Goal: Contribute content: Add original content to the website for others to see

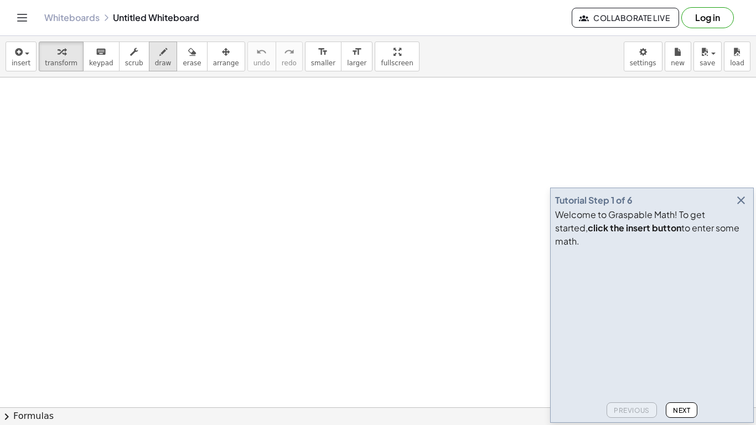
click at [155, 60] on span "draw" at bounding box center [163, 63] width 17 height 8
drag, startPoint x: 34, startPoint y: 105, endPoint x: 32, endPoint y: 127, distance: 21.6
drag, startPoint x: 76, startPoint y: 106, endPoint x: 87, endPoint y: 105, distance: 11.1
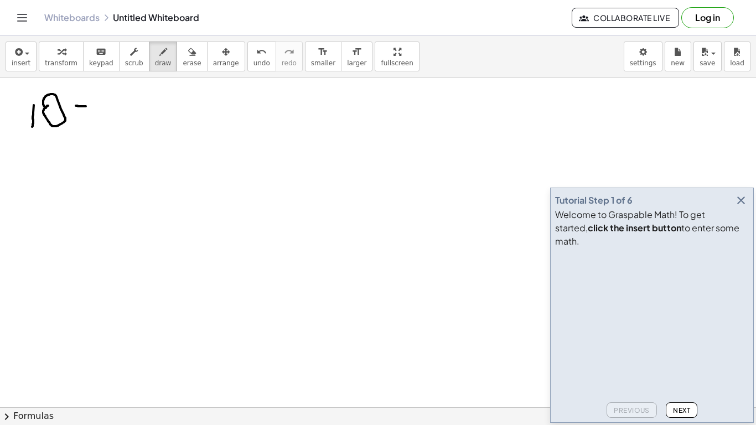
drag, startPoint x: 76, startPoint y: 116, endPoint x: 90, endPoint y: 116, distance: 13.8
drag, startPoint x: 103, startPoint y: 82, endPoint x: 103, endPoint y: 99, distance: 16.6
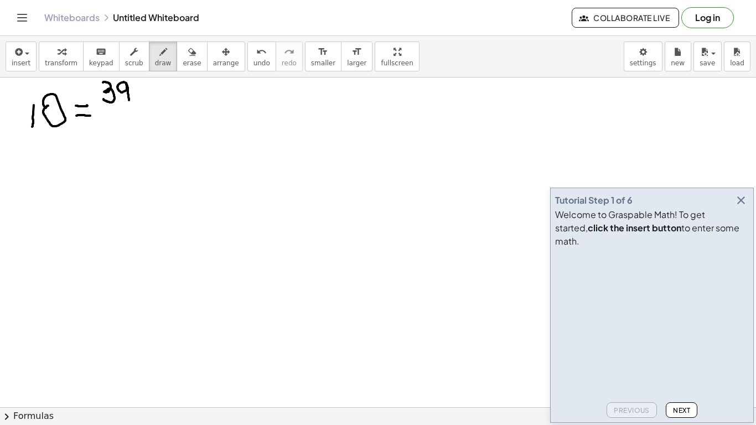
drag, startPoint x: 125, startPoint y: 82, endPoint x: 128, endPoint y: 100, distance: 18.0
drag, startPoint x: 98, startPoint y: 109, endPoint x: 141, endPoint y: 109, distance: 42.6
drag, startPoint x: 126, startPoint y: 113, endPoint x: 116, endPoint y: 131, distance: 20.5
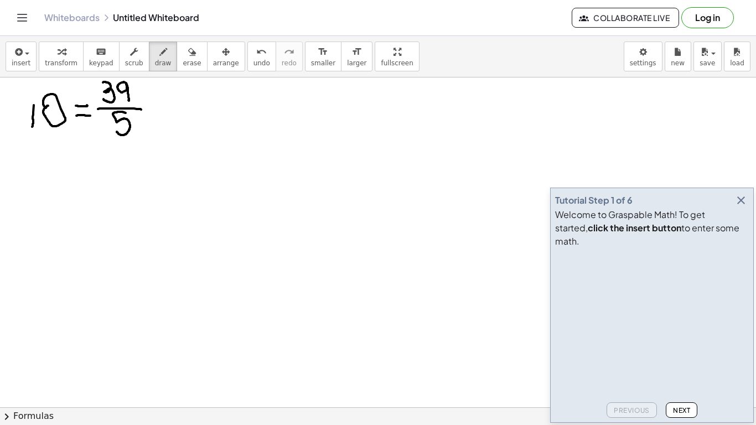
drag, startPoint x: 145, startPoint y: 101, endPoint x: 163, endPoint y: 121, distance: 27.0
drag, startPoint x: 159, startPoint y: 102, endPoint x: 147, endPoint y: 122, distance: 23.5
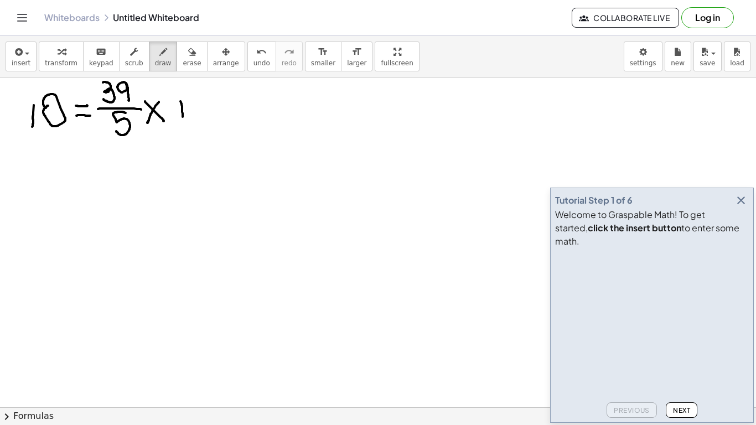
drag, startPoint x: 180, startPoint y: 101, endPoint x: 182, endPoint y: 118, distance: 16.7
drag, startPoint x: 176, startPoint y: 110, endPoint x: 189, endPoint y: 110, distance: 12.7
click at [736, 207] on icon "button" at bounding box center [740, 200] width 13 height 13
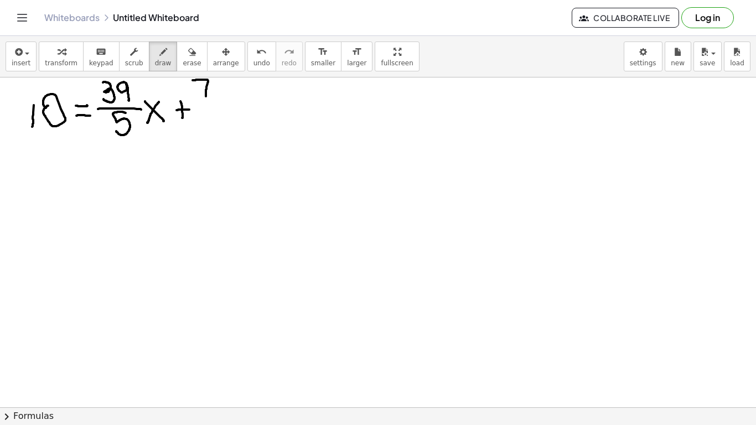
drag, startPoint x: 193, startPoint y: 80, endPoint x: 205, endPoint y: 96, distance: 19.7
drag, startPoint x: 220, startPoint y: 78, endPoint x: 227, endPoint y: 95, distance: 18.1
drag, startPoint x: 200, startPoint y: 102, endPoint x: 240, endPoint y: 105, distance: 39.9
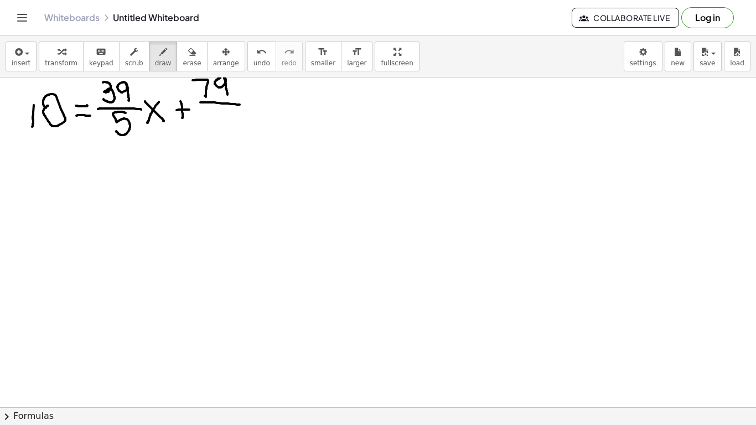
drag, startPoint x: 226, startPoint y: 108, endPoint x: 215, endPoint y: 124, distance: 19.5
drag, startPoint x: 19, startPoint y: 151, endPoint x: 34, endPoint y: 152, distance: 15.5
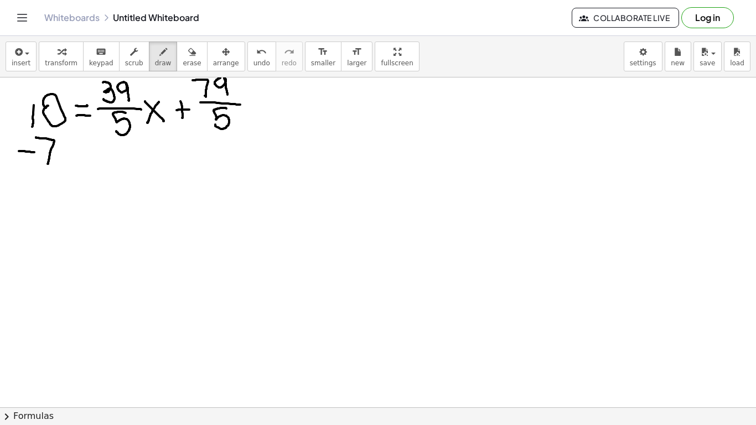
drag, startPoint x: 36, startPoint y: 137, endPoint x: 48, endPoint y: 164, distance: 29.0
drag, startPoint x: 60, startPoint y: 133, endPoint x: 65, endPoint y: 142, distance: 10.2
drag, startPoint x: 57, startPoint y: 149, endPoint x: 72, endPoint y: 148, distance: 15.5
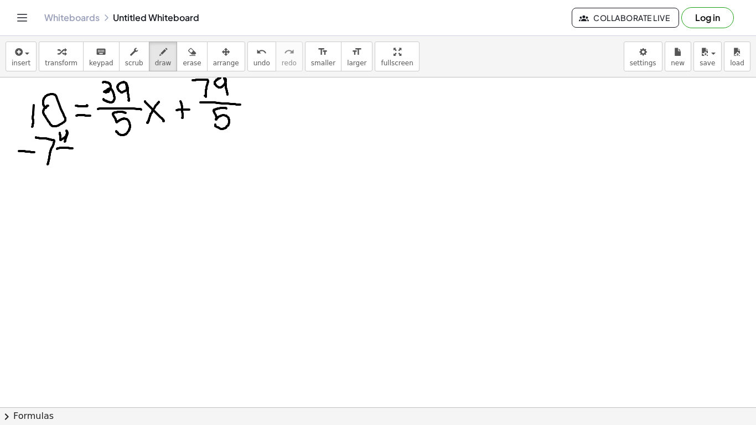
drag, startPoint x: 69, startPoint y: 155, endPoint x: 66, endPoint y: 166, distance: 11.4
click at [253, 62] on span "undo" at bounding box center [261, 63] width 17 height 8
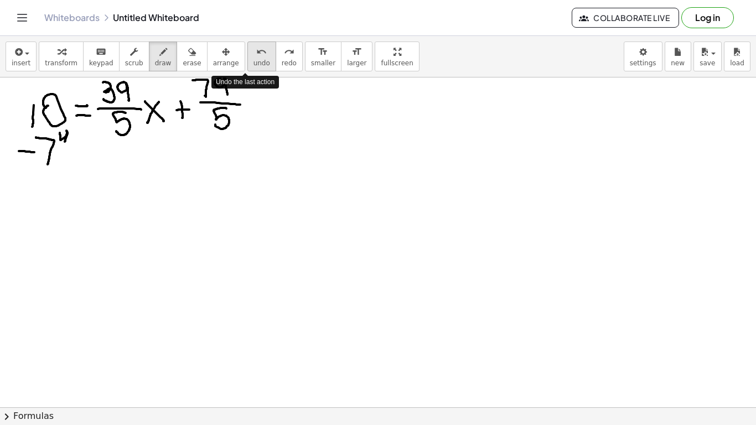
click at [253, 62] on span "undo" at bounding box center [261, 63] width 17 height 8
drag, startPoint x: 39, startPoint y: 134, endPoint x: 41, endPoint y: 164, distance: 29.9
drag, startPoint x: 55, startPoint y: 134, endPoint x: 48, endPoint y: 155, distance: 22.2
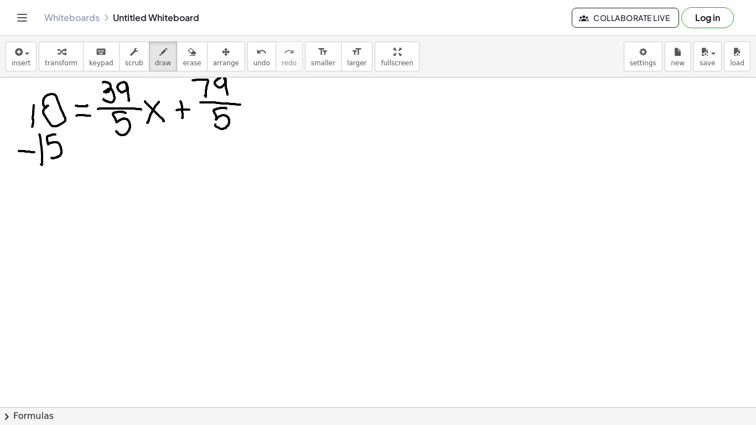
drag, startPoint x: 65, startPoint y: 126, endPoint x: 73, endPoint y: 133, distance: 11.0
drag, startPoint x: 68, startPoint y: 140, endPoint x: 81, endPoint y: 139, distance: 13.3
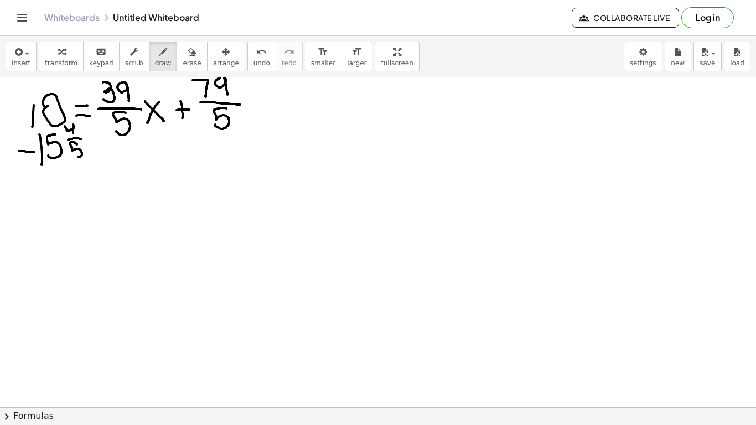
drag, startPoint x: 77, startPoint y: 144, endPoint x: 75, endPoint y: 156, distance: 11.7
drag, startPoint x: 34, startPoint y: 171, endPoint x: 104, endPoint y: 175, distance: 69.8
drag, startPoint x: 56, startPoint y: 192, endPoint x: 74, endPoint y: 223, distance: 35.4
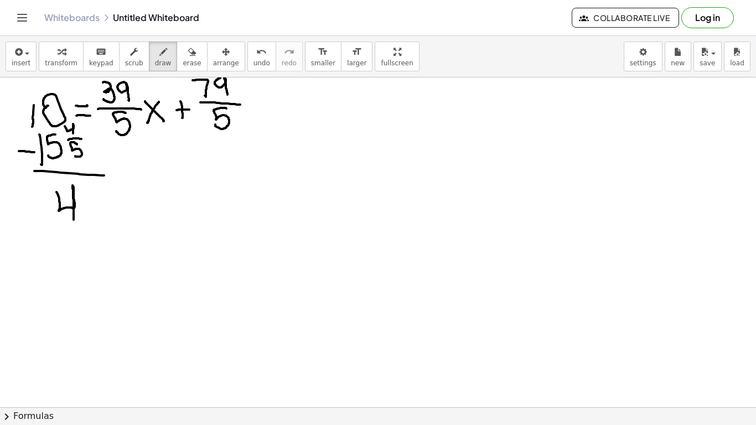
drag, startPoint x: 84, startPoint y: 184, endPoint x: 84, endPoint y: 193, distance: 9.4
drag, startPoint x: 80, startPoint y: 199, endPoint x: 100, endPoint y: 200, distance: 19.9
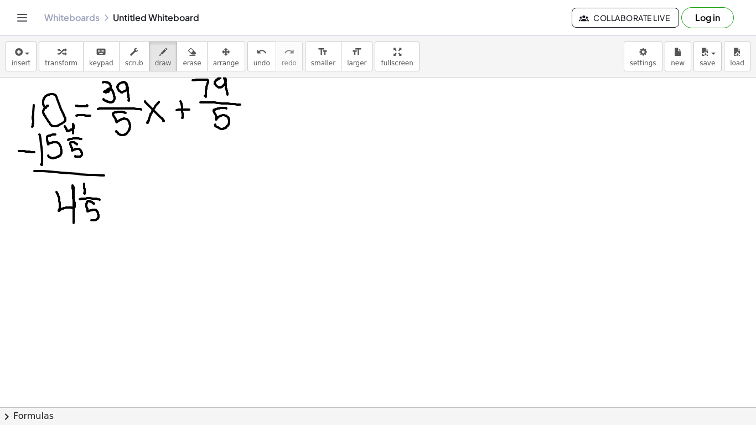
drag, startPoint x: 94, startPoint y: 204, endPoint x: 90, endPoint y: 220, distance: 16.6
drag, startPoint x: 114, startPoint y: 195, endPoint x: 122, endPoint y: 194, distance: 7.8
drag, startPoint x: 115, startPoint y: 201, endPoint x: 124, endPoint y: 200, distance: 8.9
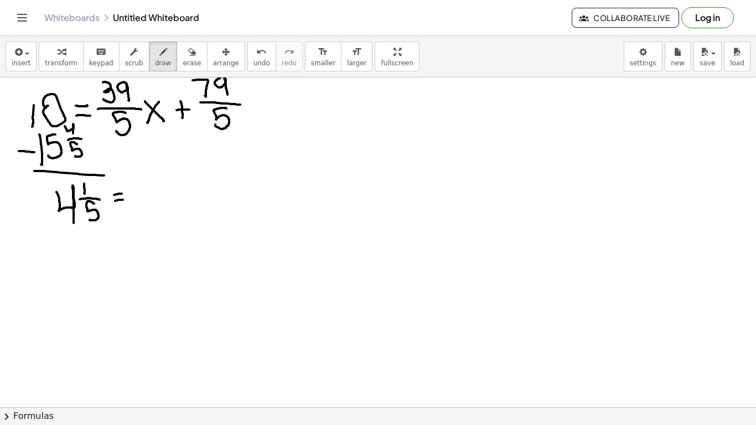
drag, startPoint x: 131, startPoint y: 181, endPoint x: 153, endPoint y: 212, distance: 38.0
drag, startPoint x: 166, startPoint y: 179, endPoint x: 171, endPoint y: 189, distance: 10.6
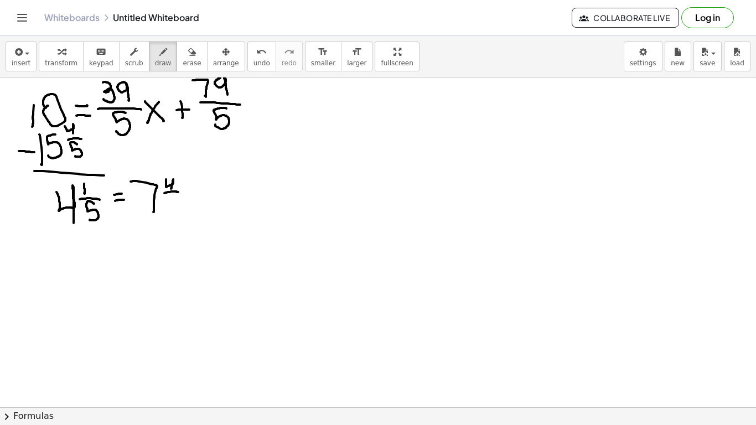
drag, startPoint x: 164, startPoint y: 193, endPoint x: 178, endPoint y: 192, distance: 13.9
drag, startPoint x: 176, startPoint y: 196, endPoint x: 172, endPoint y: 209, distance: 13.3
drag, startPoint x: 189, startPoint y: 188, endPoint x: 204, endPoint y: 197, distance: 17.2
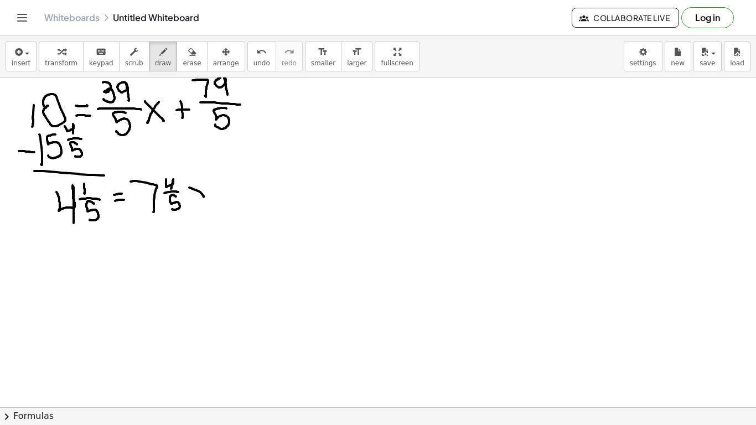
drag, startPoint x: 204, startPoint y: 184, endPoint x: 195, endPoint y: 198, distance: 16.9
drag, startPoint x: 111, startPoint y: 231, endPoint x: 128, endPoint y: 263, distance: 35.6
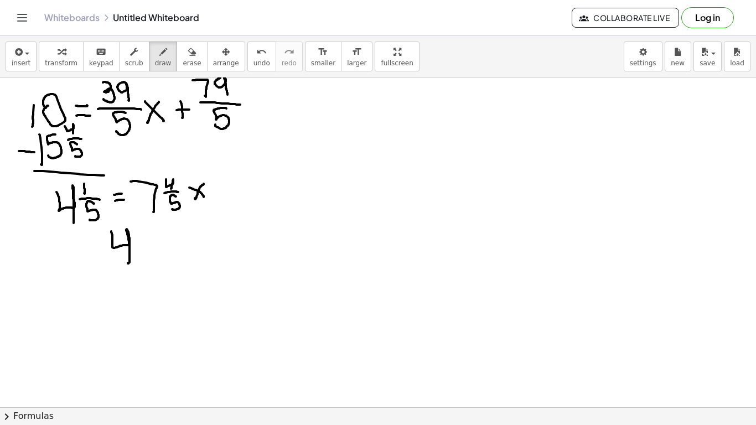
drag, startPoint x: 142, startPoint y: 235, endPoint x: 171, endPoint y: 255, distance: 35.8
drag, startPoint x: 180, startPoint y: 232, endPoint x: 191, endPoint y: 232, distance: 11.6
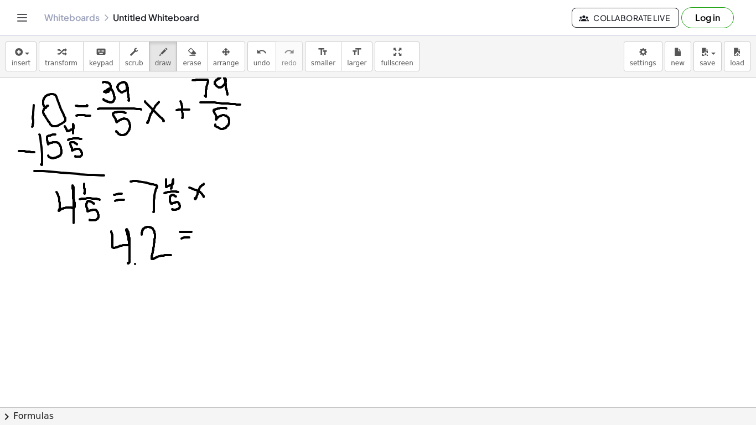
drag, startPoint x: 181, startPoint y: 238, endPoint x: 195, endPoint y: 238, distance: 13.3
drag, startPoint x: 207, startPoint y: 221, endPoint x: 221, endPoint y: 257, distance: 38.2
drag, startPoint x: 237, startPoint y: 254, endPoint x: 241, endPoint y: 250, distance: 5.9
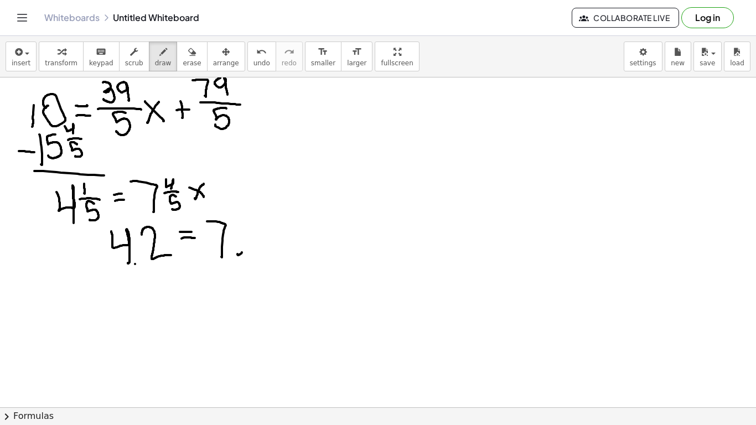
drag, startPoint x: 280, startPoint y: 235, endPoint x: 296, endPoint y: 248, distance: 20.8
drag, startPoint x: 289, startPoint y: 228, endPoint x: 283, endPoint y: 248, distance: 20.7
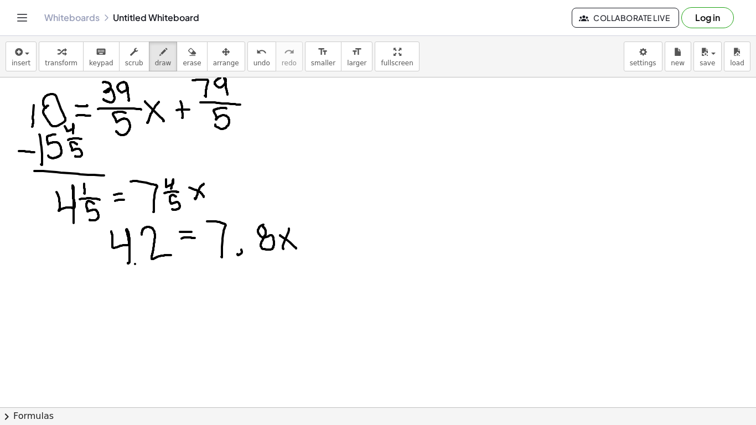
drag, startPoint x: 216, startPoint y: 266, endPoint x: 296, endPoint y: 259, distance: 79.9
drag, startPoint x: 230, startPoint y: 272, endPoint x: 241, endPoint y: 273, distance: 10.6
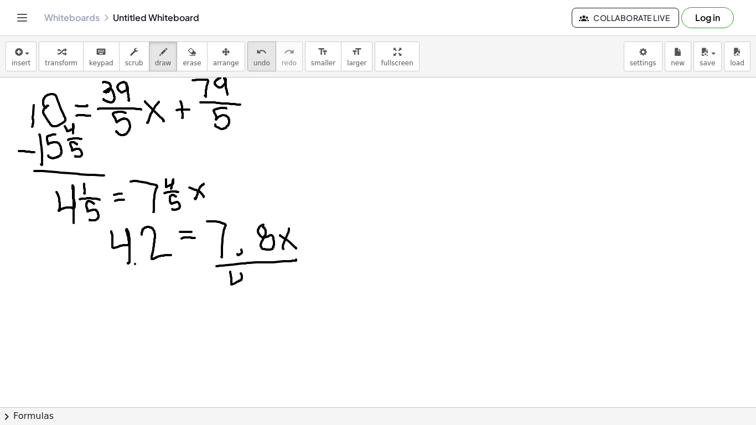
click at [253, 64] on span "undo" at bounding box center [261, 63] width 17 height 8
drag, startPoint x: 128, startPoint y: 277, endPoint x: 289, endPoint y: 263, distance: 161.6
drag, startPoint x: 175, startPoint y: 288, endPoint x: 188, endPoint y: 323, distance: 37.3
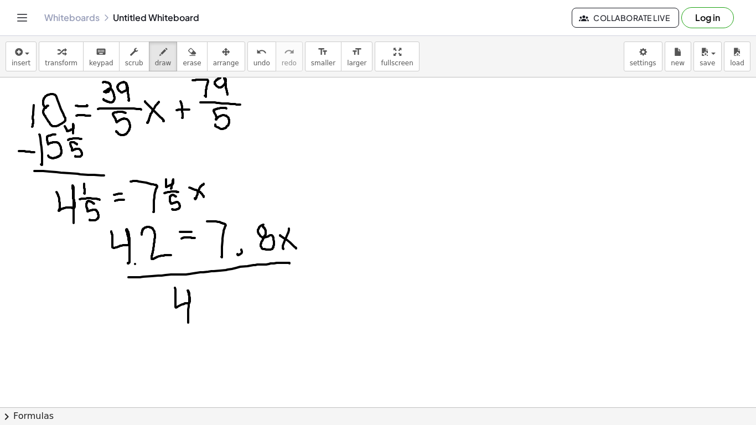
drag, startPoint x: 220, startPoint y: 292, endPoint x: 245, endPoint y: 323, distance: 39.3
click at [253, 59] on span "undo" at bounding box center [261, 63] width 17 height 8
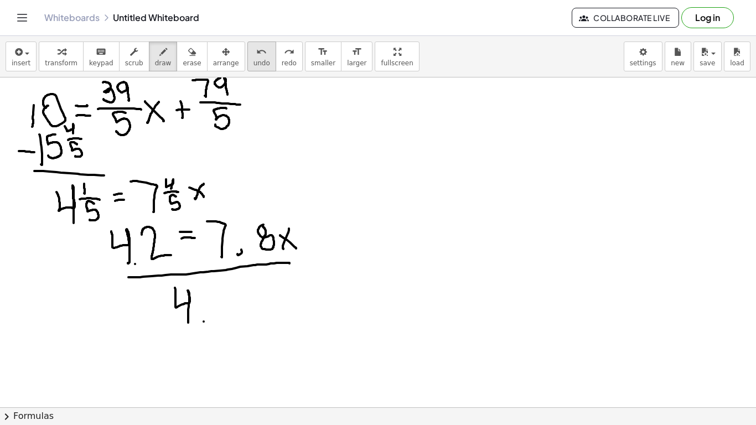
click at [253, 59] on span "undo" at bounding box center [261, 63] width 17 height 8
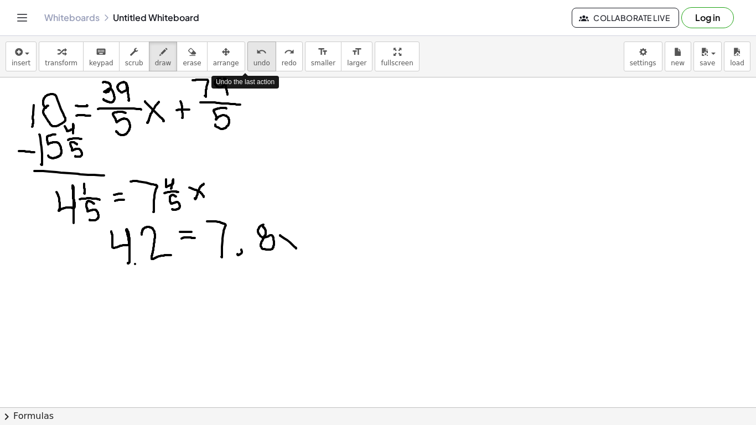
click at [253, 59] on span "undo" at bounding box center [261, 63] width 17 height 8
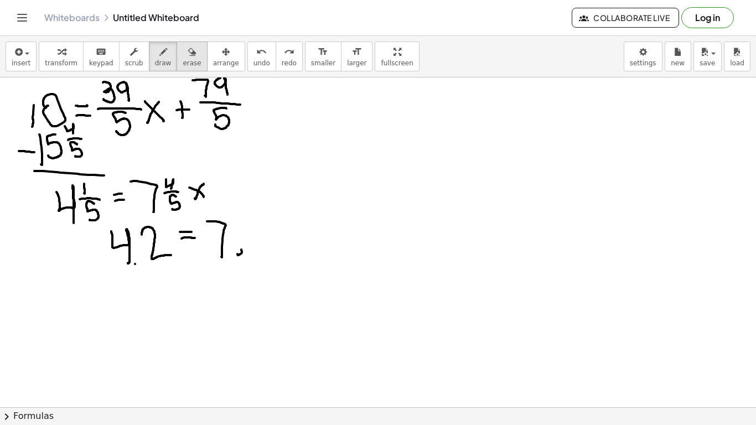
click at [186, 51] on div "button" at bounding box center [192, 51] width 18 height 13
click at [253, 56] on div "undo" at bounding box center [261, 51] width 17 height 13
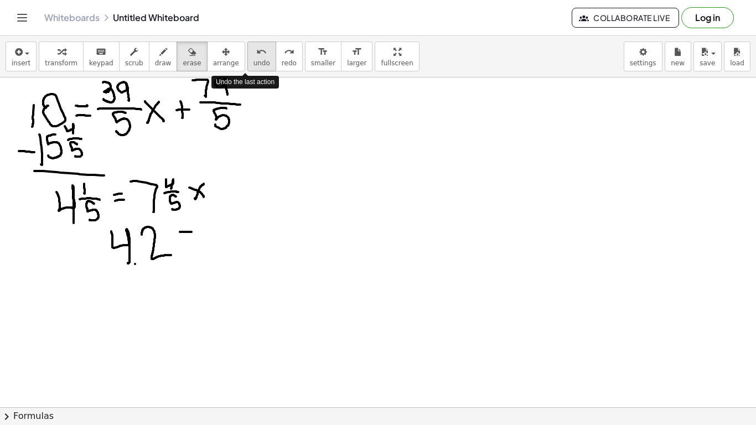
click at [253, 56] on div "undo" at bounding box center [261, 51] width 17 height 13
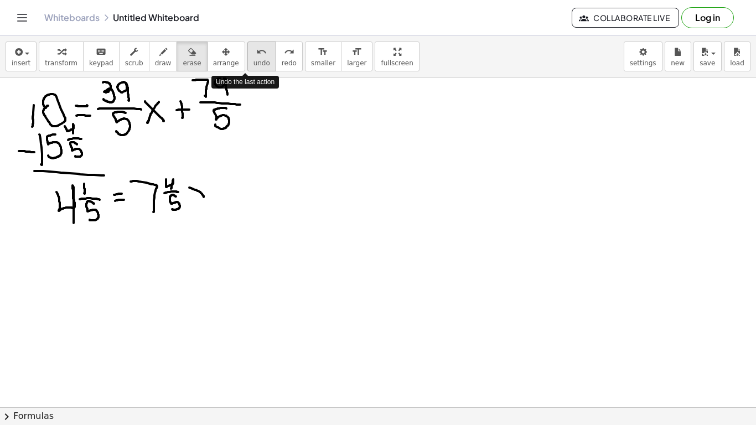
click at [253, 57] on div "undo" at bounding box center [261, 51] width 17 height 13
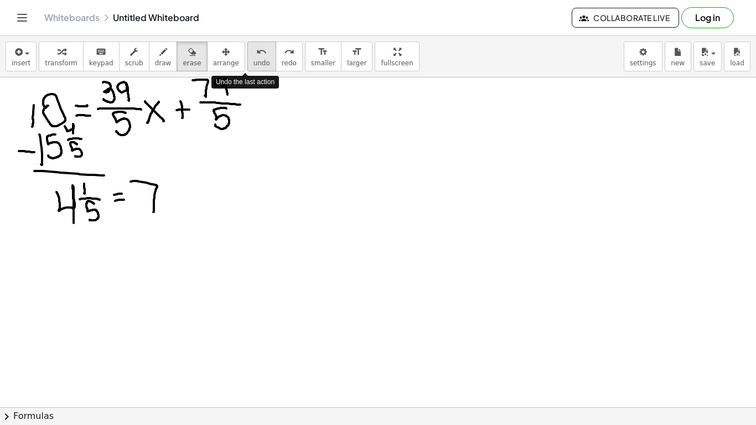
click at [253, 57] on div "undo" at bounding box center [261, 51] width 17 height 13
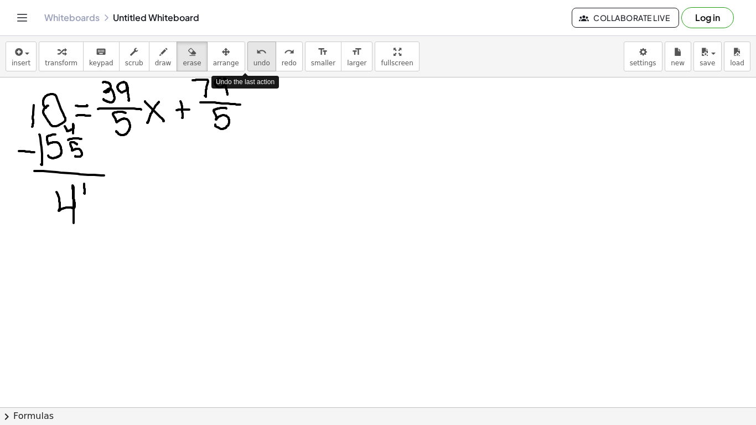
click at [253, 57] on div "undo" at bounding box center [261, 51] width 17 height 13
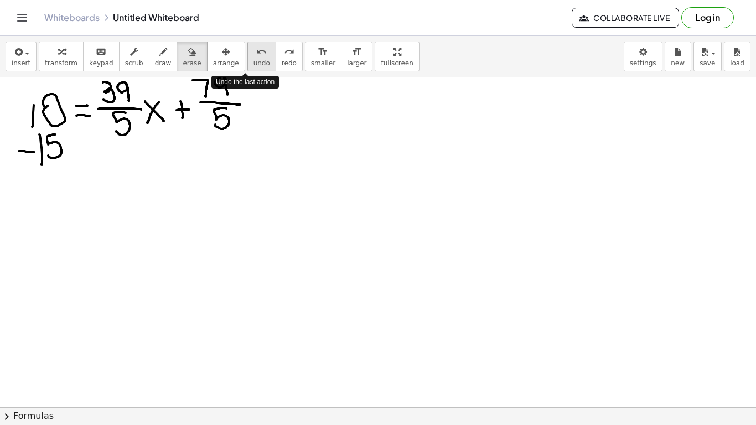
click at [253, 57] on div "undo" at bounding box center [261, 51] width 17 height 13
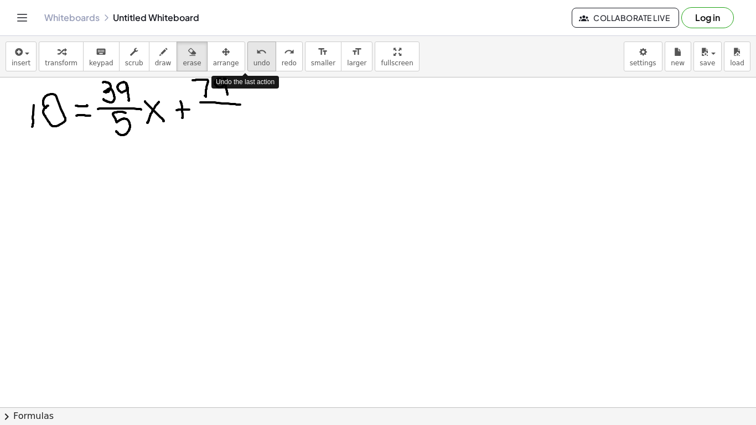
click at [253, 57] on div "undo" at bounding box center [261, 51] width 17 height 13
click at [247, 58] on button "undo undo" at bounding box center [261, 56] width 29 height 30
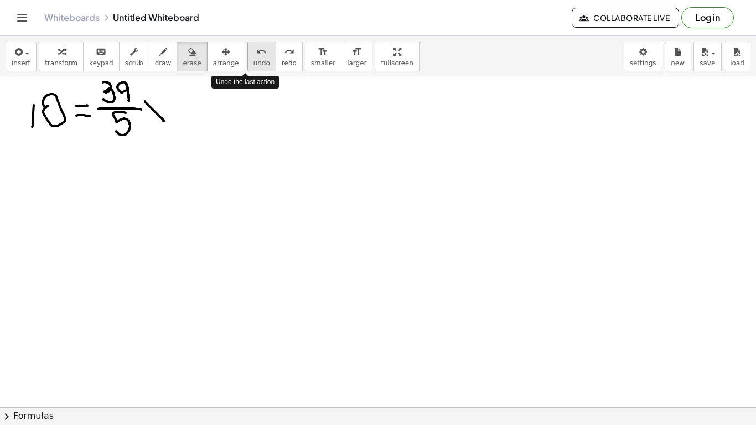
click at [247, 58] on button "undo undo" at bounding box center [261, 56] width 29 height 30
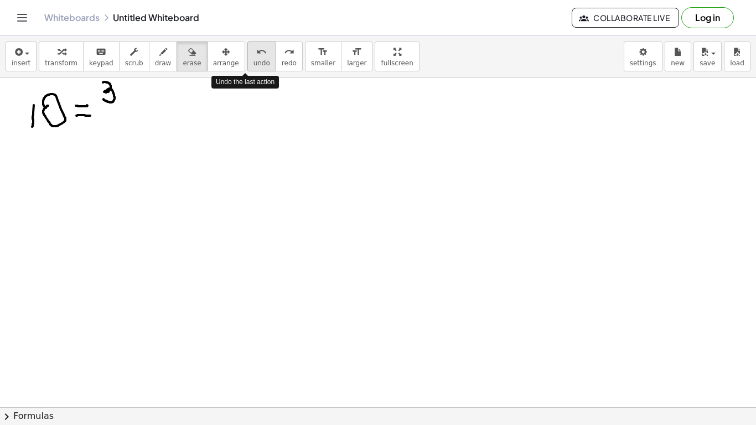
click at [247, 58] on button "undo undo" at bounding box center [261, 56] width 29 height 30
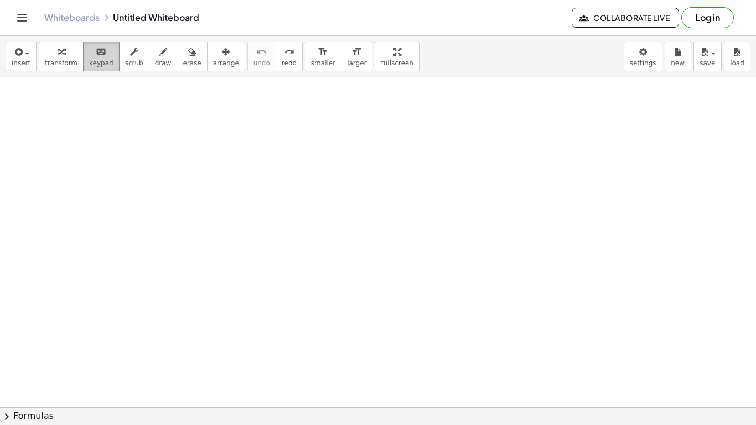
click at [95, 41] on button "keyboard keypad" at bounding box center [101, 56] width 37 height 30
click at [18, 56] on icon "button" at bounding box center [18, 51] width 10 height 13
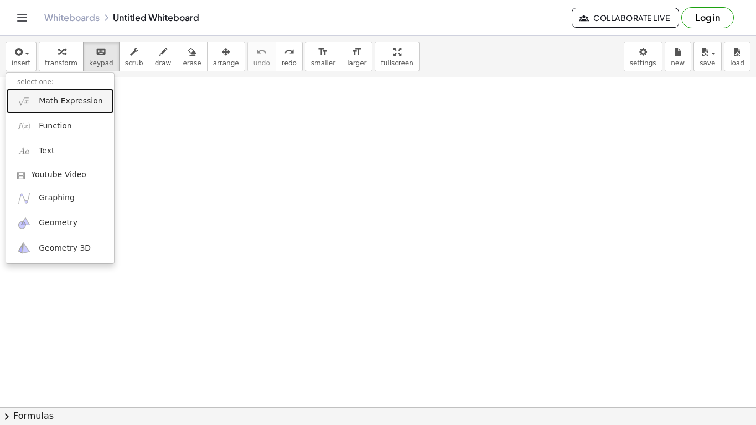
click at [52, 106] on link "Math Expression" at bounding box center [60, 101] width 108 height 25
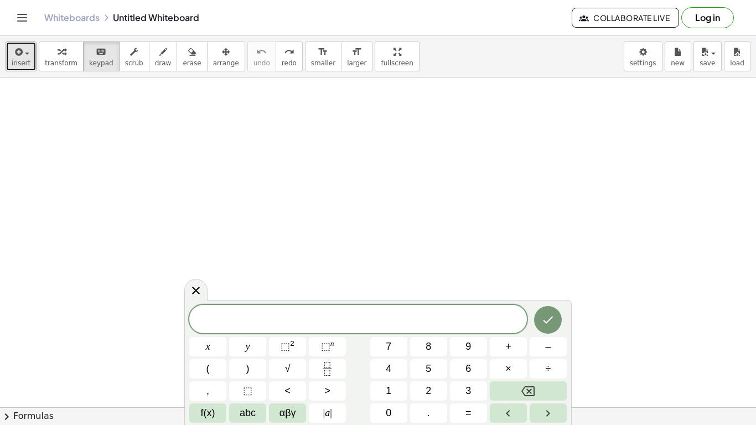
click at [13, 69] on button "insert" at bounding box center [21, 56] width 31 height 30
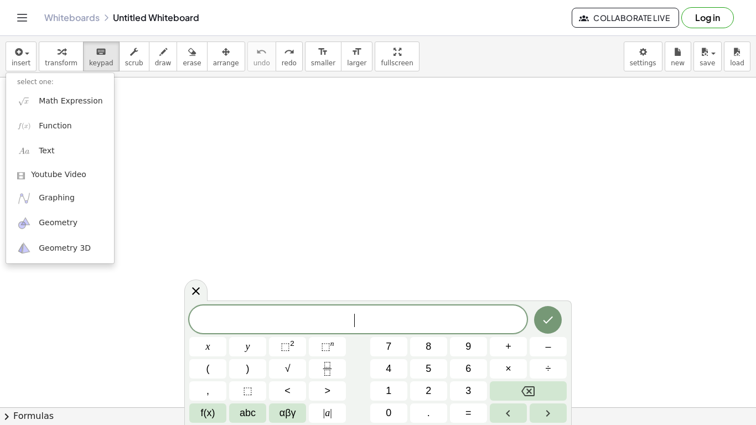
click at [257, 324] on span "​" at bounding box center [357, 320] width 337 height 15
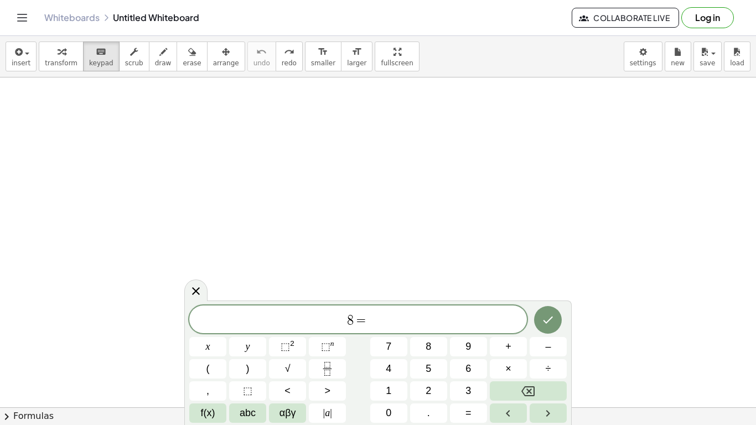
scroll to position [2, 0]
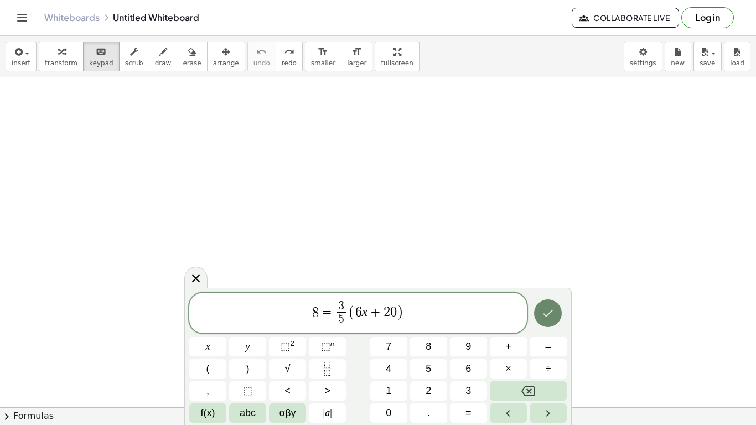
click at [550, 309] on icon "Done" at bounding box center [547, 312] width 13 height 13
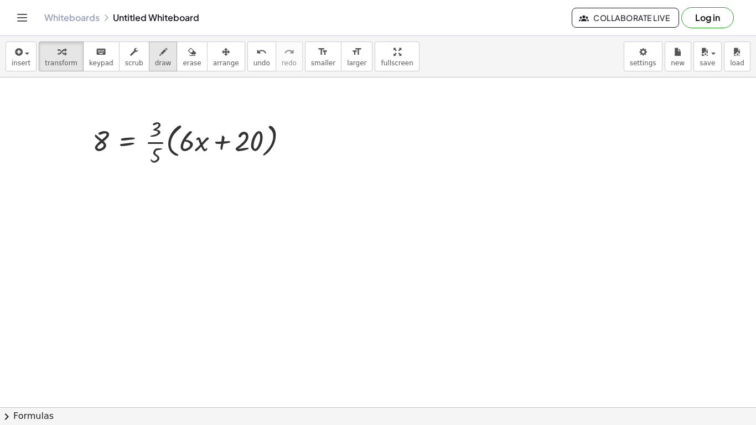
click at [159, 63] on span "draw" at bounding box center [163, 63] width 17 height 8
drag, startPoint x: 154, startPoint y: 110, endPoint x: 185, endPoint y: 117, distance: 31.4
drag, startPoint x: 179, startPoint y: 120, endPoint x: 192, endPoint y: 117, distance: 13.7
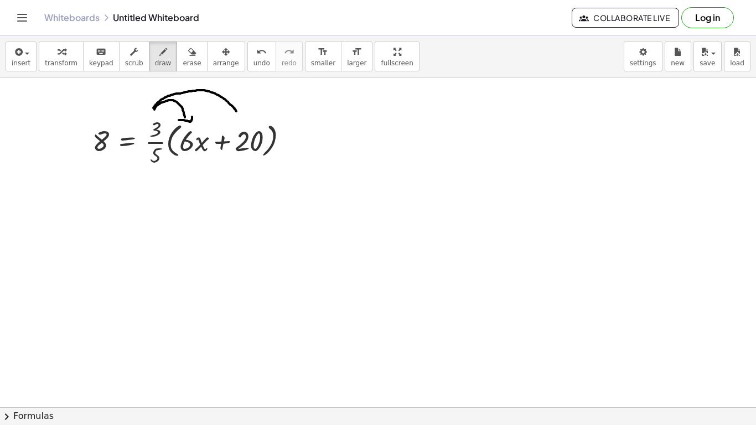
drag, startPoint x: 153, startPoint y: 108, endPoint x: 239, endPoint y: 118, distance: 86.4
drag, startPoint x: 235, startPoint y: 123, endPoint x: 247, endPoint y: 118, distance: 12.9
drag, startPoint x: 155, startPoint y: 173, endPoint x: 167, endPoint y: 197, distance: 27.0
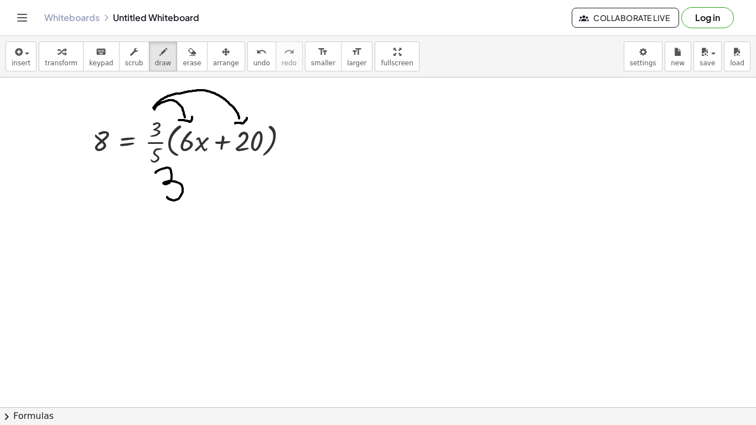
drag, startPoint x: 209, startPoint y: 164, endPoint x: 205, endPoint y: 185, distance: 21.8
drag, startPoint x: 227, startPoint y: 172, endPoint x: 227, endPoint y: 182, distance: 10.5
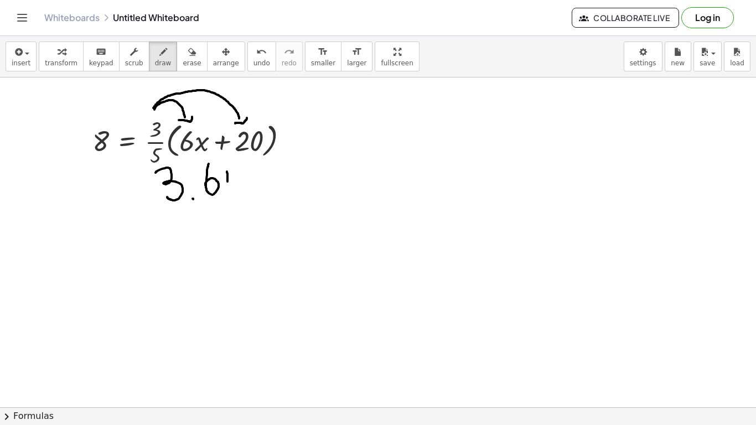
drag, startPoint x: 223, startPoint y: 178, endPoint x: 232, endPoint y: 178, distance: 9.4
click at [254, 61] on button "undo undo" at bounding box center [261, 56] width 29 height 30
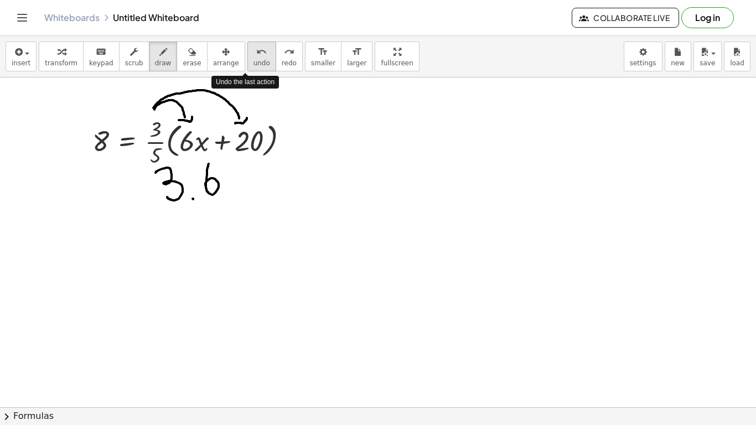
click at [254, 61] on button "undo undo" at bounding box center [261, 56] width 29 height 30
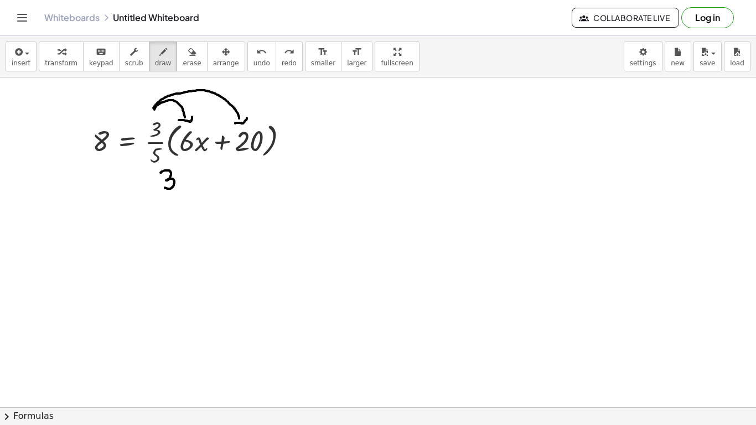
drag, startPoint x: 160, startPoint y: 173, endPoint x: 163, endPoint y: 185, distance: 13.0
drag, startPoint x: 191, startPoint y: 169, endPoint x: 192, endPoint y: 179, distance: 10.0
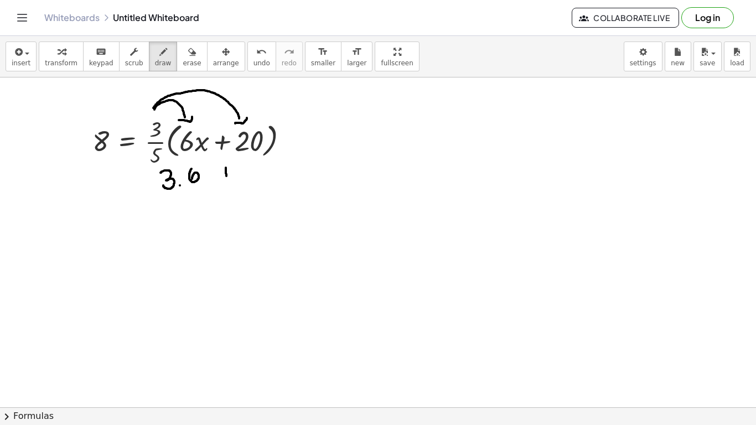
drag, startPoint x: 226, startPoint y: 168, endPoint x: 226, endPoint y: 178, distance: 10.5
drag, startPoint x: 221, startPoint y: 173, endPoint x: 231, endPoint y: 173, distance: 10.0
drag, startPoint x: 248, startPoint y: 163, endPoint x: 248, endPoint y: 181, distance: 17.7
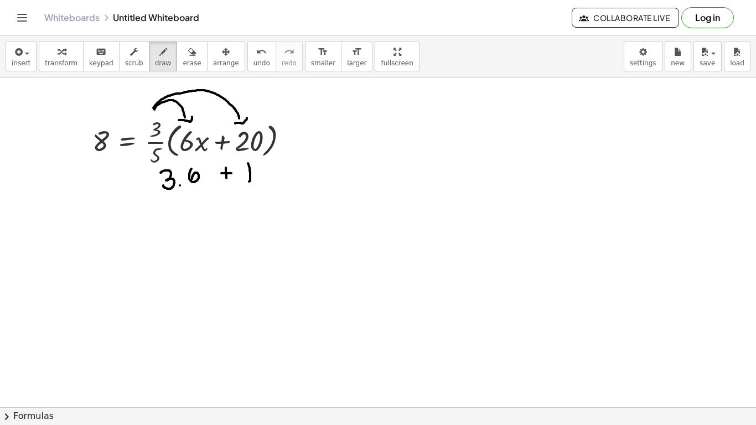
drag, startPoint x: 256, startPoint y: 165, endPoint x: 271, endPoint y: 178, distance: 18.8
drag, startPoint x: 146, startPoint y: 180, endPoint x: 155, endPoint y: 177, distance: 10.0
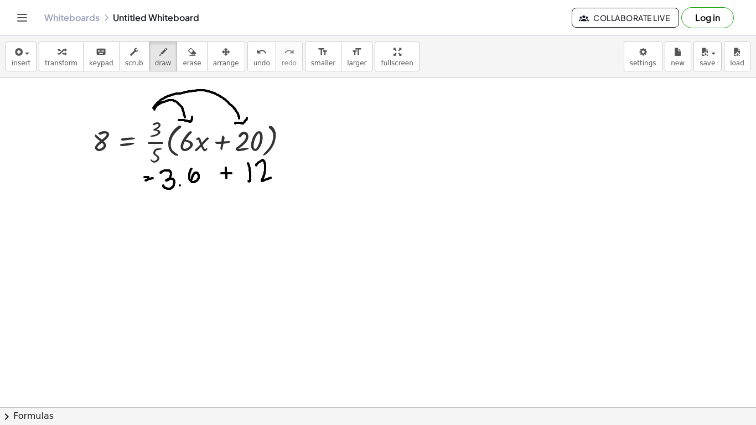
drag, startPoint x: 205, startPoint y: 173, endPoint x: 211, endPoint y: 182, distance: 10.4
drag, startPoint x: 210, startPoint y: 174, endPoint x: 207, endPoint y: 185, distance: 11.9
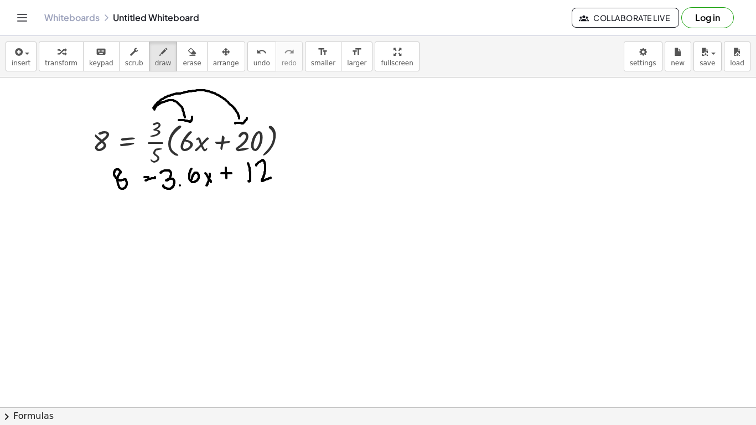
drag, startPoint x: 101, startPoint y: 205, endPoint x: 112, endPoint y: 206, distance: 11.6
drag, startPoint x: 116, startPoint y: 199, endPoint x: 118, endPoint y: 213, distance: 14.5
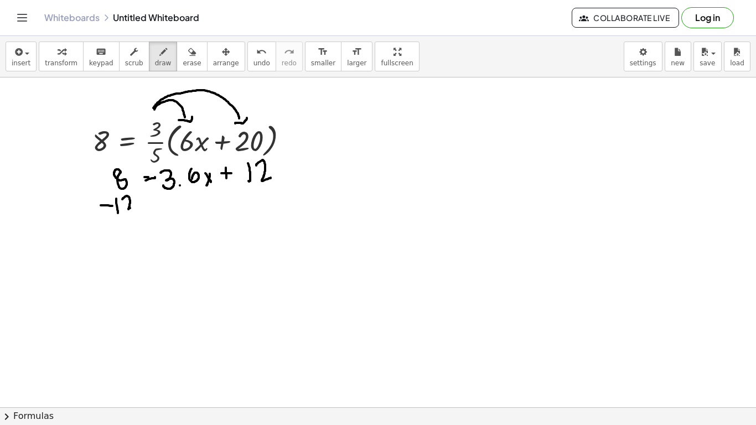
drag, startPoint x: 122, startPoint y: 199, endPoint x: 137, endPoint y: 206, distance: 15.8
drag, startPoint x: 105, startPoint y: 220, endPoint x: 175, endPoint y: 227, distance: 70.6
drag, startPoint x: 127, startPoint y: 246, endPoint x: 134, endPoint y: 246, distance: 6.6
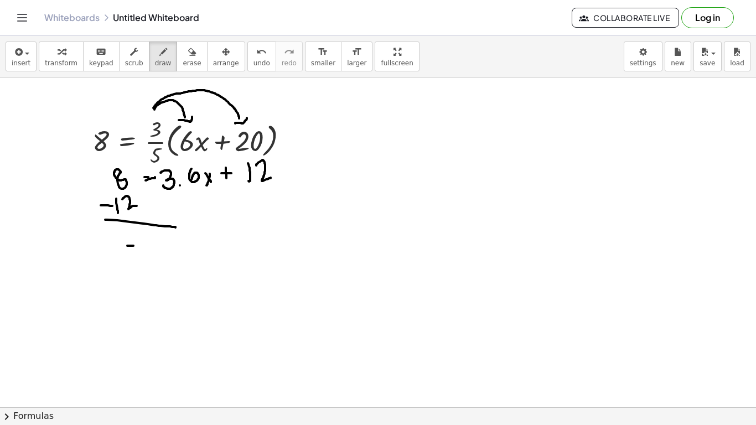
drag, startPoint x: 140, startPoint y: 237, endPoint x: 154, endPoint y: 265, distance: 31.2
drag, startPoint x: 162, startPoint y: 251, endPoint x: 169, endPoint y: 249, distance: 7.5
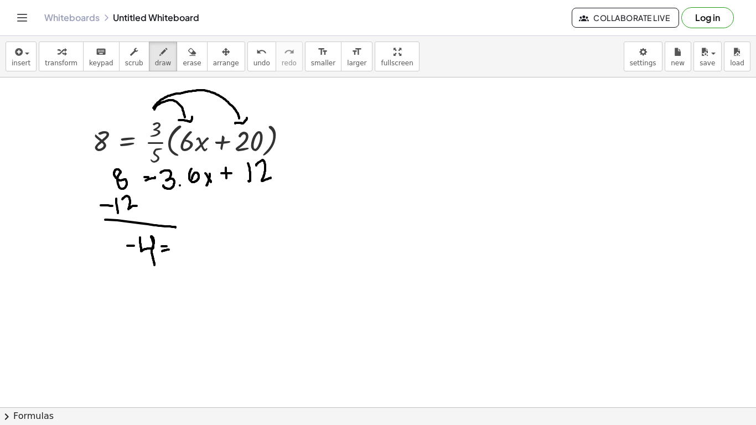
drag, startPoint x: 180, startPoint y: 241, endPoint x: 183, endPoint y: 264, distance: 23.4
drag, startPoint x: 209, startPoint y: 237, endPoint x: 209, endPoint y: 258, distance: 20.5
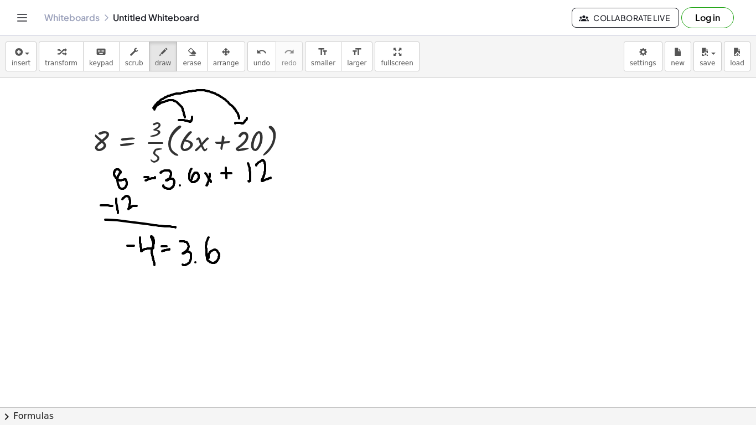
drag, startPoint x: 222, startPoint y: 244, endPoint x: 232, endPoint y: 257, distance: 16.2
drag, startPoint x: 233, startPoint y: 242, endPoint x: 228, endPoint y: 258, distance: 17.0
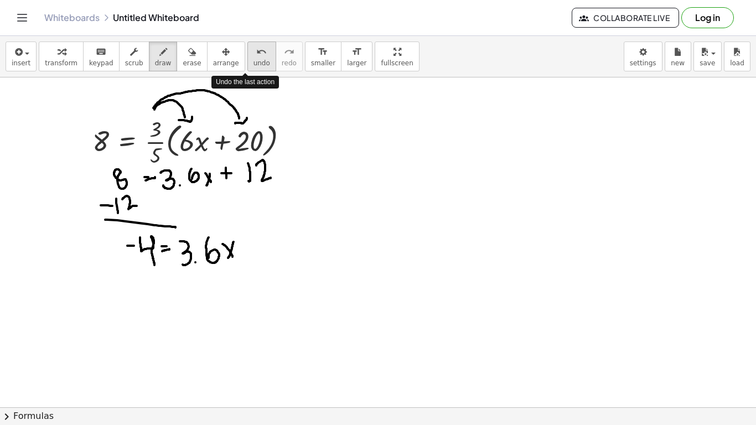
click at [253, 60] on span "undo" at bounding box center [261, 63] width 17 height 8
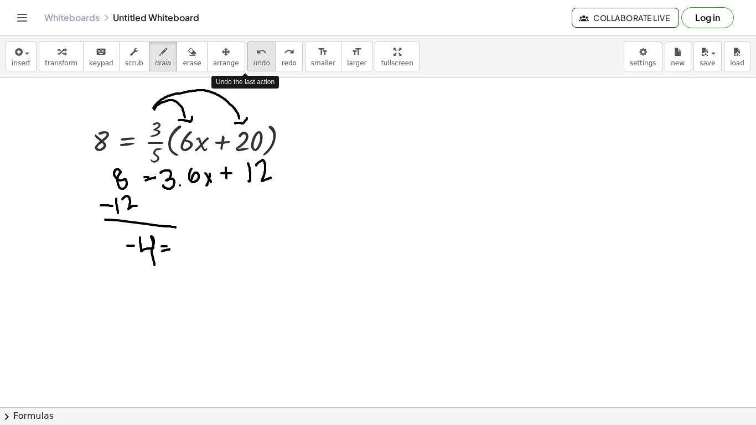
click at [253, 60] on span "undo" at bounding box center [261, 63] width 17 height 8
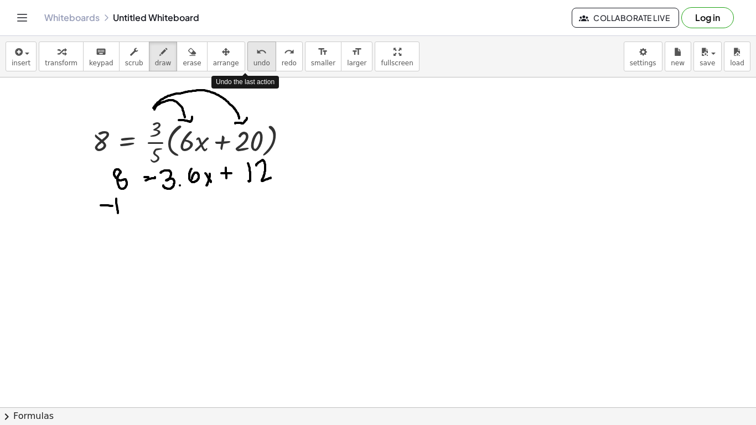
click at [253, 60] on span "undo" at bounding box center [261, 63] width 17 height 8
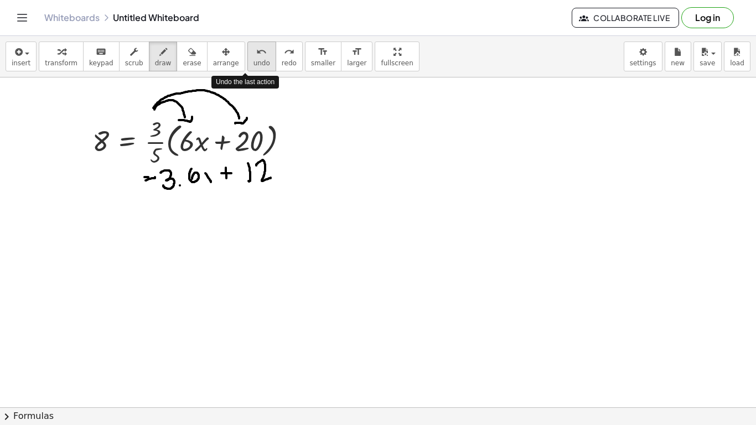
click at [253, 60] on span "undo" at bounding box center [261, 63] width 17 height 8
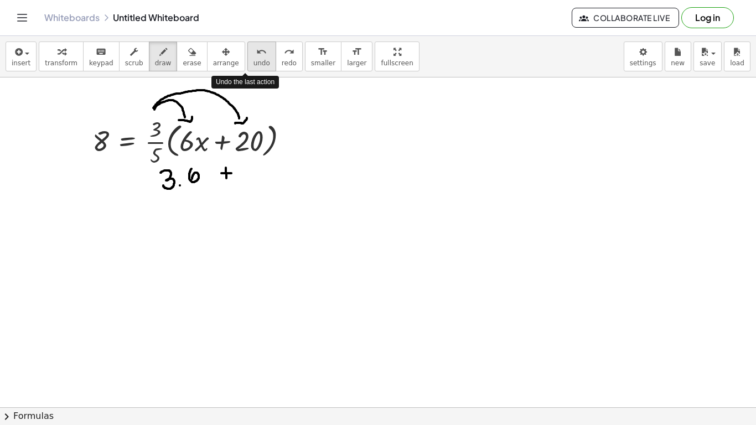
click at [253, 60] on span "undo" at bounding box center [261, 63] width 17 height 8
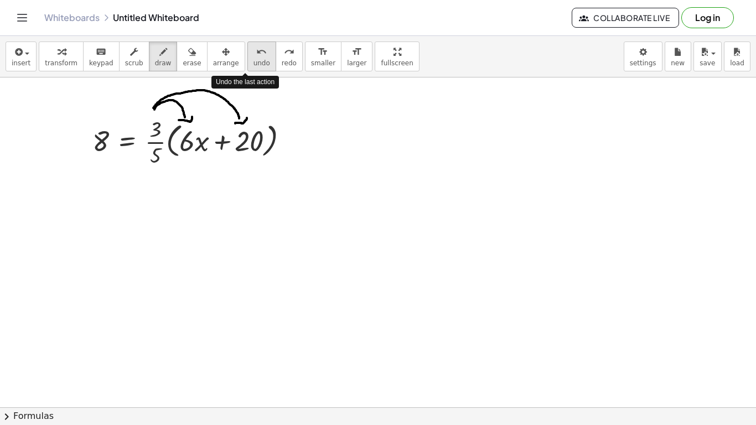
click at [253, 60] on span "undo" at bounding box center [261, 63] width 17 height 8
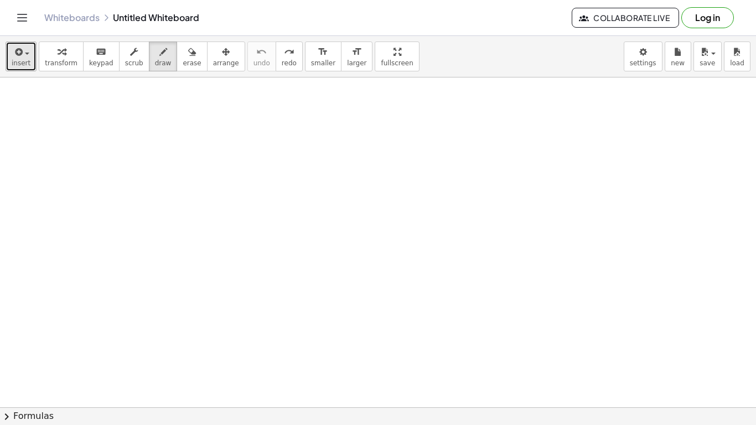
click at [19, 63] on span "insert" at bounding box center [21, 63] width 19 height 8
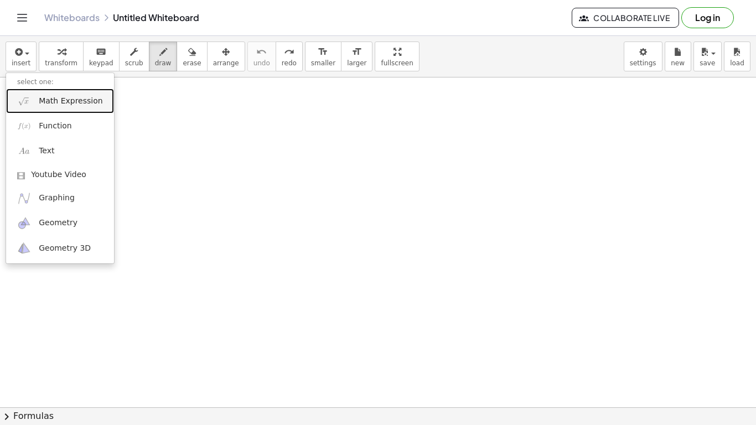
click at [79, 102] on span "Math Expression" at bounding box center [71, 101] width 64 height 11
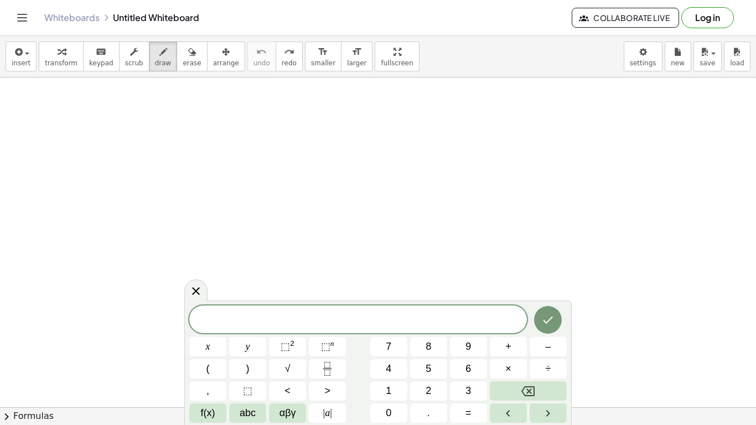
click at [356, 321] on span "1 3 = 2 7 ​ ( 5 x + 6 ) ​" at bounding box center [357, 320] width 337 height 15
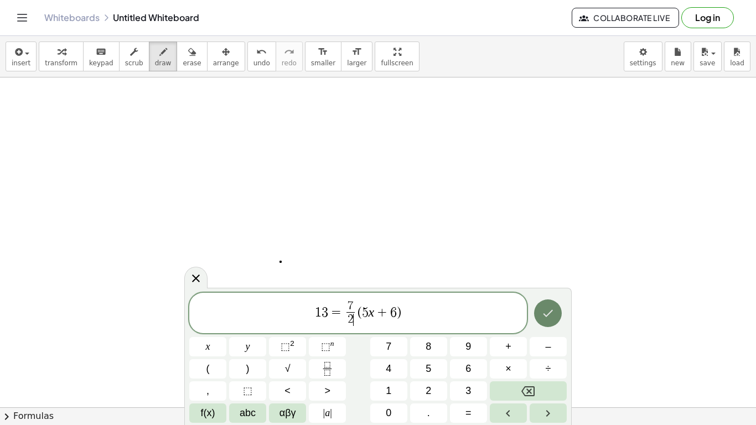
click at [540, 309] on button "Done" at bounding box center [548, 313] width 28 height 28
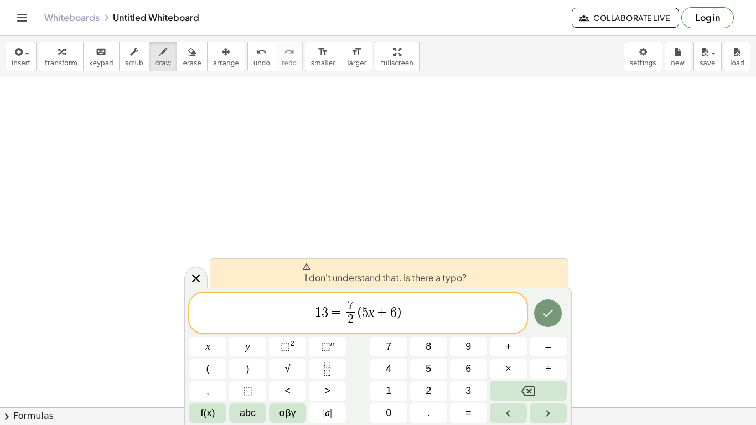
click at [445, 311] on span "1 3 = 7 2 ​ ​ ( 5 x + 6 ) ​" at bounding box center [357, 313] width 337 height 29
click at [16, 64] on span "insert" at bounding box center [21, 63] width 19 height 8
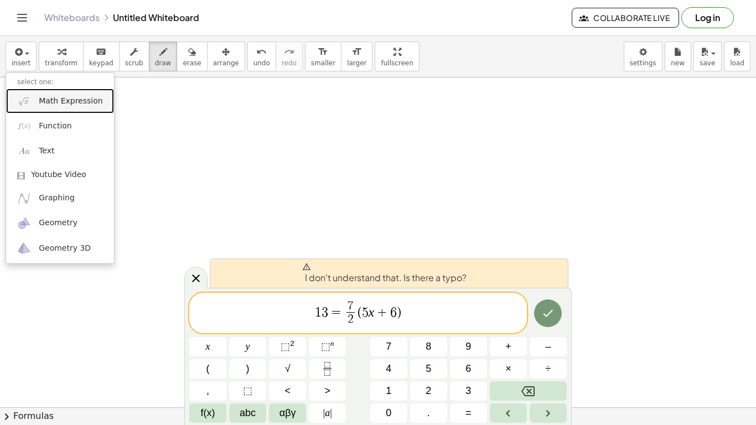
click at [50, 104] on span "Math Expression" at bounding box center [71, 101] width 64 height 11
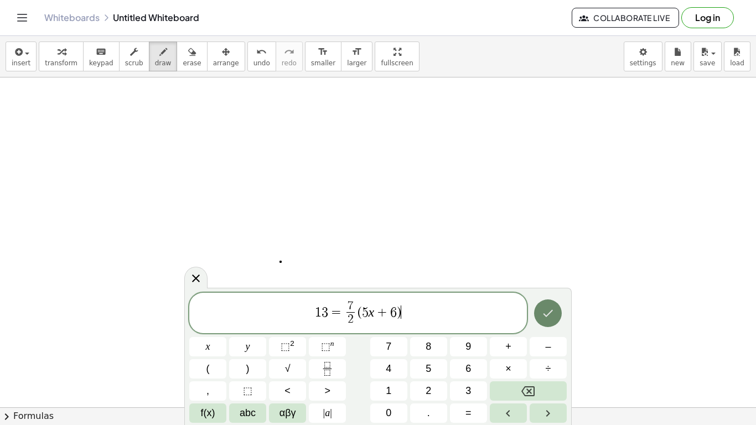
click at [555, 304] on button "Done" at bounding box center [548, 313] width 28 height 28
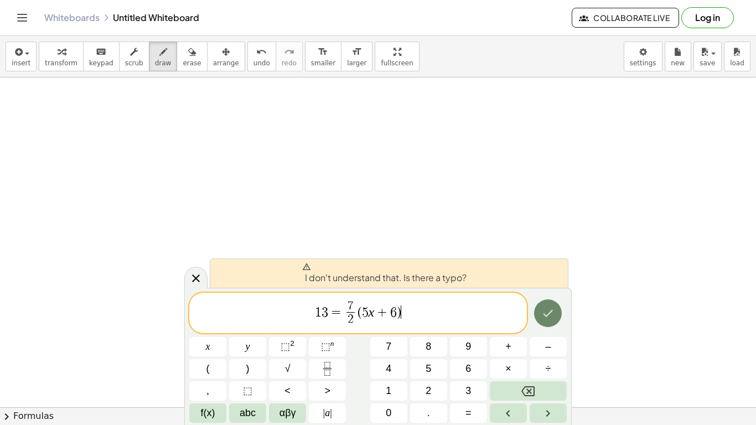
click at [554, 304] on button "Done" at bounding box center [548, 313] width 28 height 28
drag, startPoint x: 405, startPoint y: 314, endPoint x: 319, endPoint y: 316, distance: 86.3
click at [319, 316] on span "1 3 = 7 2 ​ ​ ( 5 x + 6 )" at bounding box center [357, 313] width 337 height 29
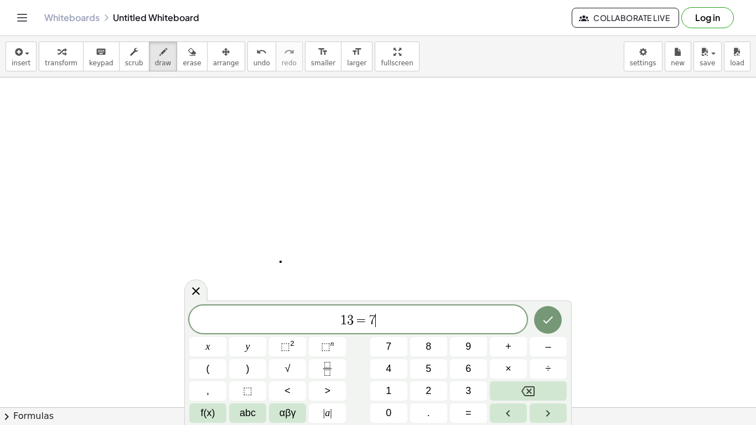
scroll to position [5, 0]
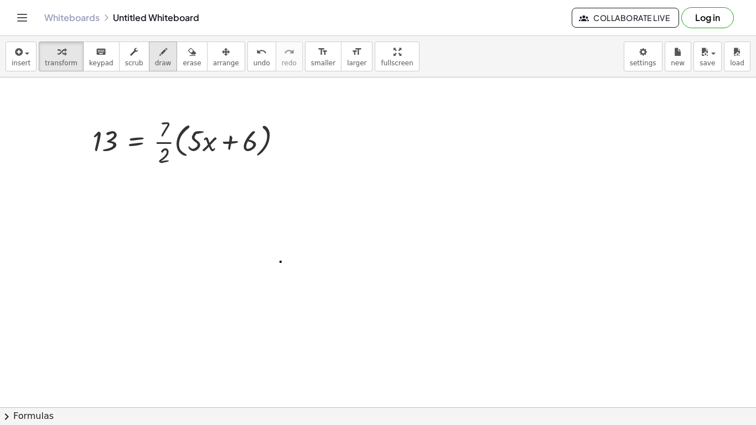
click at [159, 56] on icon "button" at bounding box center [163, 51] width 8 height 13
drag, startPoint x: 162, startPoint y: 111, endPoint x: 187, endPoint y: 113, distance: 25.6
drag, startPoint x: 181, startPoint y: 119, endPoint x: 195, endPoint y: 112, distance: 15.8
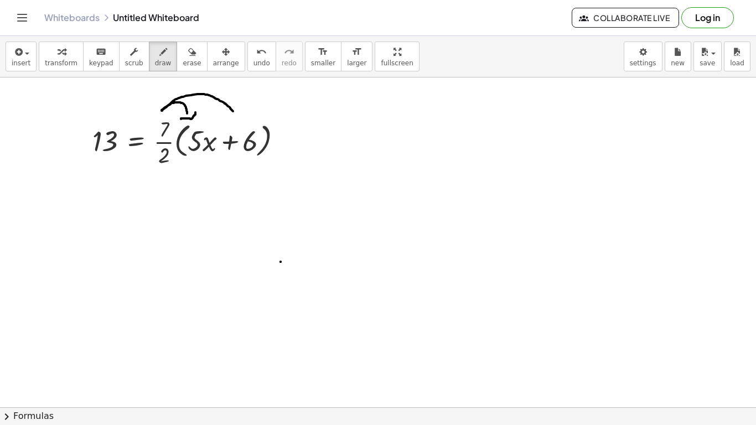
drag, startPoint x: 162, startPoint y: 110, endPoint x: 235, endPoint y: 113, distance: 73.1
drag, startPoint x: 231, startPoint y: 121, endPoint x: 247, endPoint y: 111, distance: 18.4
drag, startPoint x: 168, startPoint y: 179, endPoint x: 173, endPoint y: 200, distance: 22.0
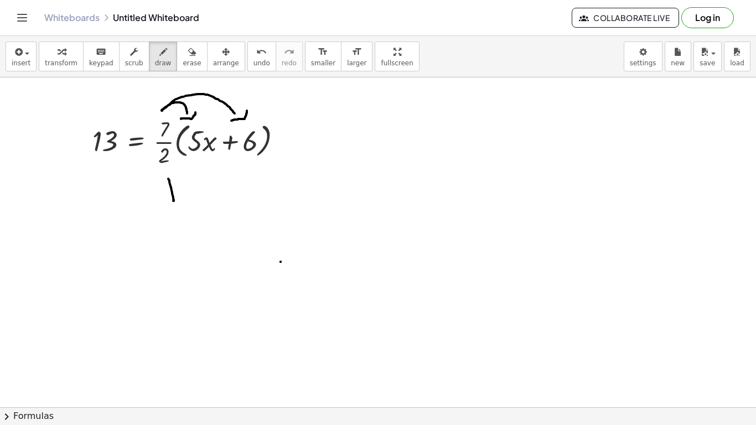
drag, startPoint x: 177, startPoint y: 177, endPoint x: 189, endPoint y: 196, distance: 22.9
drag, startPoint x: 202, startPoint y: 170, endPoint x: 204, endPoint y: 179, distance: 8.6
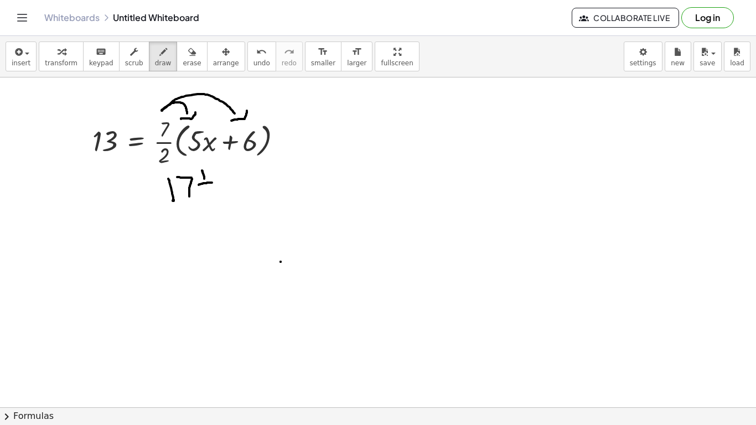
drag, startPoint x: 199, startPoint y: 185, endPoint x: 212, endPoint y: 183, distance: 14.0
drag, startPoint x: 204, startPoint y: 188, endPoint x: 216, endPoint y: 194, distance: 13.4
drag, startPoint x: 220, startPoint y: 176, endPoint x: 225, endPoint y: 185, distance: 10.4
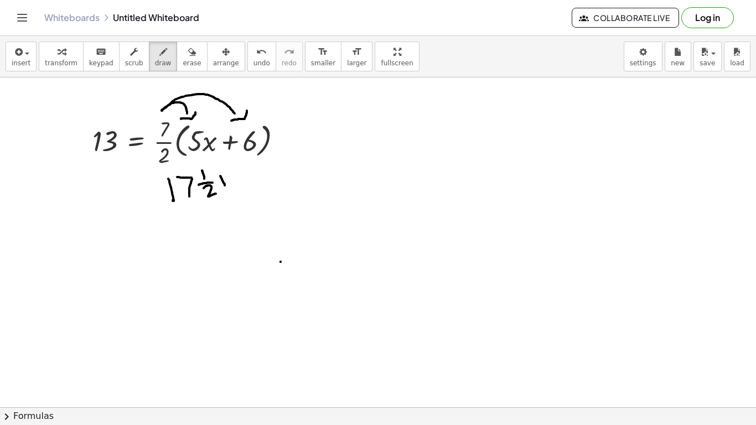
drag, startPoint x: 226, startPoint y: 174, endPoint x: 220, endPoint y: 185, distance: 12.6
drag, startPoint x: 237, startPoint y: 172, endPoint x: 238, endPoint y: 186, distance: 14.4
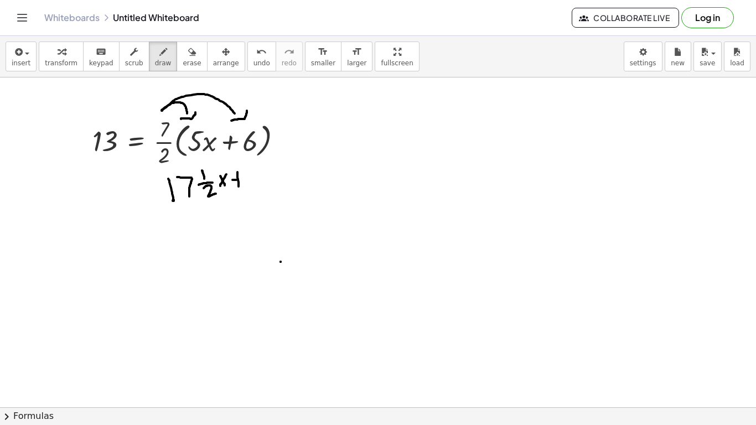
drag, startPoint x: 232, startPoint y: 180, endPoint x: 242, endPoint y: 179, distance: 10.0
drag, startPoint x: 253, startPoint y: 172, endPoint x: 276, endPoint y: 186, distance: 26.6
drag, startPoint x: 277, startPoint y: 166, endPoint x: 281, endPoint y: 182, distance: 16.6
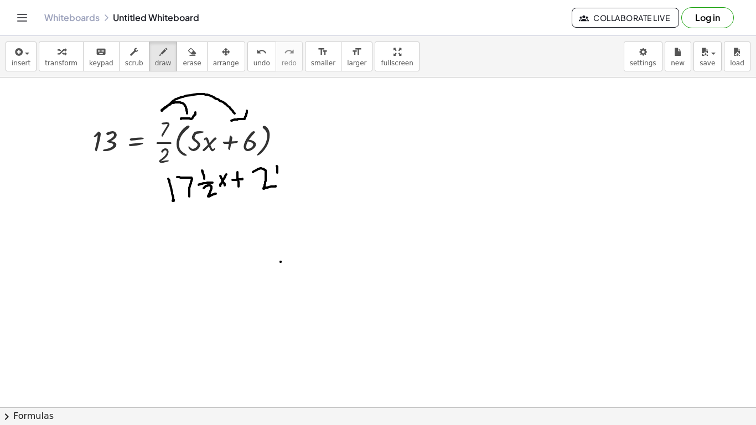
drag, startPoint x: 149, startPoint y: 187, endPoint x: 156, endPoint y: 188, distance: 7.2
drag, startPoint x: 149, startPoint y: 193, endPoint x: 159, endPoint y: 190, distance: 10.2
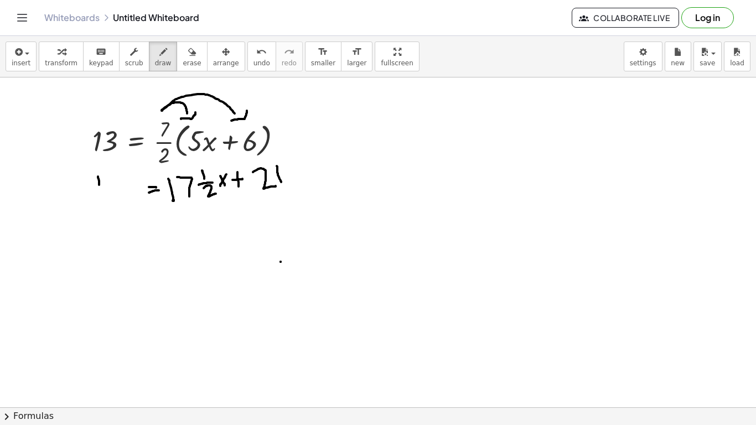
drag, startPoint x: 98, startPoint y: 176, endPoint x: 98, endPoint y: 206, distance: 29.9
drag, startPoint x: 113, startPoint y: 177, endPoint x: 112, endPoint y: 196, distance: 19.4
drag, startPoint x: 85, startPoint y: 215, endPoint x: 92, endPoint y: 215, distance: 7.2
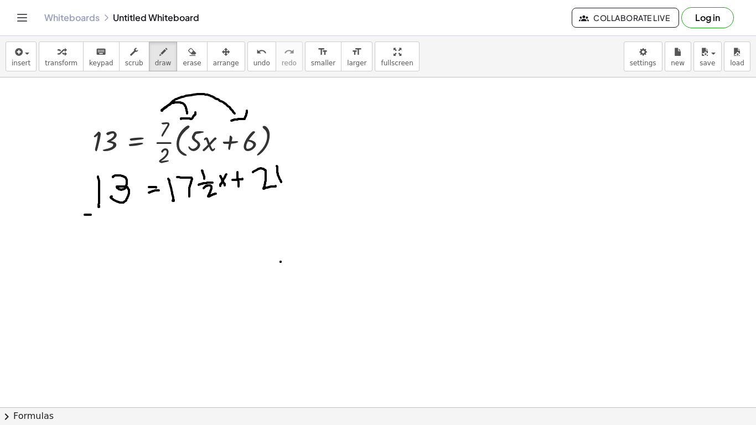
drag, startPoint x: 100, startPoint y: 217, endPoint x: 117, endPoint y: 233, distance: 23.1
drag, startPoint x: 119, startPoint y: 217, endPoint x: 122, endPoint y: 233, distance: 15.7
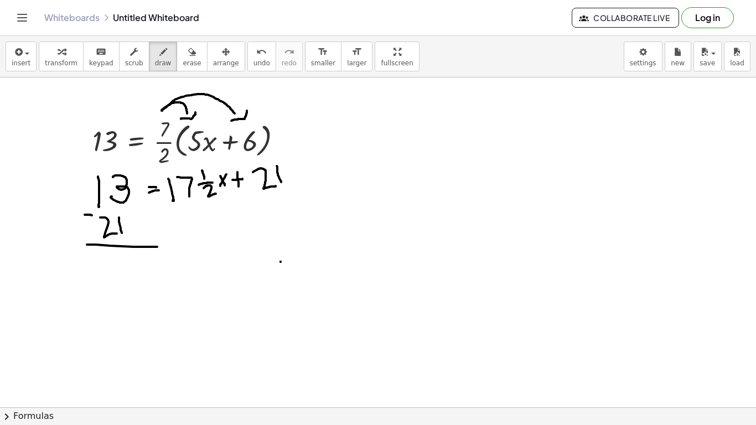
drag, startPoint x: 87, startPoint y: 245, endPoint x: 164, endPoint y: 247, distance: 77.5
drag, startPoint x: 140, startPoint y: 265, endPoint x: 147, endPoint y: 269, distance: 7.7
click at [253, 61] on span "undo" at bounding box center [261, 63] width 17 height 8
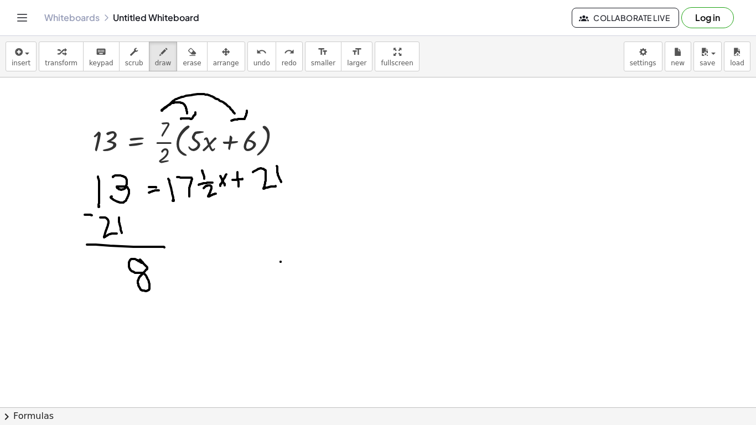
drag, startPoint x: 156, startPoint y: 270, endPoint x: 163, endPoint y: 269, distance: 6.7
drag, startPoint x: 157, startPoint y: 277, endPoint x: 164, endPoint y: 275, distance: 7.9
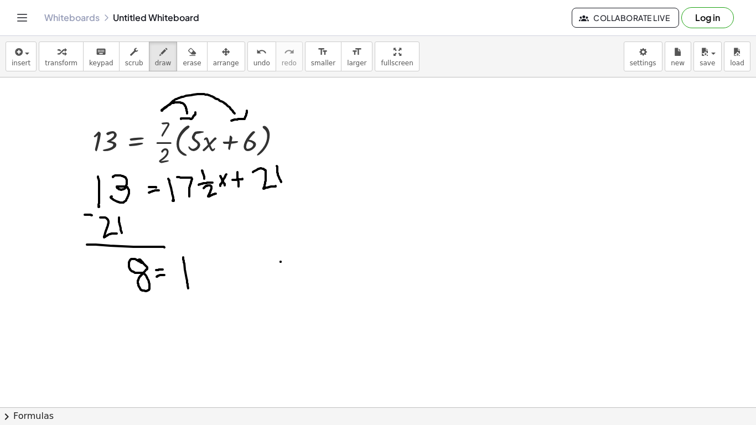
drag, startPoint x: 183, startPoint y: 257, endPoint x: 188, endPoint y: 292, distance: 35.2
drag, startPoint x: 193, startPoint y: 253, endPoint x: 220, endPoint y: 286, distance: 42.8
drag, startPoint x: 234, startPoint y: 243, endPoint x: 235, endPoint y: 250, distance: 6.2
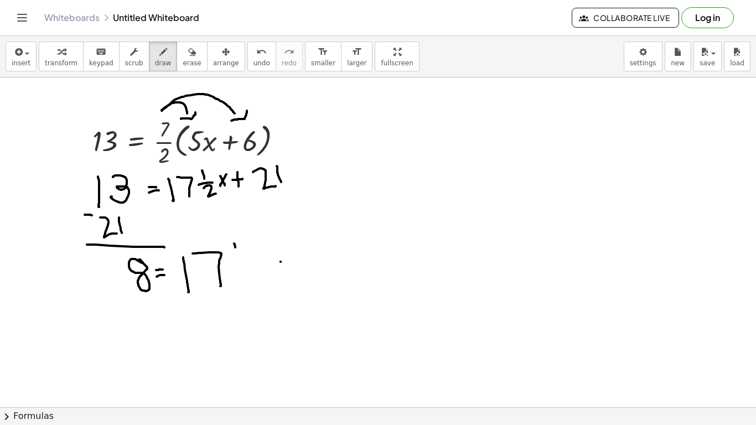
drag, startPoint x: 232, startPoint y: 257, endPoint x: 242, endPoint y: 258, distance: 10.6
drag, startPoint x: 237, startPoint y: 270, endPoint x: 253, endPoint y: 279, distance: 17.8
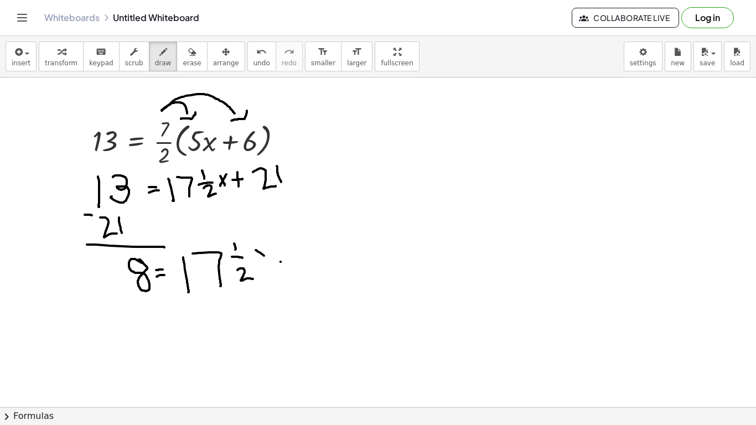
drag, startPoint x: 256, startPoint y: 250, endPoint x: 280, endPoint y: 268, distance: 30.1
drag, startPoint x: 271, startPoint y: 242, endPoint x: 264, endPoint y: 272, distance: 30.6
click at [254, 52] on button "undo undo" at bounding box center [261, 56] width 29 height 30
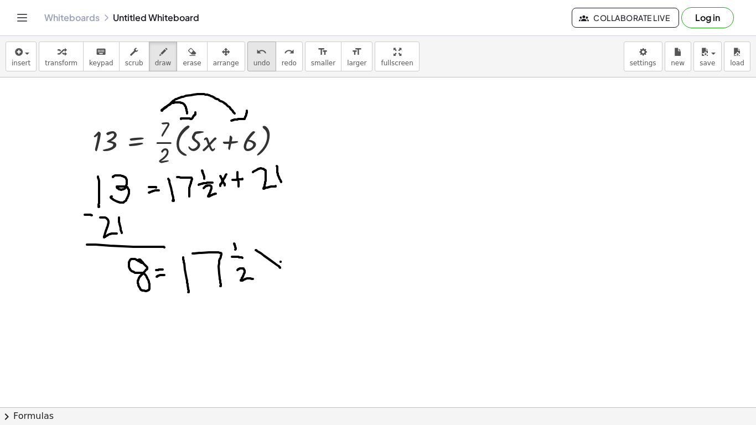
click at [254, 52] on button "undo undo" at bounding box center [261, 56] width 29 height 30
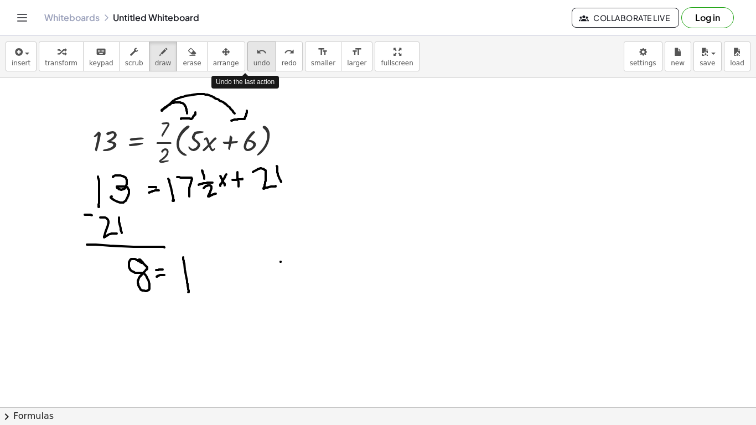
click at [254, 52] on button "undo undo" at bounding box center [261, 56] width 29 height 30
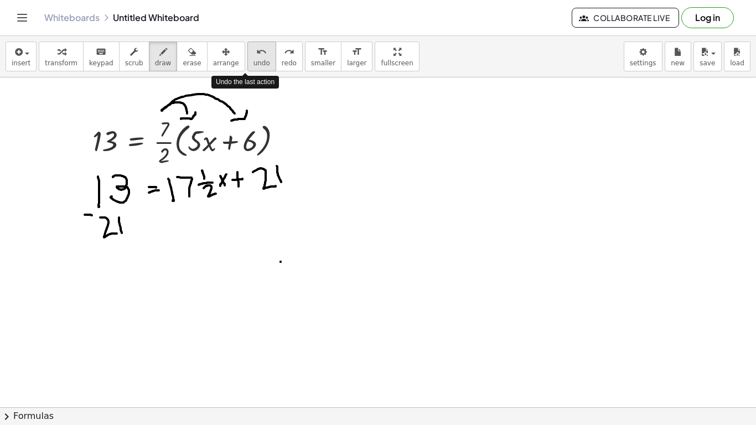
click at [254, 52] on button "undo undo" at bounding box center [261, 56] width 29 height 30
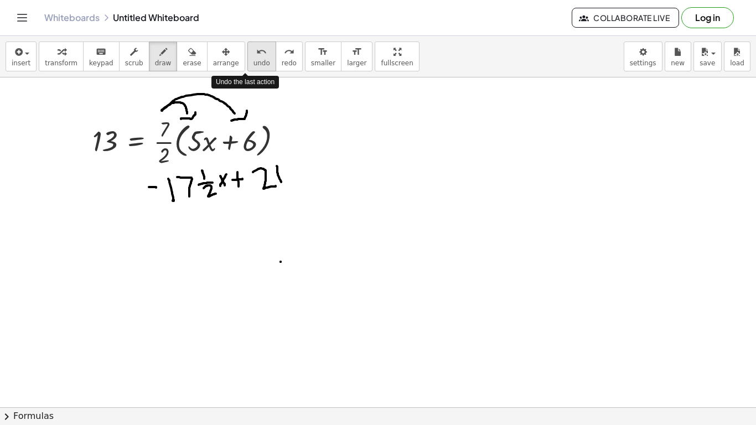
click at [254, 52] on button "undo undo" at bounding box center [261, 56] width 29 height 30
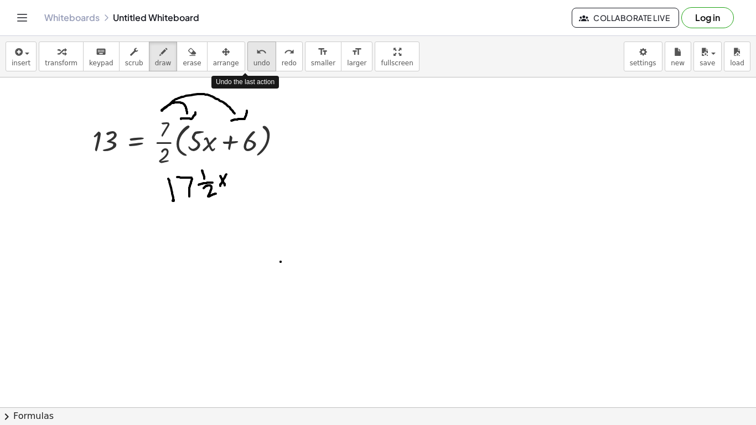
click at [254, 52] on button "undo undo" at bounding box center [261, 56] width 29 height 30
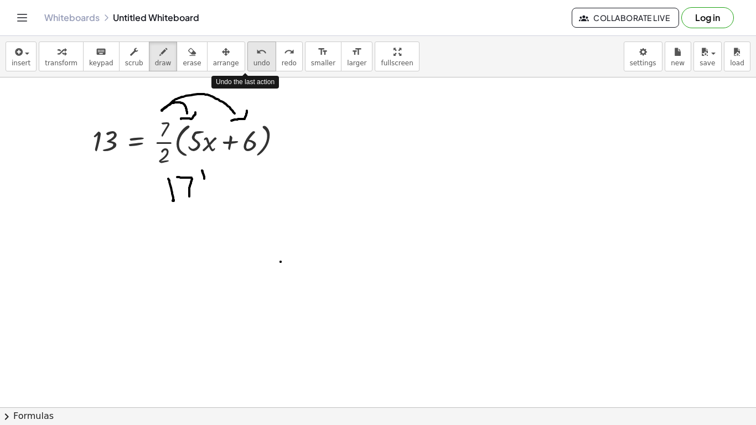
click at [254, 52] on button "undo undo" at bounding box center [261, 56] width 29 height 30
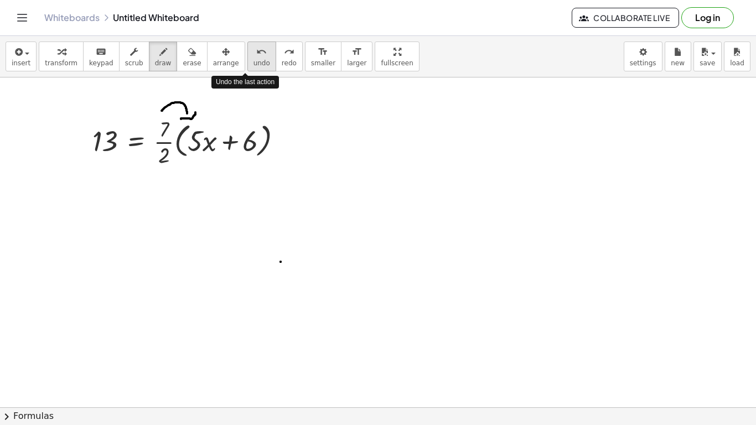
click at [254, 52] on button "undo undo" at bounding box center [261, 56] width 29 height 30
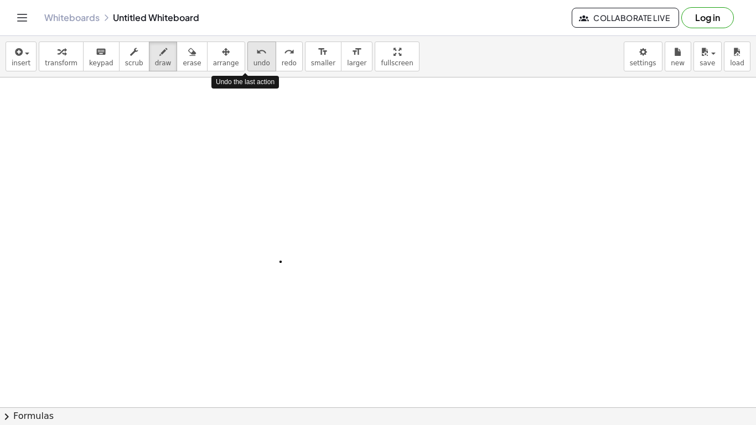
click at [254, 52] on button "undo undo" at bounding box center [261, 56] width 29 height 30
click at [12, 69] on button "insert" at bounding box center [21, 56] width 31 height 30
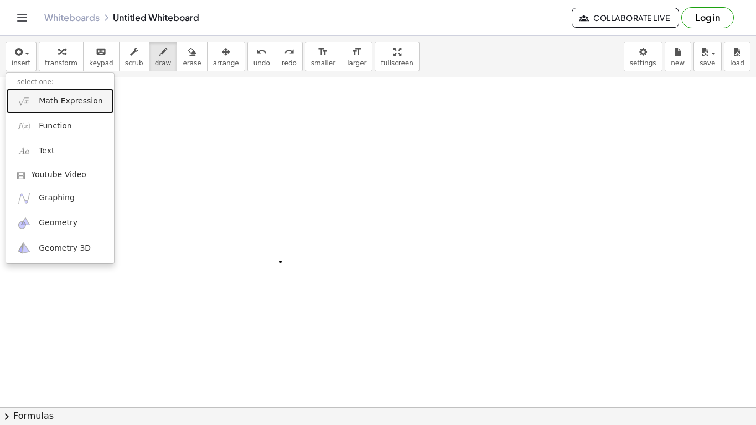
click at [60, 97] on span "Math Expression" at bounding box center [71, 101] width 64 height 11
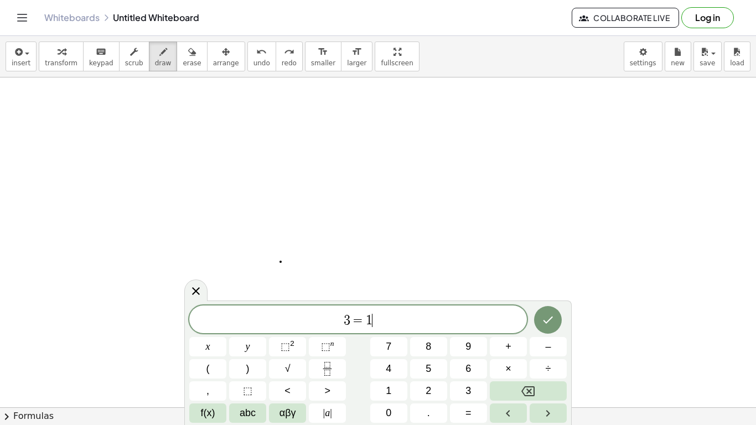
scroll to position [7, 0]
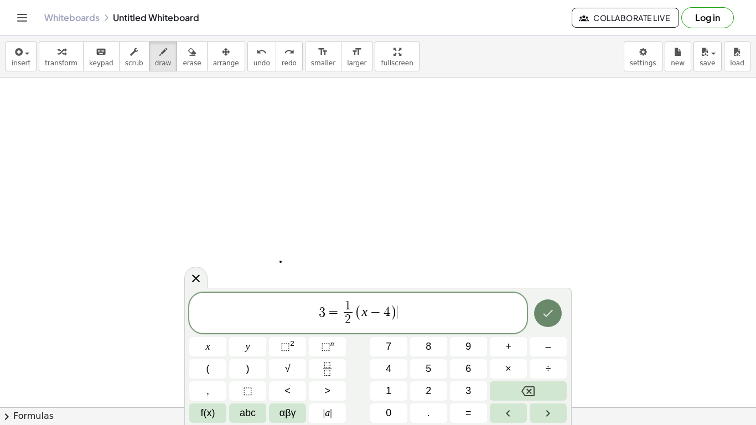
click at [546, 308] on icon "Done" at bounding box center [547, 312] width 13 height 13
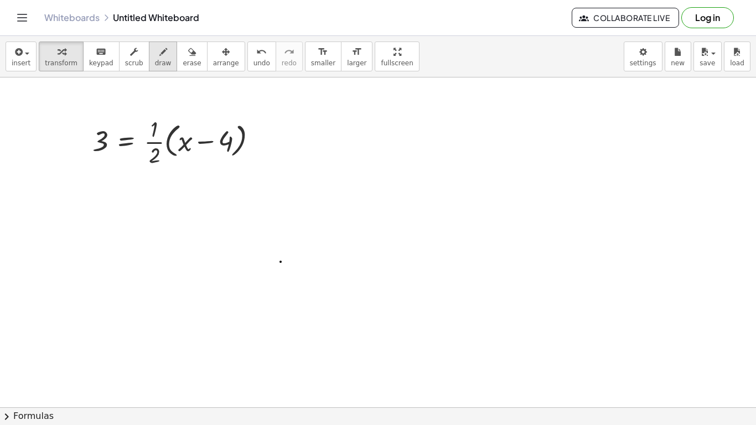
click at [155, 64] on span "draw" at bounding box center [163, 63] width 17 height 8
drag, startPoint x: 160, startPoint y: 172, endPoint x: 162, endPoint y: 181, distance: 9.5
drag, startPoint x: 154, startPoint y: 185, endPoint x: 168, endPoint y: 186, distance: 13.3
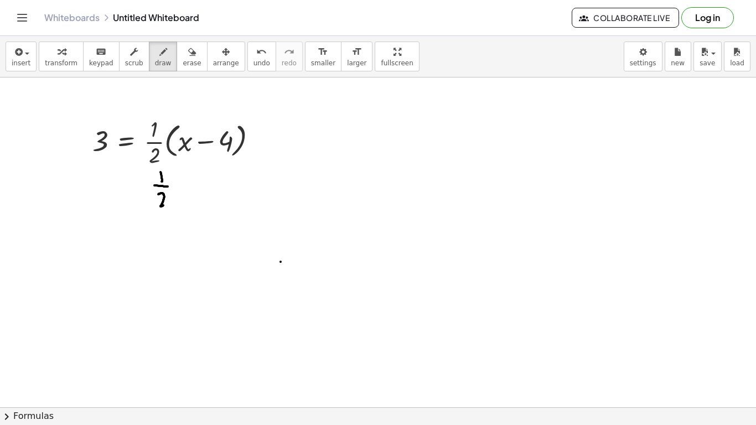
drag, startPoint x: 158, startPoint y: 194, endPoint x: 170, endPoint y: 204, distance: 15.3
drag, startPoint x: 174, startPoint y: 180, endPoint x: 183, endPoint y: 195, distance: 17.4
drag, startPoint x: 183, startPoint y: 180, endPoint x: 176, endPoint y: 196, distance: 17.4
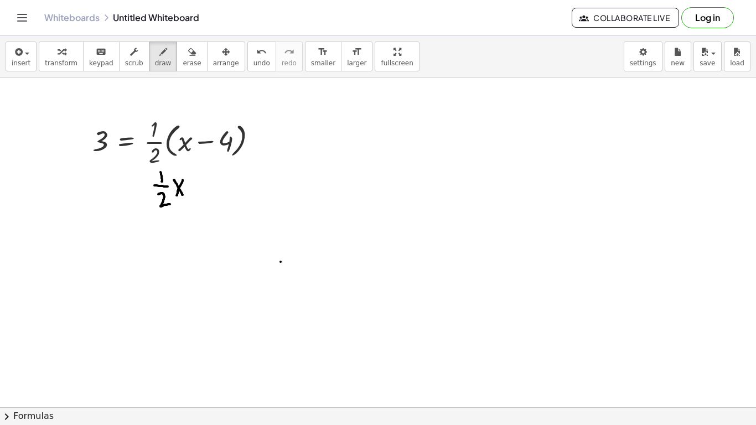
drag, startPoint x: 190, startPoint y: 189, endPoint x: 195, endPoint y: 190, distance: 5.6
drag, startPoint x: 207, startPoint y: 184, endPoint x: 232, endPoint y: 202, distance: 31.6
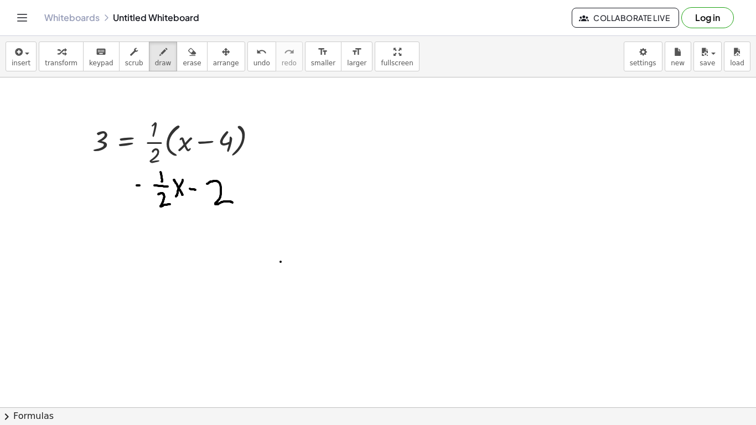
drag, startPoint x: 136, startPoint y: 190, endPoint x: 143, endPoint y: 189, distance: 6.8
drag, startPoint x: 104, startPoint y: 178, endPoint x: 108, endPoint y: 210, distance: 32.4
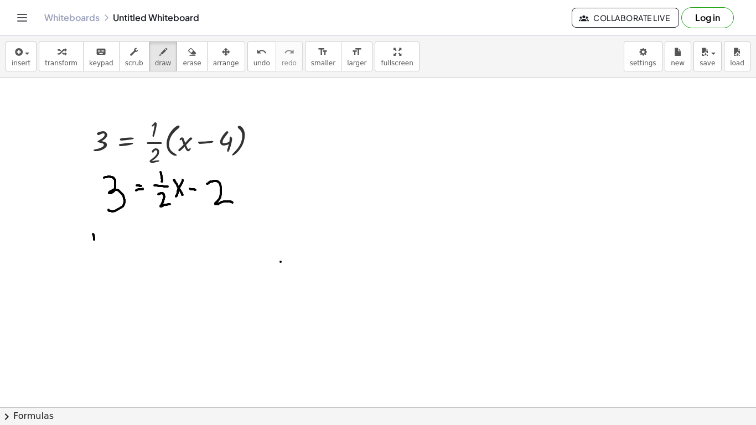
drag, startPoint x: 93, startPoint y: 234, endPoint x: 92, endPoint y: 247, distance: 12.7
drag, startPoint x: 90, startPoint y: 243, endPoint x: 97, endPoint y: 243, distance: 7.2
drag, startPoint x: 116, startPoint y: 231, endPoint x: 130, endPoint y: 245, distance: 20.0
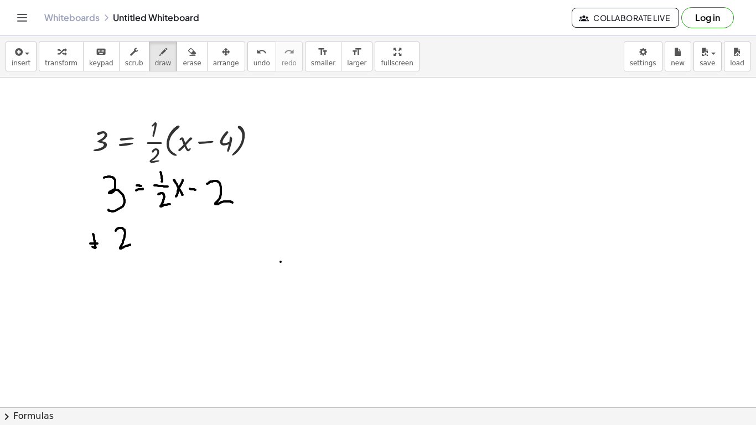
drag, startPoint x: 175, startPoint y: 289, endPoint x: 164, endPoint y: 311, distance: 25.5
drag, startPoint x: 189, startPoint y: 297, endPoint x: 194, endPoint y: 297, distance: 5.6
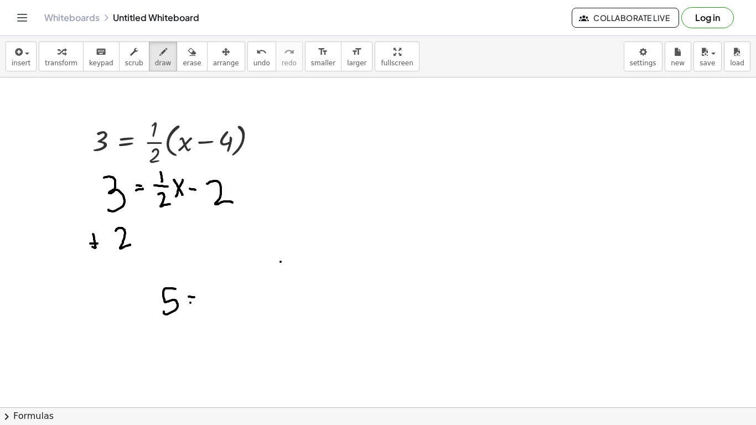
drag, startPoint x: 190, startPoint y: 303, endPoint x: 197, endPoint y: 303, distance: 6.6
drag, startPoint x: 204, startPoint y: 279, endPoint x: 205, endPoint y: 290, distance: 11.2
drag, startPoint x: 200, startPoint y: 295, endPoint x: 214, endPoint y: 295, distance: 13.3
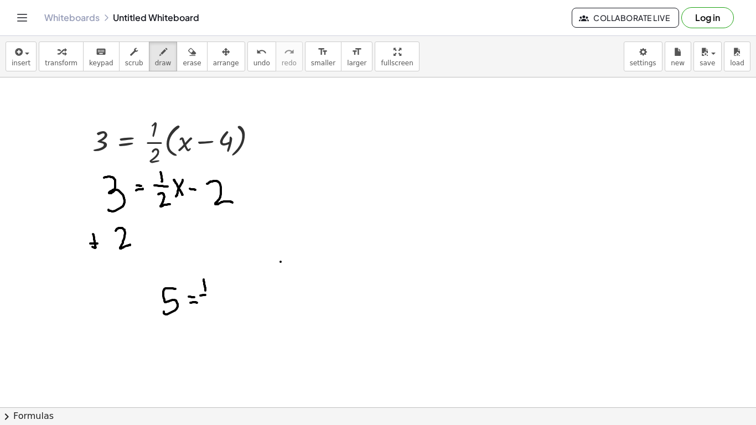
drag, startPoint x: 207, startPoint y: 304, endPoint x: 220, endPoint y: 311, distance: 14.1
drag, startPoint x: 222, startPoint y: 284, endPoint x: 239, endPoint y: 298, distance: 22.0
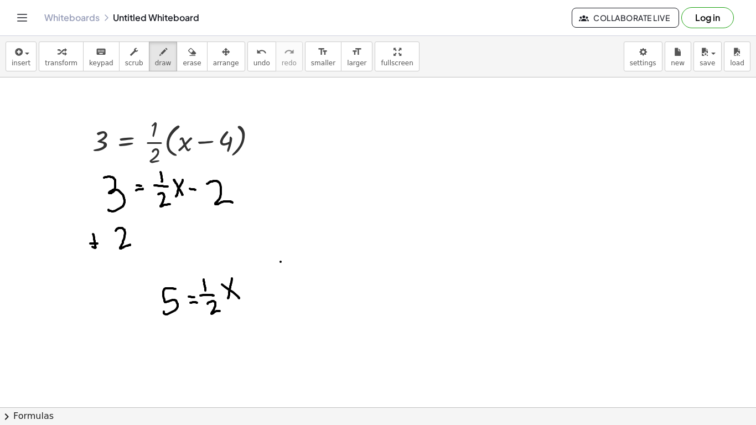
drag, startPoint x: 232, startPoint y: 278, endPoint x: 228, endPoint y: 299, distance: 20.8
drag, startPoint x: 299, startPoint y: 225, endPoint x: 324, endPoint y: 274, distance: 55.2
drag, startPoint x: 335, startPoint y: 212, endPoint x: 304, endPoint y: 266, distance: 62.0
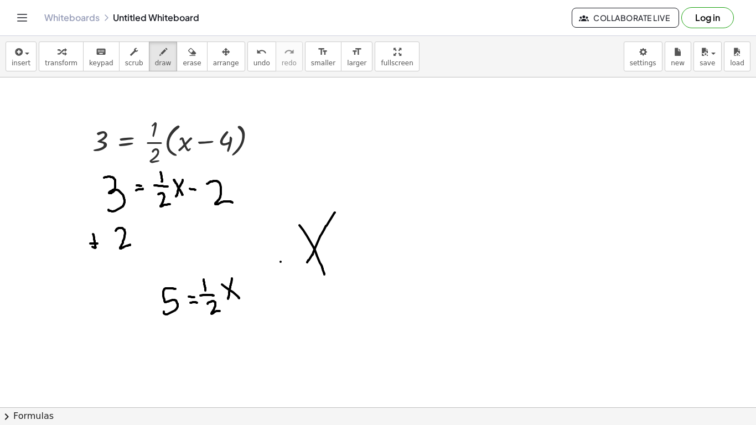
drag, startPoint x: 351, startPoint y: 256, endPoint x: 359, endPoint y: 255, distance: 7.8
drag, startPoint x: 353, startPoint y: 262, endPoint x: 363, endPoint y: 260, distance: 10.2
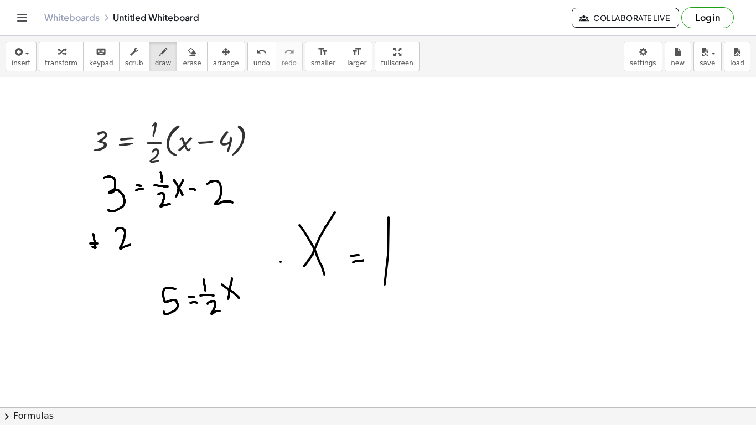
drag, startPoint x: 388, startPoint y: 217, endPoint x: 381, endPoint y: 312, distance: 94.9
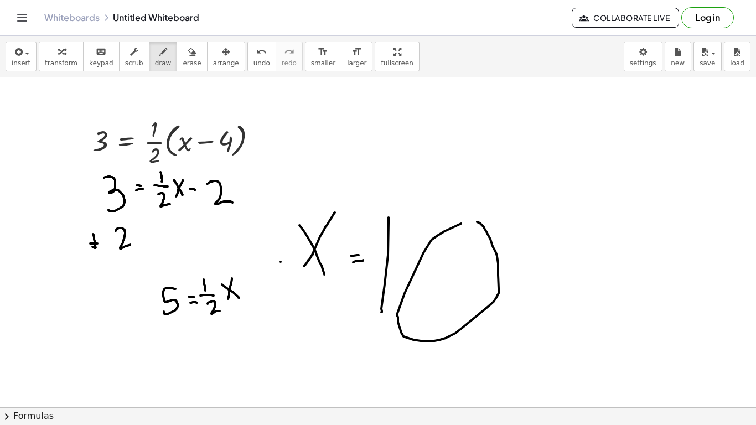
drag, startPoint x: 461, startPoint y: 224, endPoint x: 466, endPoint y: 219, distance: 7.1
click at [708, 56] on icon "button" at bounding box center [704, 51] width 10 height 13
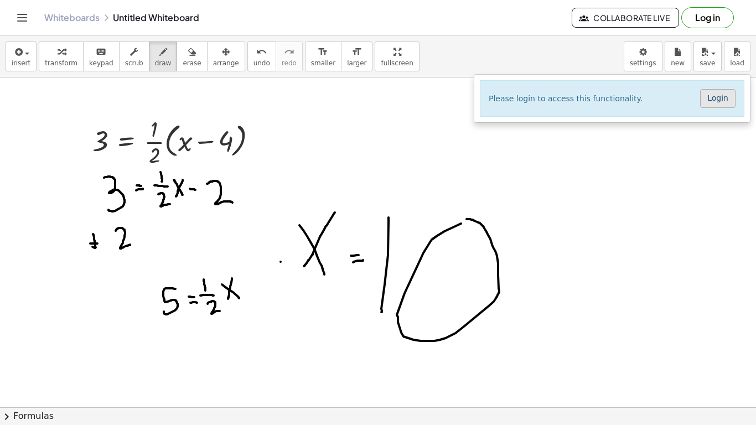
click at [720, 106] on link "Login" at bounding box center [717, 98] width 35 height 19
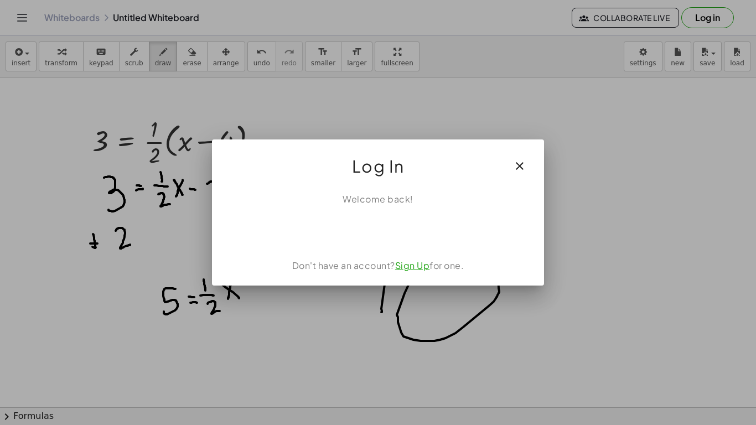
click at [418, 266] on link "Sign Up" at bounding box center [412, 265] width 35 height 12
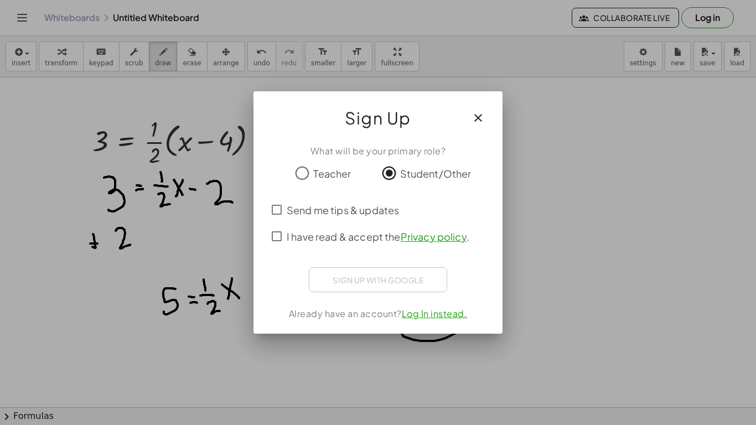
click at [309, 237] on span "I have read & accept the Privacy policy ." at bounding box center [378, 236] width 183 height 15
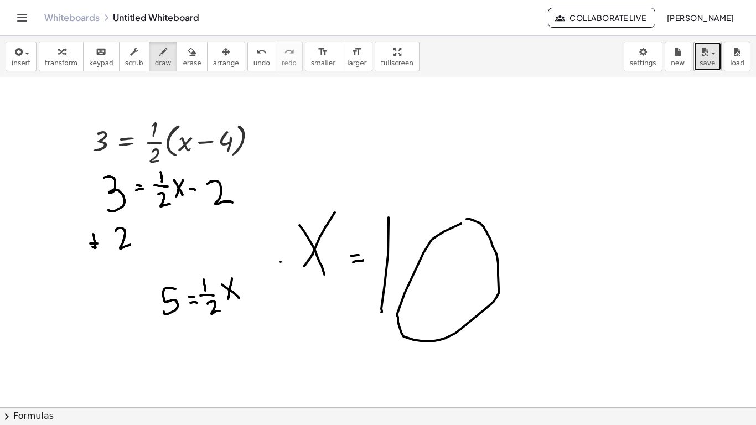
click at [703, 54] on icon "button" at bounding box center [704, 51] width 10 height 13
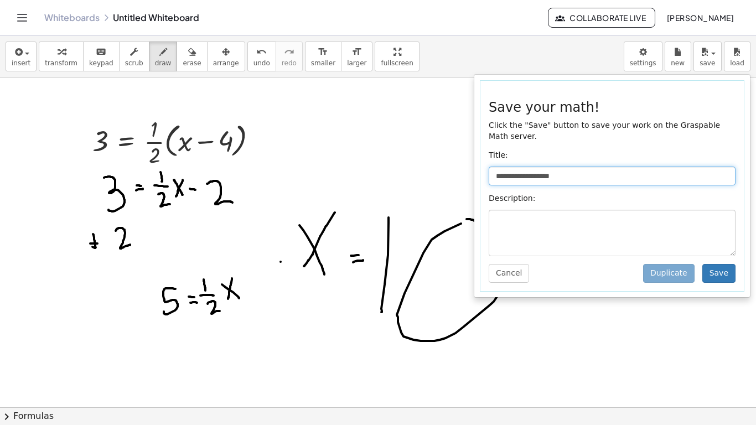
drag, startPoint x: 570, startPoint y: 168, endPoint x: 475, endPoint y: 181, distance: 95.5
click at [475, 181] on div "**********" at bounding box center [612, 186] width 277 height 224
type input "*"
type input "**********"
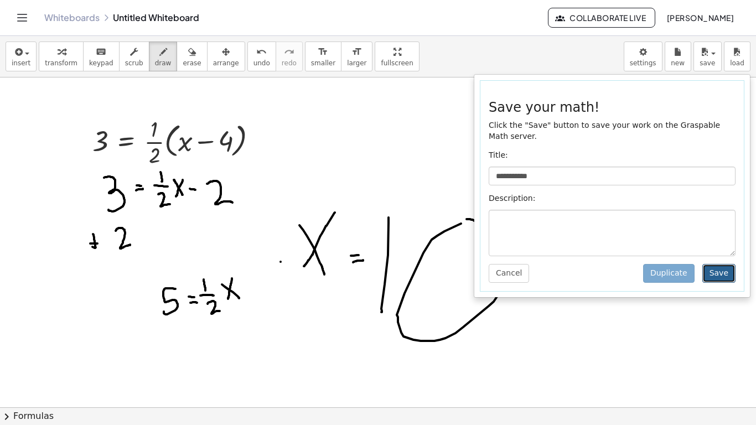
click at [708, 277] on button "Save" at bounding box center [718, 273] width 33 height 19
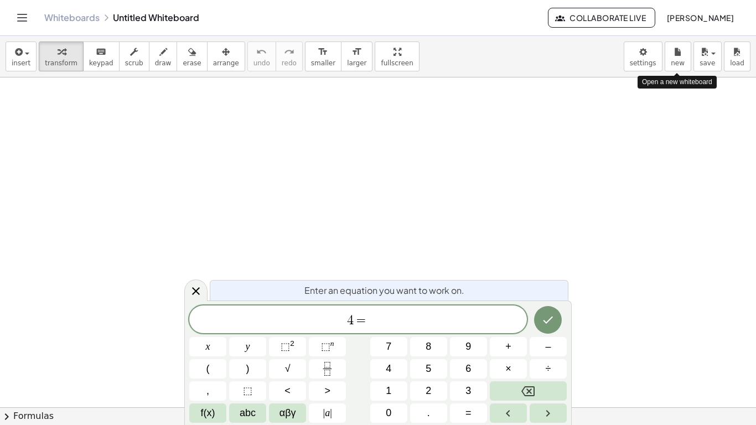
scroll to position [2, 0]
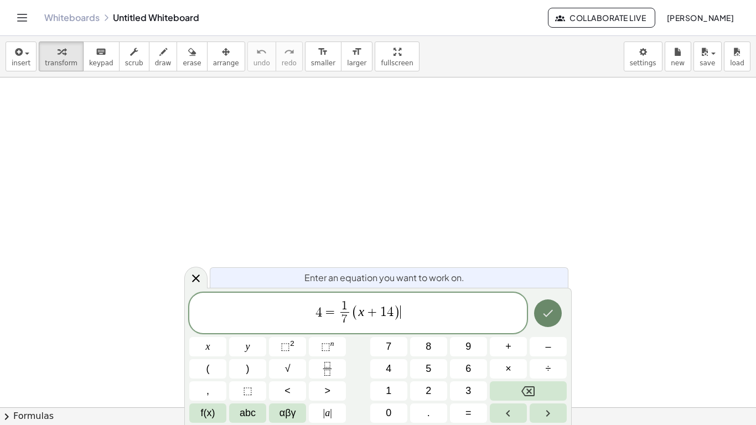
click at [543, 311] on icon "Done" at bounding box center [547, 312] width 13 height 13
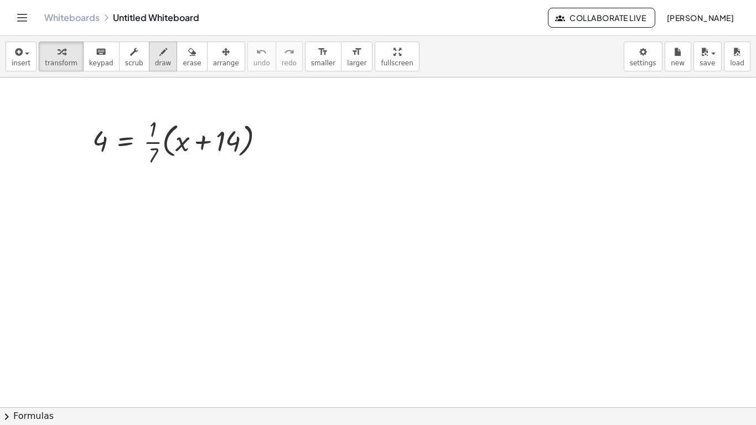
click at [155, 64] on span "draw" at bounding box center [163, 63] width 17 height 8
drag, startPoint x: 148, startPoint y: 107, endPoint x: 174, endPoint y: 113, distance: 26.0
drag, startPoint x: 169, startPoint y: 117, endPoint x: 180, endPoint y: 114, distance: 11.4
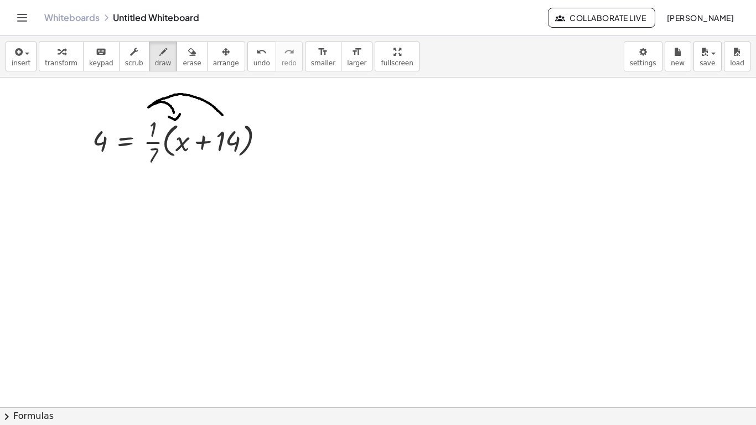
drag, startPoint x: 149, startPoint y: 107, endPoint x: 222, endPoint y: 116, distance: 73.6
drag, startPoint x: 218, startPoint y: 118, endPoint x: 228, endPoint y: 113, distance: 11.4
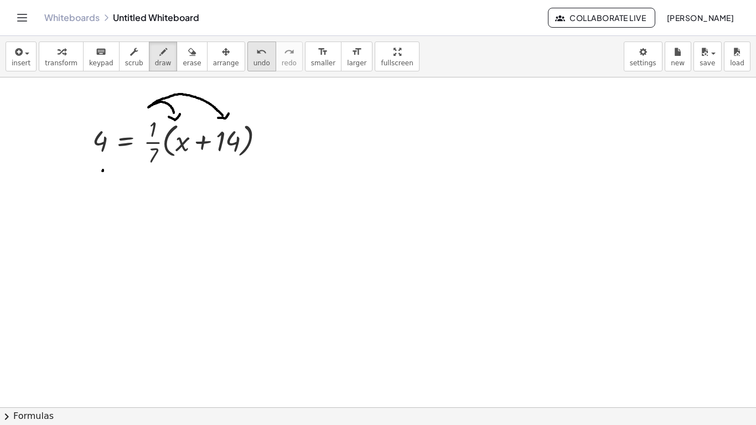
click at [253, 66] on span "undo" at bounding box center [261, 63] width 17 height 8
drag, startPoint x: 152, startPoint y: 168, endPoint x: 153, endPoint y: 184, distance: 16.1
drag, startPoint x: 146, startPoint y: 190, endPoint x: 162, endPoint y: 192, distance: 16.7
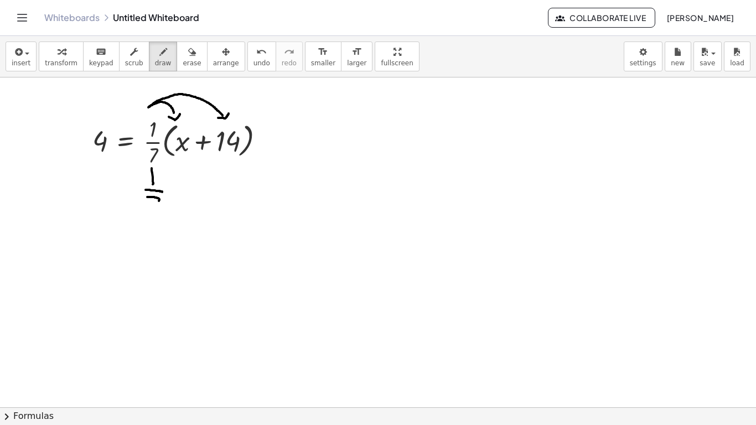
drag, startPoint x: 147, startPoint y: 197, endPoint x: 157, endPoint y: 211, distance: 16.7
drag, startPoint x: 171, startPoint y: 181, endPoint x: 180, endPoint y: 194, distance: 16.0
drag, startPoint x: 179, startPoint y: 178, endPoint x: 170, endPoint y: 194, distance: 18.1
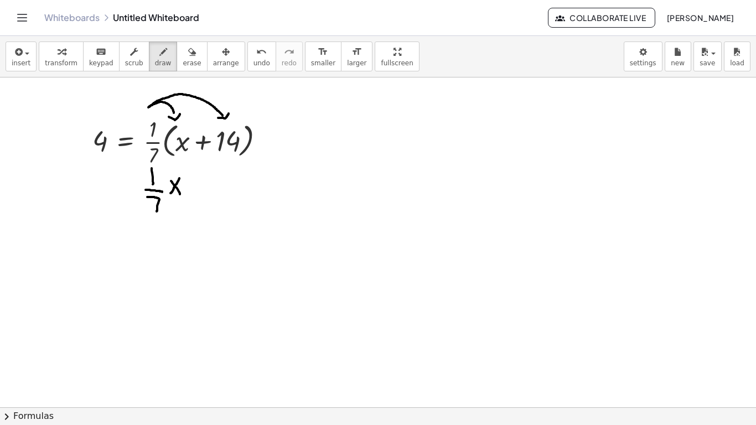
drag, startPoint x: 200, startPoint y: 180, endPoint x: 200, endPoint y: 196, distance: 16.1
drag, startPoint x: 195, startPoint y: 190, endPoint x: 206, endPoint y: 190, distance: 11.6
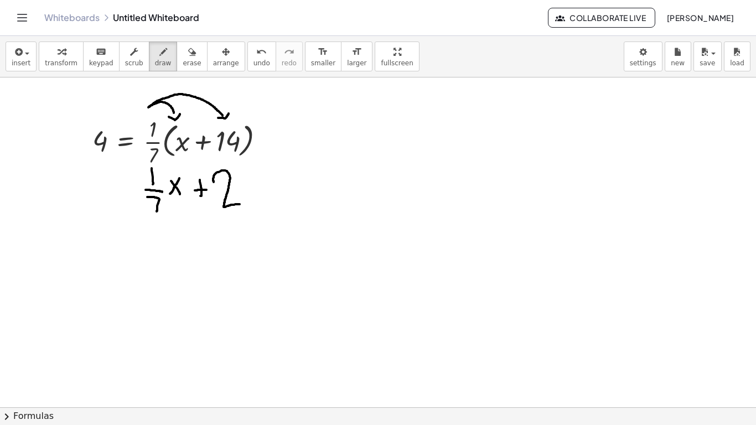
drag, startPoint x: 214, startPoint y: 182, endPoint x: 241, endPoint y: 205, distance: 35.3
drag, startPoint x: 128, startPoint y: 185, endPoint x: 137, endPoint y: 184, distance: 8.3
drag, startPoint x: 129, startPoint y: 190, endPoint x: 141, endPoint y: 188, distance: 11.7
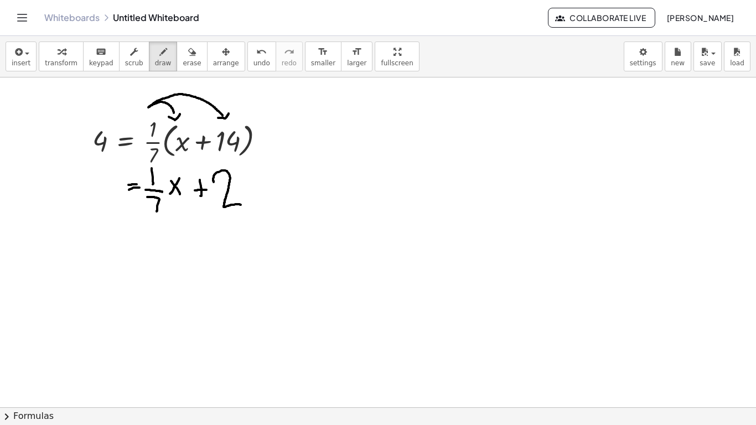
drag, startPoint x: 100, startPoint y: 176, endPoint x: 114, endPoint y: 201, distance: 28.0
drag, startPoint x: 95, startPoint y: 222, endPoint x: 106, endPoint y: 223, distance: 11.7
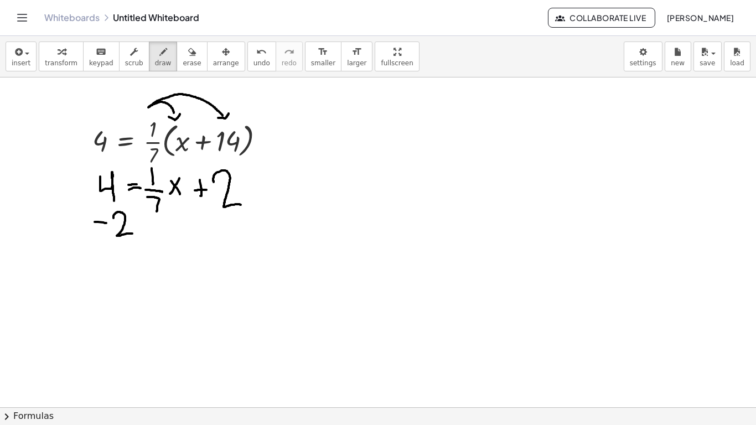
drag, startPoint x: 113, startPoint y: 218, endPoint x: 133, endPoint y: 233, distance: 24.8
drag, startPoint x: 136, startPoint y: 274, endPoint x: 150, endPoint y: 295, distance: 25.9
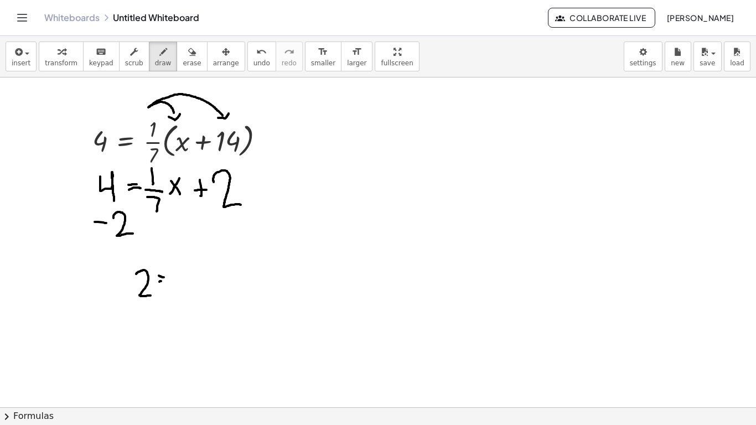
drag, startPoint x: 172, startPoint y: 260, endPoint x: 173, endPoint y: 272, distance: 11.7
drag, startPoint x: 167, startPoint y: 276, endPoint x: 181, endPoint y: 275, distance: 14.9
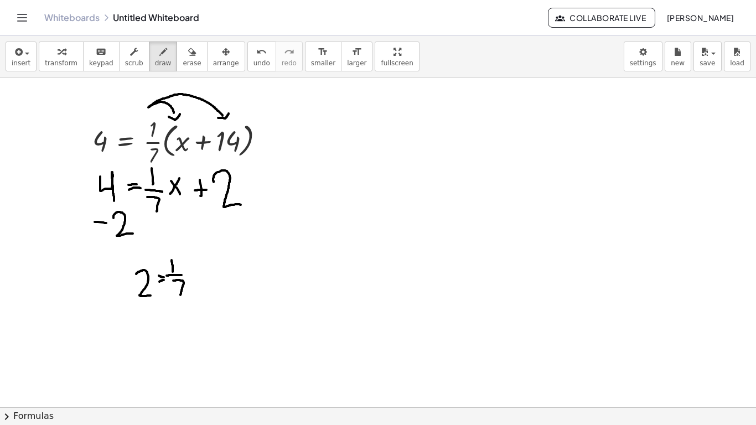
drag, startPoint x: 173, startPoint y: 280, endPoint x: 180, endPoint y: 295, distance: 16.1
drag, startPoint x: 191, startPoint y: 265, endPoint x: 198, endPoint y: 274, distance: 11.1
drag, startPoint x: 196, startPoint y: 264, endPoint x: 193, endPoint y: 274, distance: 10.5
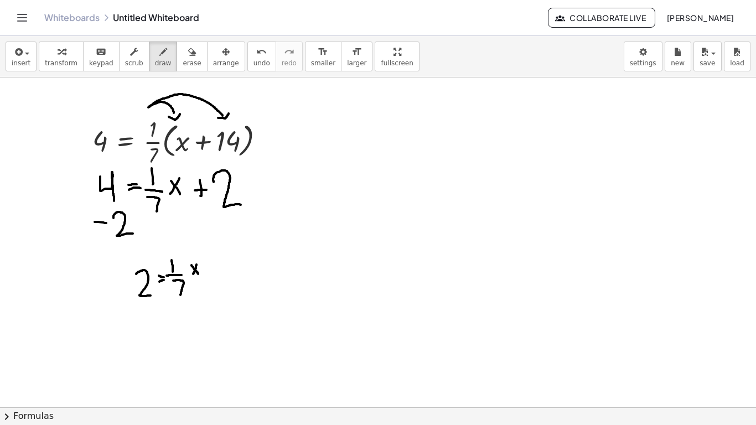
click at [253, 57] on div "undo" at bounding box center [261, 51] width 17 height 13
drag, startPoint x: 189, startPoint y: 269, endPoint x: 198, endPoint y: 280, distance: 14.6
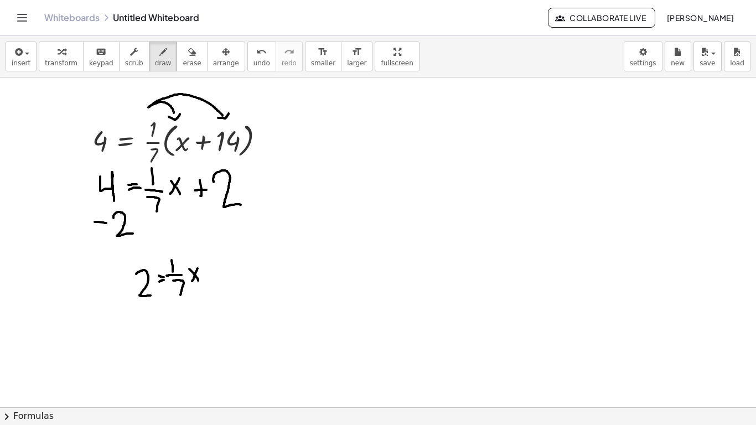
drag, startPoint x: 198, startPoint y: 268, endPoint x: 192, endPoint y: 281, distance: 13.9
drag, startPoint x: 166, startPoint y: 301, endPoint x: 183, endPoint y: 301, distance: 17.2
click at [251, 58] on button "undo undo" at bounding box center [261, 56] width 29 height 30
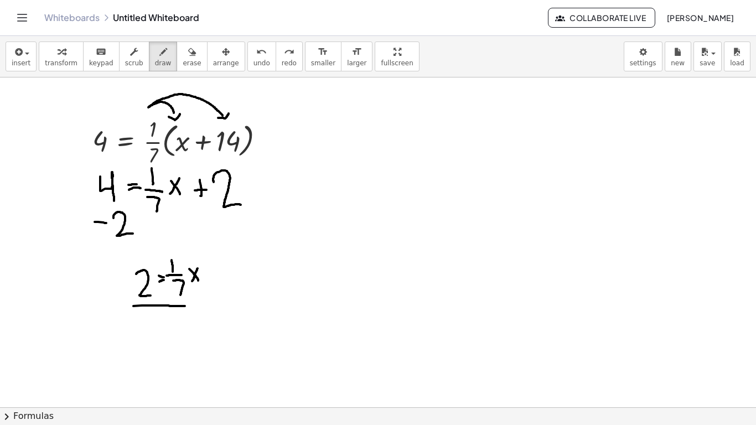
drag, startPoint x: 133, startPoint y: 306, endPoint x: 189, endPoint y: 306, distance: 55.9
drag, startPoint x: 165, startPoint y: 316, endPoint x: 188, endPoint y: 333, distance: 28.2
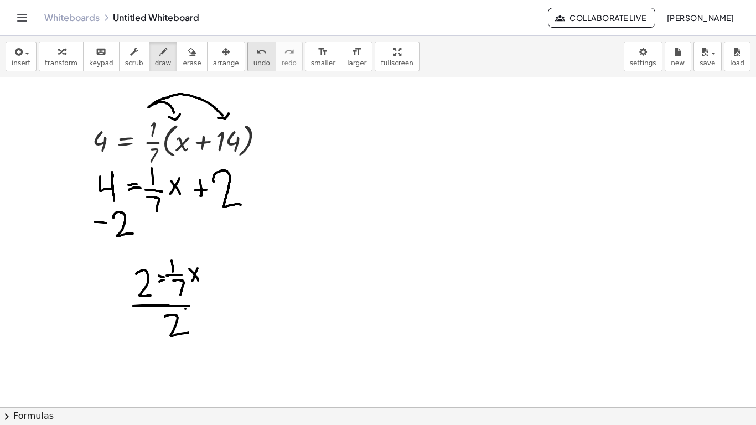
click at [253, 63] on span "undo" at bounding box center [261, 63] width 17 height 8
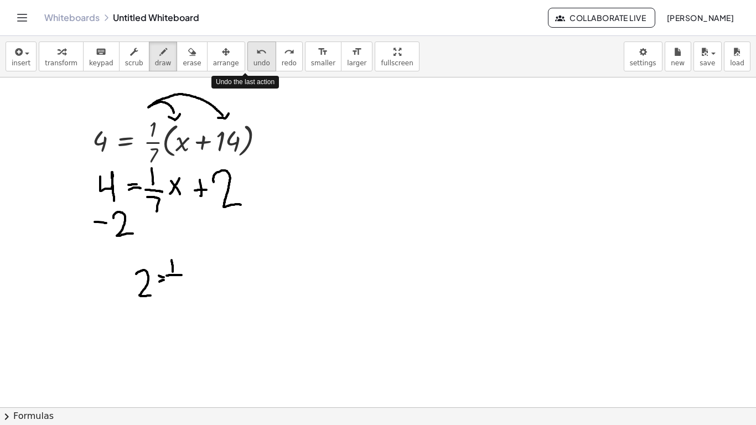
click at [253, 63] on span "undo" at bounding box center [261, 63] width 17 height 8
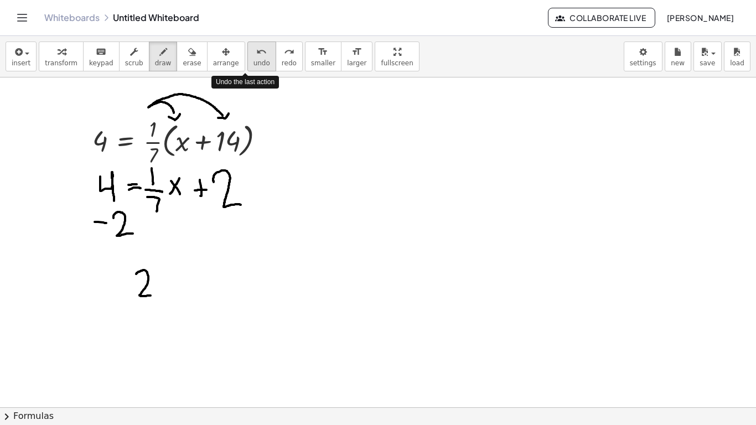
click at [253, 63] on span "undo" at bounding box center [261, 63] width 17 height 8
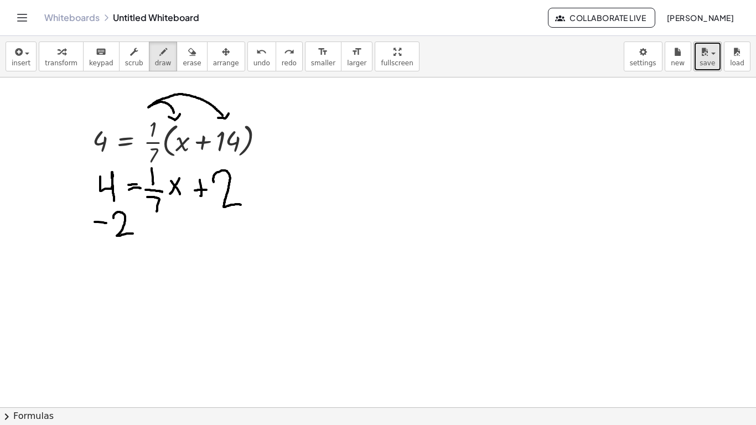
click at [702, 63] on span "save" at bounding box center [706, 63] width 15 height 8
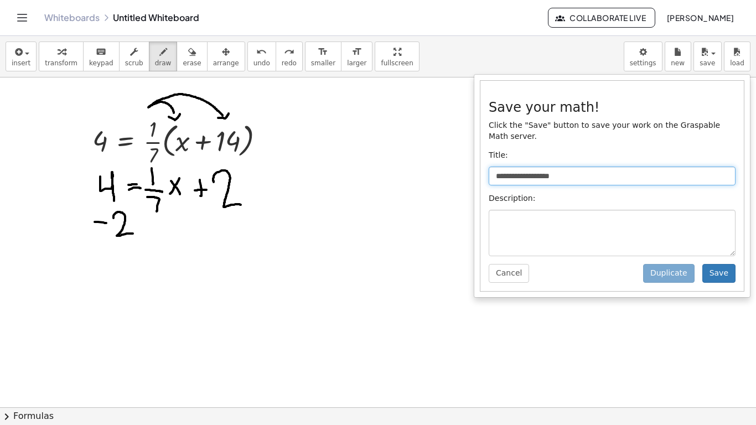
click at [618, 183] on input "**********" at bounding box center [612, 176] width 247 height 19
type input "*"
type input "**********"
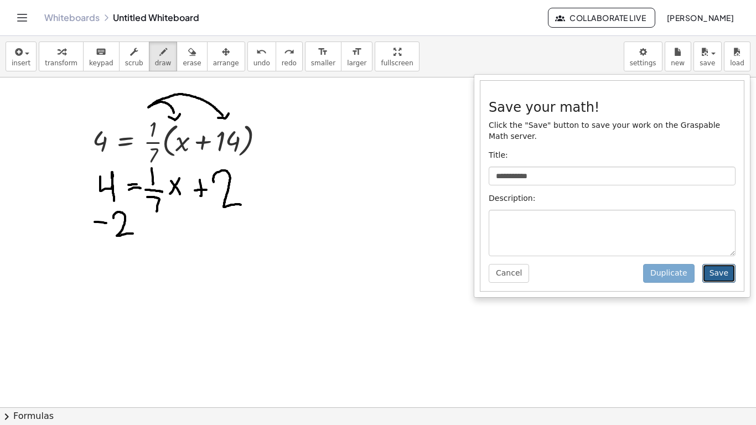
click at [718, 275] on button "Save" at bounding box center [718, 273] width 33 height 19
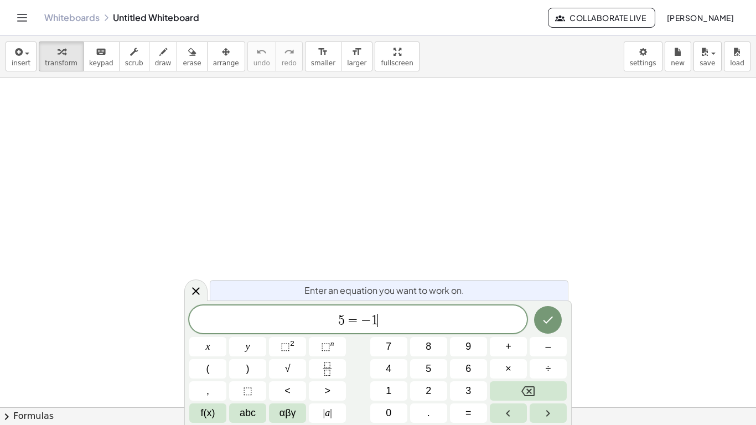
scroll to position [3, 0]
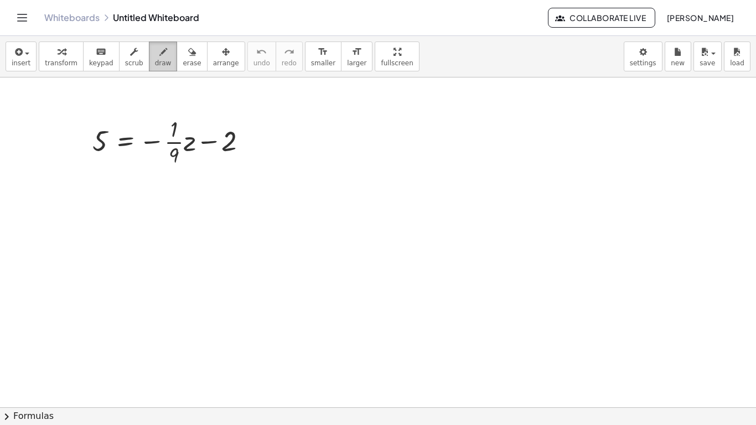
click at [155, 59] on span "draw" at bounding box center [163, 63] width 17 height 8
drag, startPoint x: 89, startPoint y: 164, endPoint x: 87, endPoint y: 175, distance: 11.7
drag, startPoint x: 82, startPoint y: 170, endPoint x: 93, endPoint y: 169, distance: 11.6
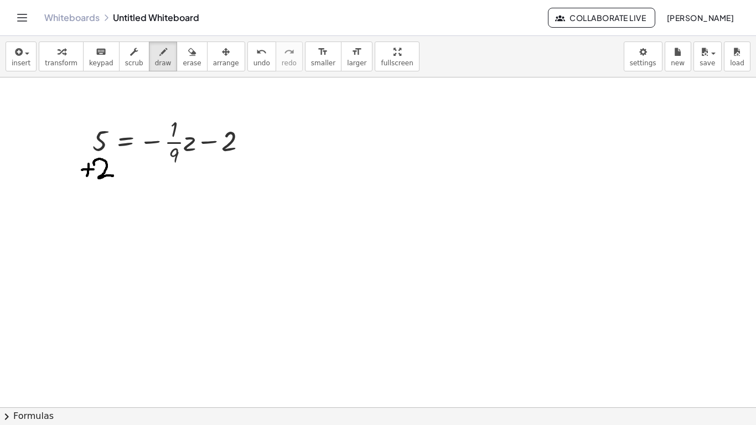
drag, startPoint x: 94, startPoint y: 165, endPoint x: 113, endPoint y: 175, distance: 21.5
drag, startPoint x: 87, startPoint y: 183, endPoint x: 127, endPoint y: 184, distance: 39.3
drag, startPoint x: 114, startPoint y: 202, endPoint x: 116, endPoint y: 223, distance: 20.6
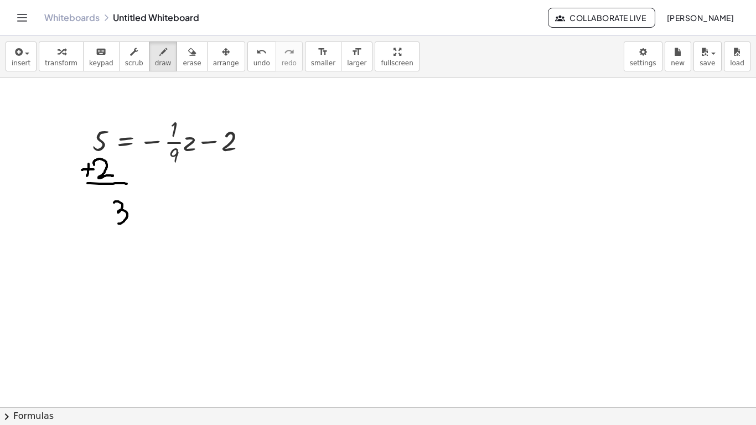
drag, startPoint x: 133, startPoint y: 206, endPoint x: 141, endPoint y: 206, distance: 7.7
drag, startPoint x: 133, startPoint y: 212, endPoint x: 142, endPoint y: 210, distance: 9.1
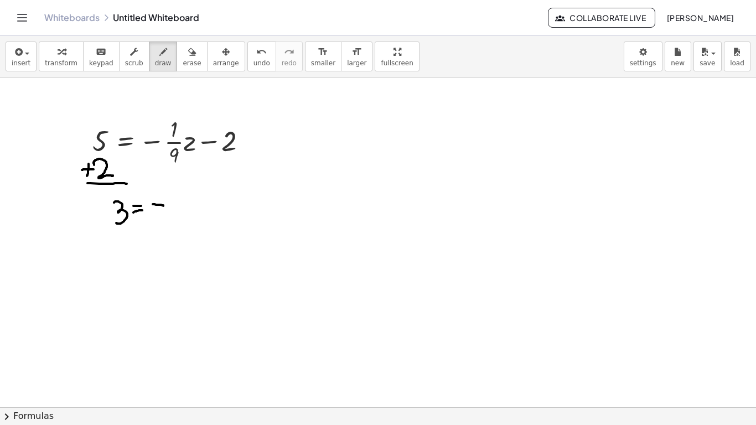
drag, startPoint x: 153, startPoint y: 204, endPoint x: 164, endPoint y: 206, distance: 11.2
drag, startPoint x: 176, startPoint y: 185, endPoint x: 177, endPoint y: 197, distance: 11.6
drag, startPoint x: 170, startPoint y: 202, endPoint x: 181, endPoint y: 203, distance: 11.1
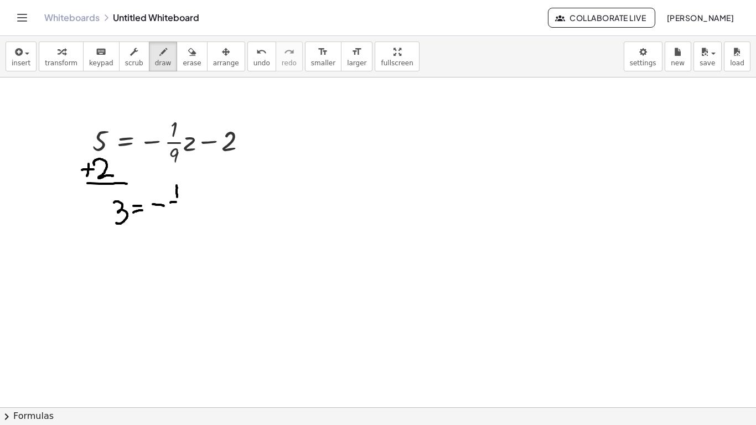
drag, startPoint x: 180, startPoint y: 212, endPoint x: 180, endPoint y: 226, distance: 13.8
drag, startPoint x: 188, startPoint y: 209, endPoint x: 201, endPoint y: 217, distance: 16.0
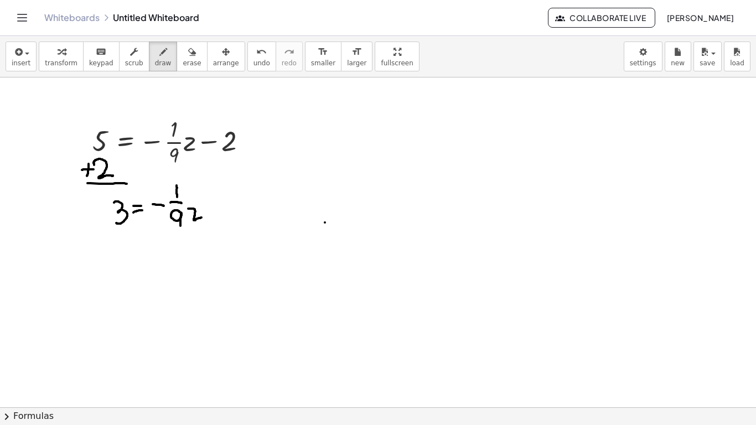
drag, startPoint x: 325, startPoint y: 222, endPoint x: 340, endPoint y: 222, distance: 14.9
drag, startPoint x: 349, startPoint y: 198, endPoint x: 350, endPoint y: 209, distance: 11.1
drag, startPoint x: 347, startPoint y: 217, endPoint x: 362, endPoint y: 215, distance: 15.6
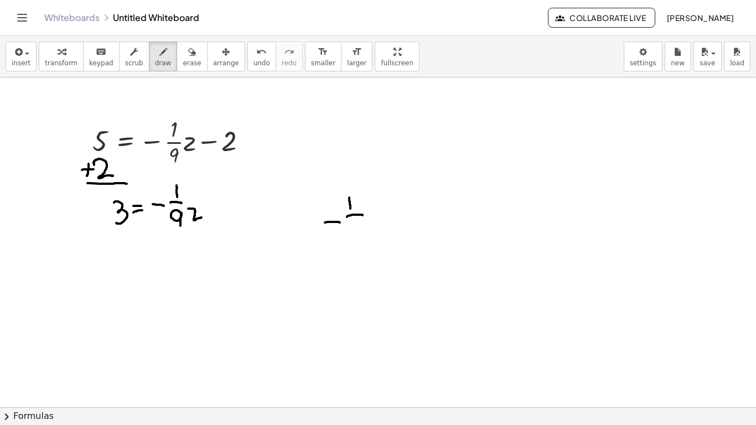
drag, startPoint x: 359, startPoint y: 224, endPoint x: 360, endPoint y: 236, distance: 12.3
drag, startPoint x: 403, startPoint y: 183, endPoint x: 406, endPoint y: 204, distance: 21.2
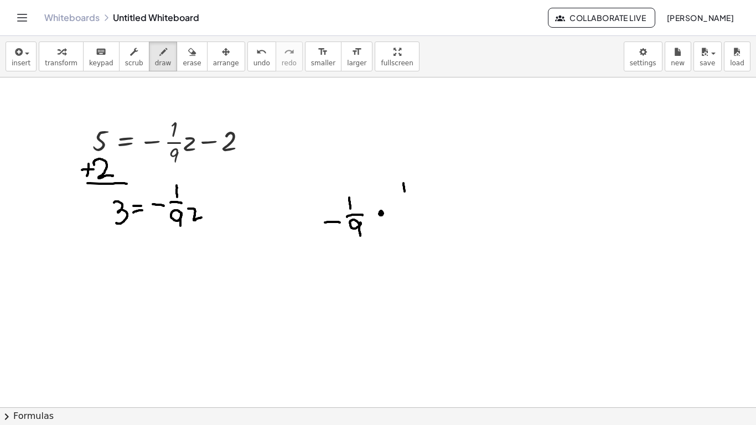
drag, startPoint x: 397, startPoint y: 214, endPoint x: 415, endPoint y: 212, distance: 17.8
drag, startPoint x: 409, startPoint y: 224, endPoint x: 414, endPoint y: 237, distance: 14.7
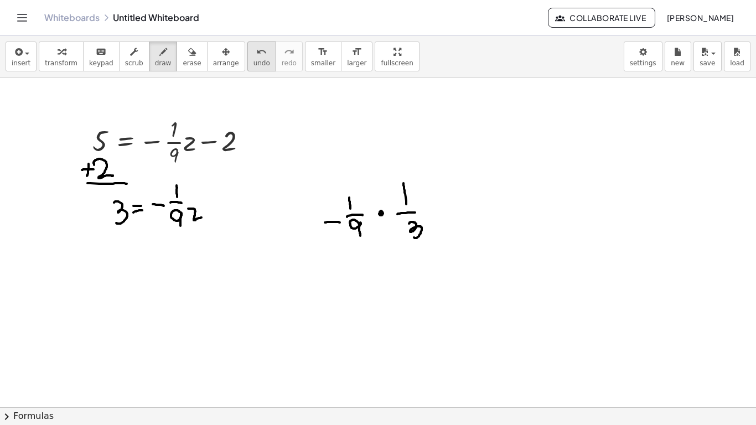
click at [247, 58] on button "undo undo" at bounding box center [261, 56] width 29 height 30
click at [253, 59] on span "undo" at bounding box center [261, 63] width 17 height 8
click at [256, 57] on icon "undo" at bounding box center [261, 51] width 11 height 13
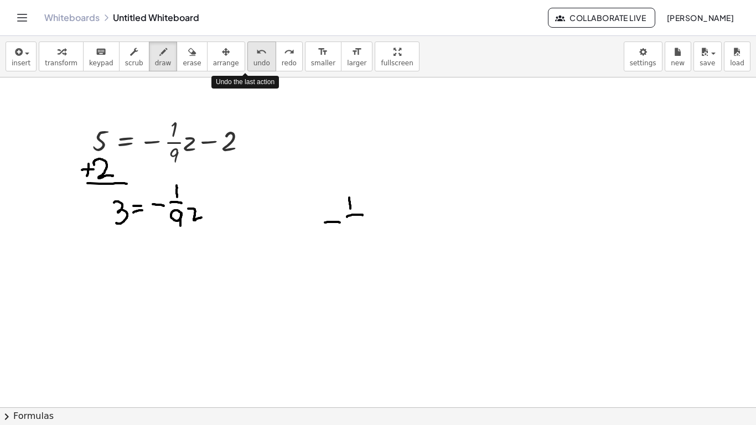
click at [256, 57] on icon "undo" at bounding box center [261, 51] width 11 height 13
click at [256, 69] on button "undo undo" at bounding box center [261, 56] width 29 height 30
drag, startPoint x: 335, startPoint y: 198, endPoint x: 344, endPoint y: 218, distance: 21.6
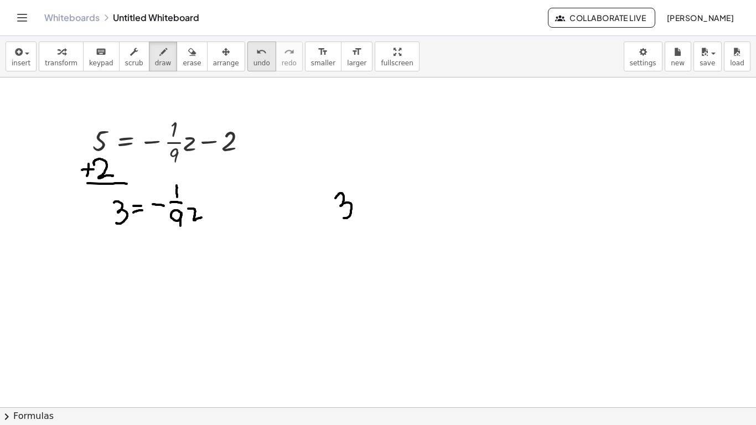
click at [257, 62] on button "undo undo" at bounding box center [261, 56] width 29 height 30
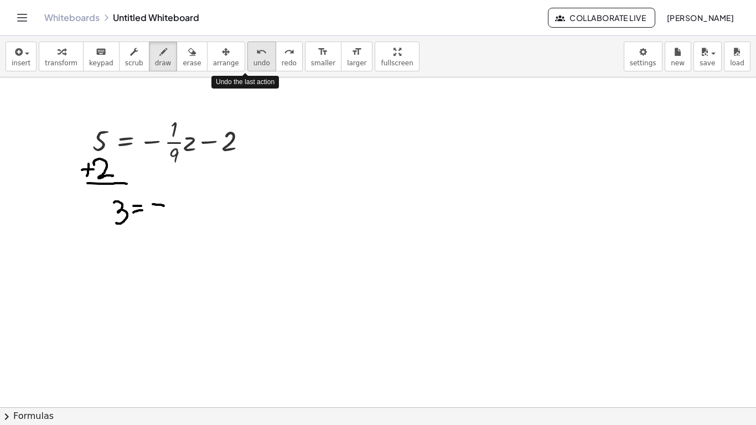
click at [257, 62] on button "undo undo" at bounding box center [261, 56] width 29 height 30
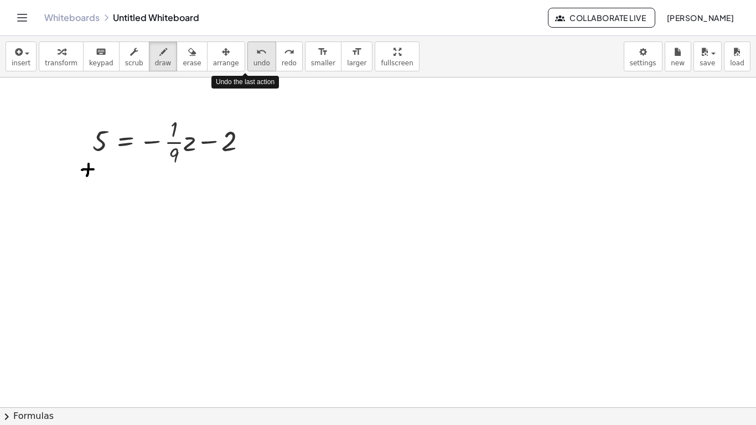
click at [257, 62] on button "undo undo" at bounding box center [261, 56] width 29 height 30
click at [207, 60] on button "arrange" at bounding box center [226, 56] width 38 height 30
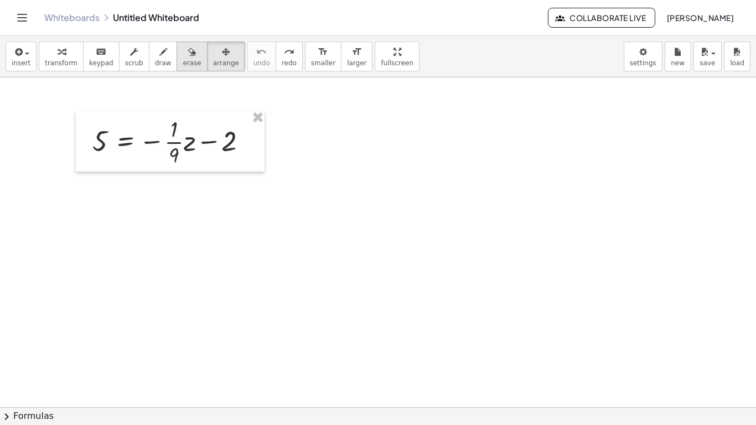
click at [183, 52] on div "button" at bounding box center [192, 51] width 18 height 13
drag, startPoint x: 242, startPoint y: 124, endPoint x: 64, endPoint y: 141, distance: 179.5
click at [159, 45] on icon "button" at bounding box center [163, 51] width 8 height 13
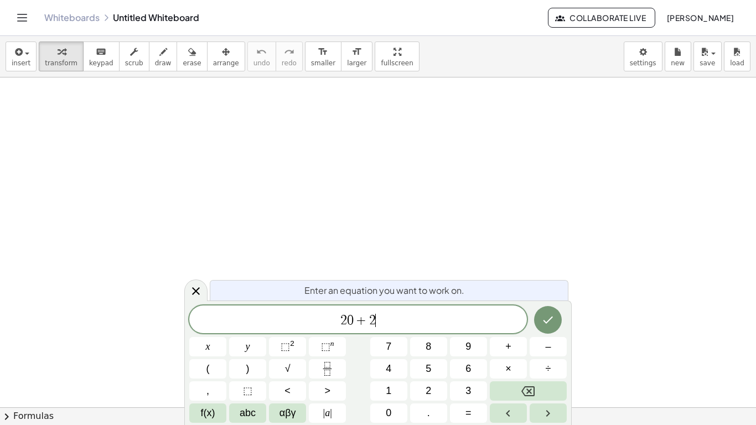
scroll to position [3, 0]
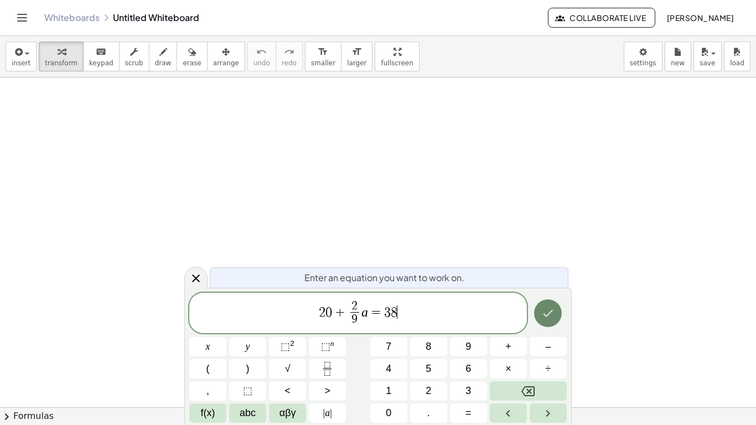
click at [550, 317] on icon "Done" at bounding box center [547, 312] width 13 height 13
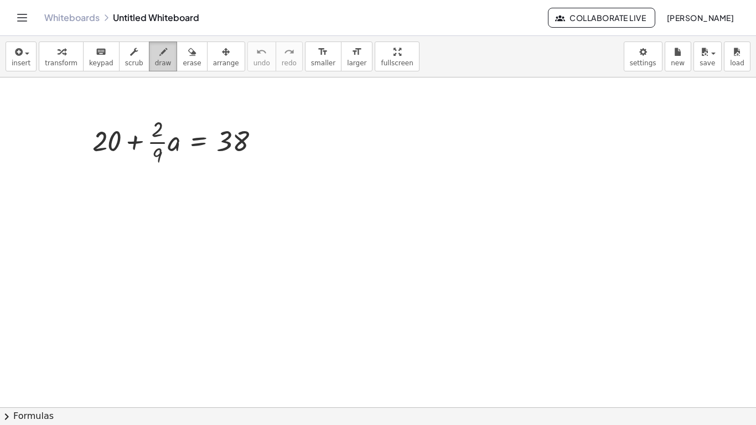
click at [155, 60] on span "draw" at bounding box center [163, 63] width 17 height 8
drag, startPoint x: 204, startPoint y: 169, endPoint x: 227, endPoint y: 170, distance: 23.3
drag, startPoint x: 221, startPoint y: 161, endPoint x: 237, endPoint y: 174, distance: 20.9
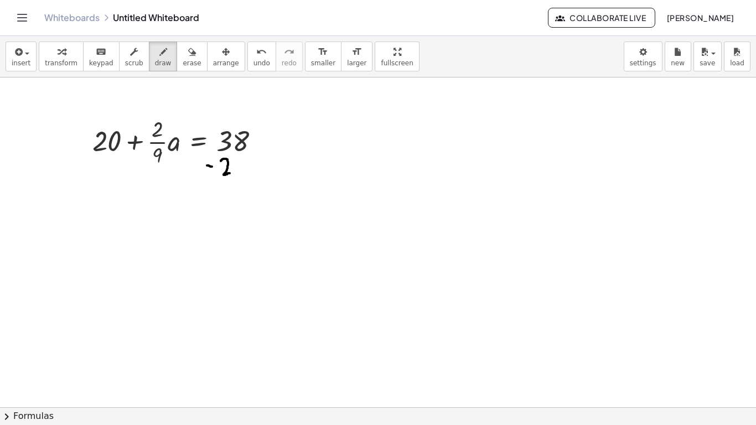
drag, startPoint x: 210, startPoint y: 185, endPoint x: 271, endPoint y: 187, distance: 60.9
drag, startPoint x: 228, startPoint y: 199, endPoint x: 230, endPoint y: 211, distance: 12.2
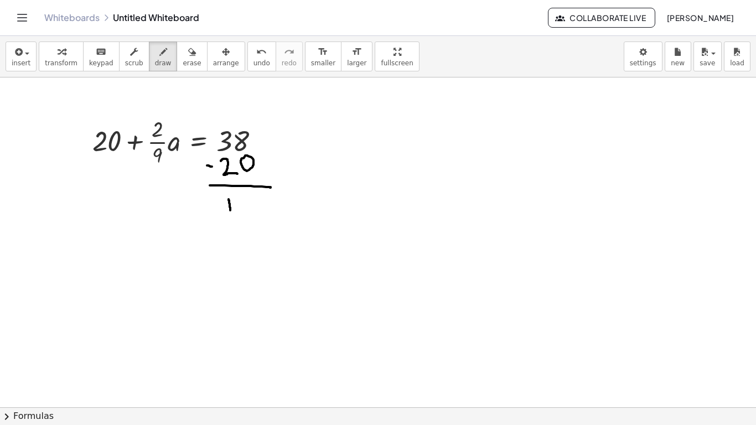
click at [248, 58] on button "undo undo" at bounding box center [261, 56] width 29 height 30
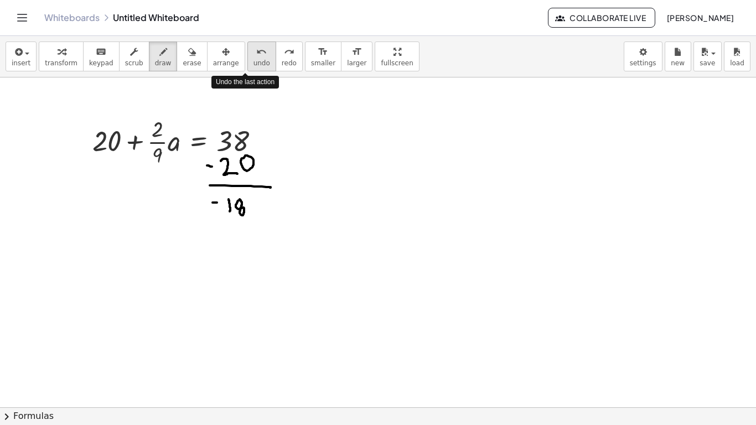
click at [248, 58] on button "undo undo" at bounding box center [261, 56] width 29 height 30
drag, startPoint x: 279, startPoint y: 208, endPoint x: 282, endPoint y: 226, distance: 18.5
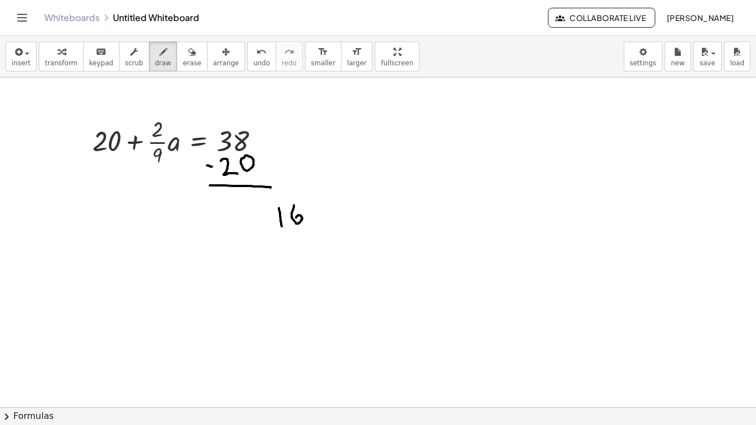
drag, startPoint x: 294, startPoint y: 205, endPoint x: 294, endPoint y: 223, distance: 17.7
drag, startPoint x: 310, startPoint y: 207, endPoint x: 326, endPoint y: 217, distance: 19.2
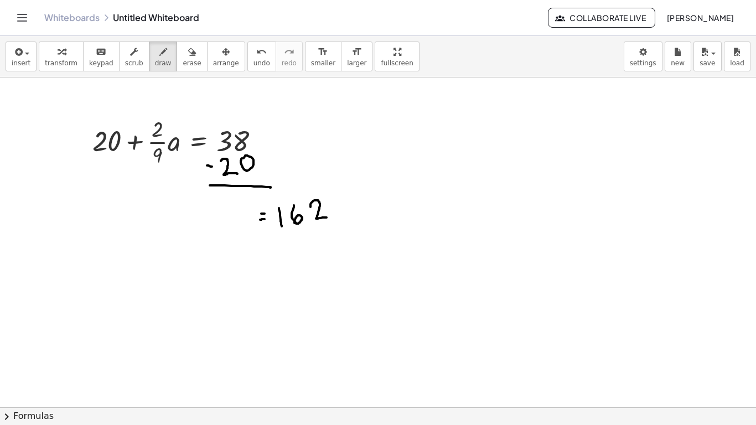
drag, startPoint x: 240, startPoint y: 217, endPoint x: 253, endPoint y: 233, distance: 20.8
drag, startPoint x: 262, startPoint y: 227, endPoint x: 268, endPoint y: 235, distance: 9.1
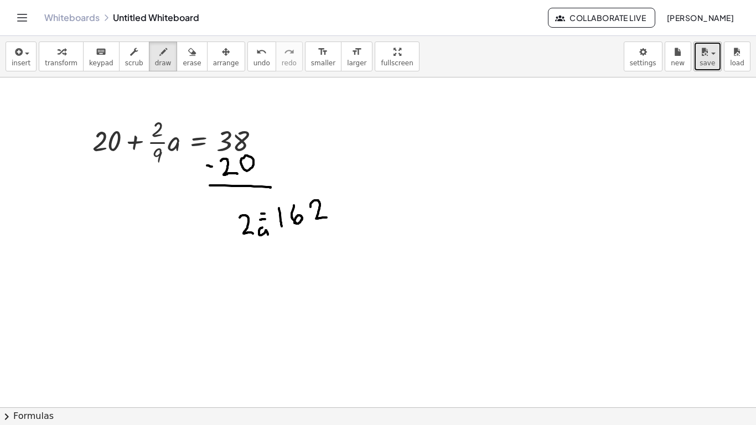
click at [705, 64] on span "save" at bounding box center [706, 63] width 15 height 8
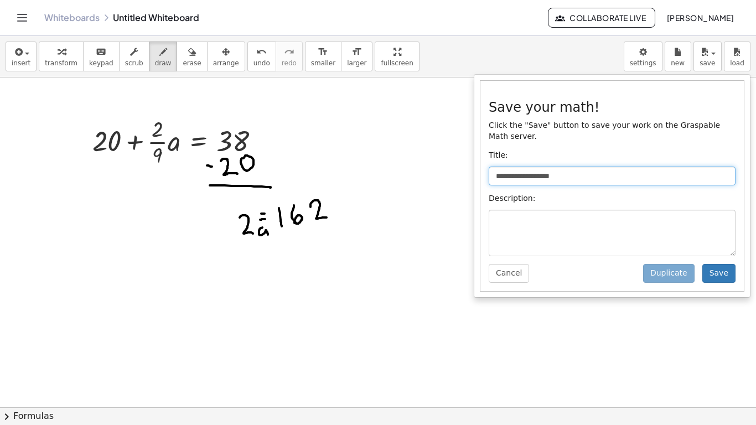
click at [638, 177] on input "**********" at bounding box center [612, 176] width 247 height 19
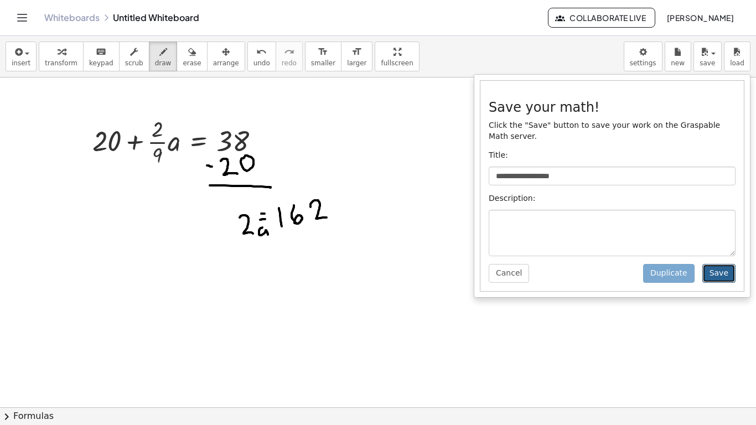
click at [729, 273] on button "Save" at bounding box center [718, 273] width 33 height 19
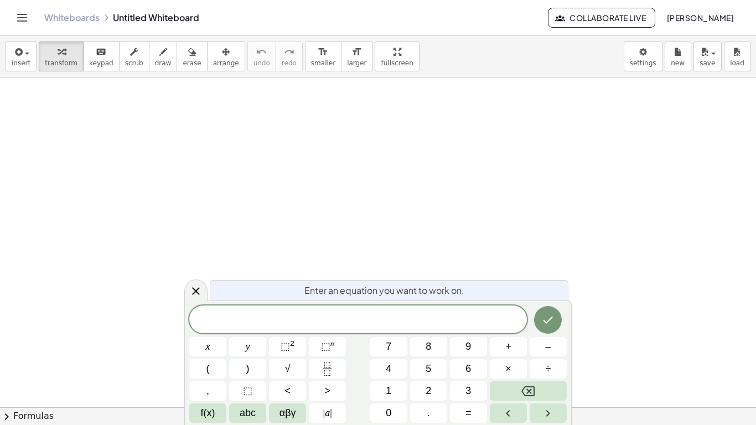
scroll to position [1, 0]
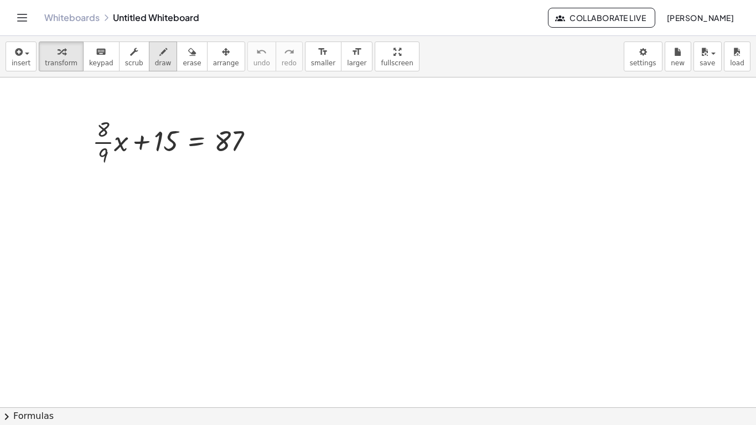
click at [155, 64] on span "draw" at bounding box center [163, 63] width 17 height 8
drag, startPoint x: 221, startPoint y: 155, endPoint x: 223, endPoint y: 168, distance: 12.8
drag, startPoint x: 238, startPoint y: 154, endPoint x: 235, endPoint y: 170, distance: 16.8
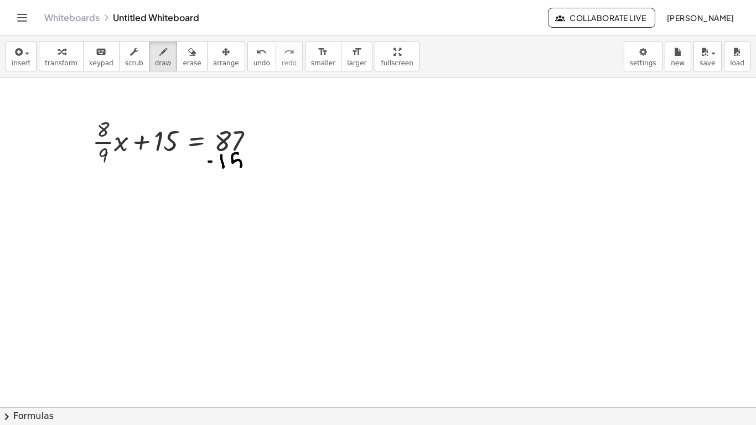
drag, startPoint x: 217, startPoint y: 179, endPoint x: 272, endPoint y: 182, distance: 55.4
drag, startPoint x: 215, startPoint y: 200, endPoint x: 229, endPoint y: 218, distance: 22.5
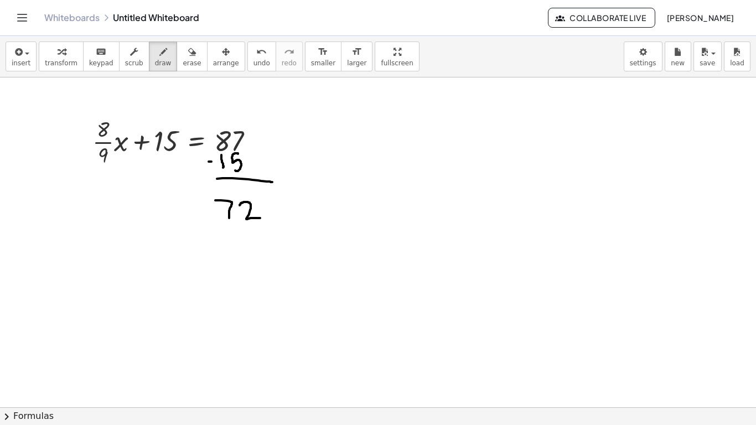
drag, startPoint x: 240, startPoint y: 205, endPoint x: 261, endPoint y: 218, distance: 24.6
drag, startPoint x: 198, startPoint y: 206, endPoint x: 206, endPoint y: 206, distance: 8.9
drag, startPoint x: 199, startPoint y: 212, endPoint x: 207, endPoint y: 212, distance: 8.9
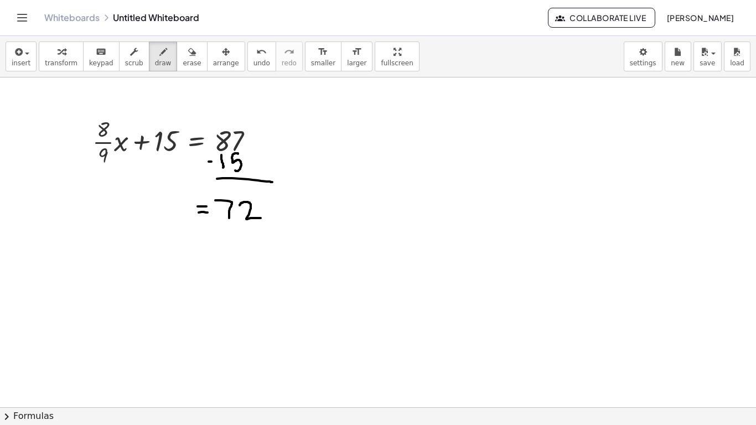
click at [253, 66] on span "undo" at bounding box center [261, 63] width 17 height 8
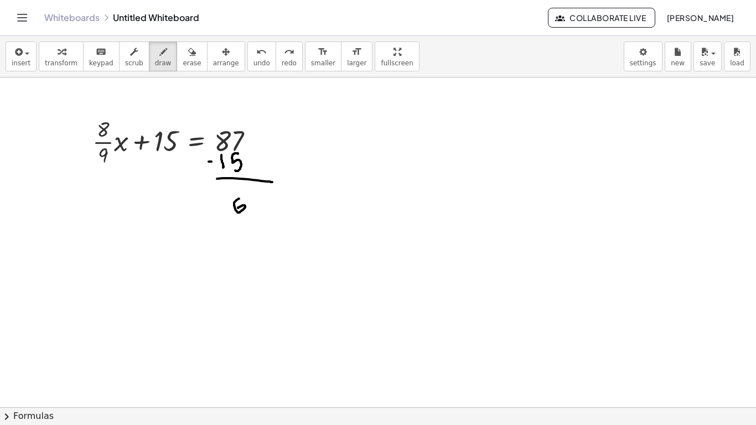
drag, startPoint x: 239, startPoint y: 199, endPoint x: 237, endPoint y: 211, distance: 12.4
drag, startPoint x: 247, startPoint y: 197, endPoint x: 256, endPoint y: 211, distance: 17.2
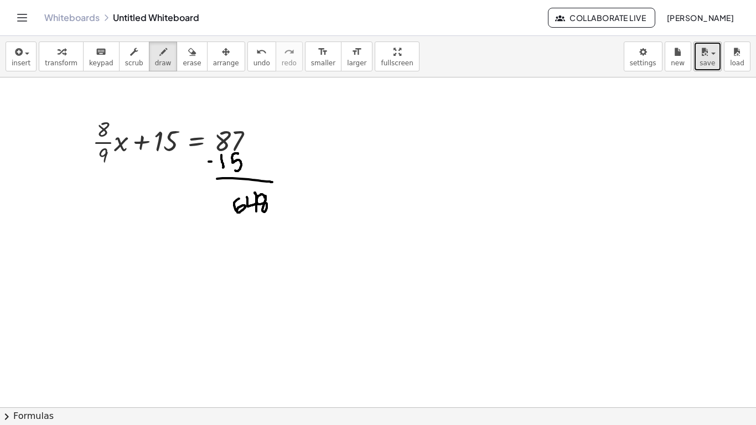
click at [705, 55] on icon "button" at bounding box center [704, 51] width 10 height 13
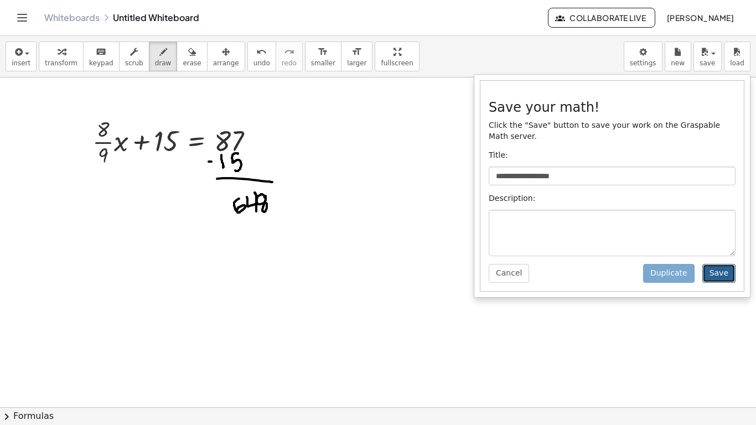
click at [717, 269] on button "Save" at bounding box center [718, 273] width 33 height 19
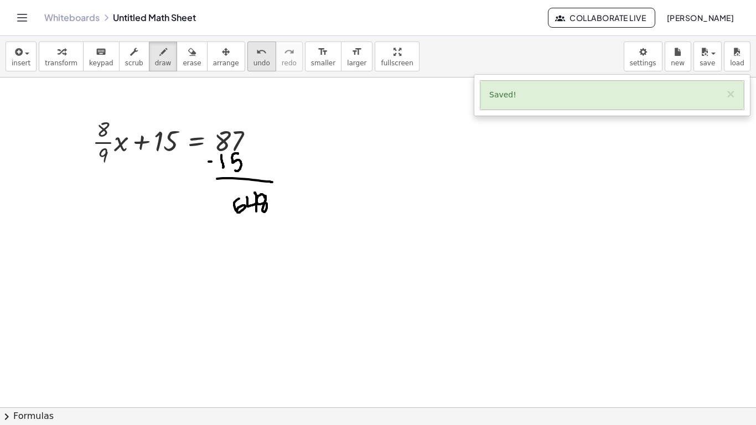
click at [256, 56] on icon "undo" at bounding box center [261, 51] width 11 height 13
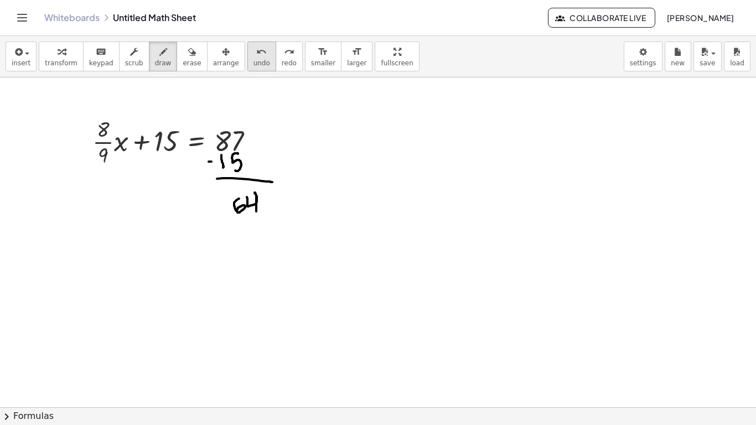
click at [256, 56] on icon "undo" at bounding box center [261, 51] width 11 height 13
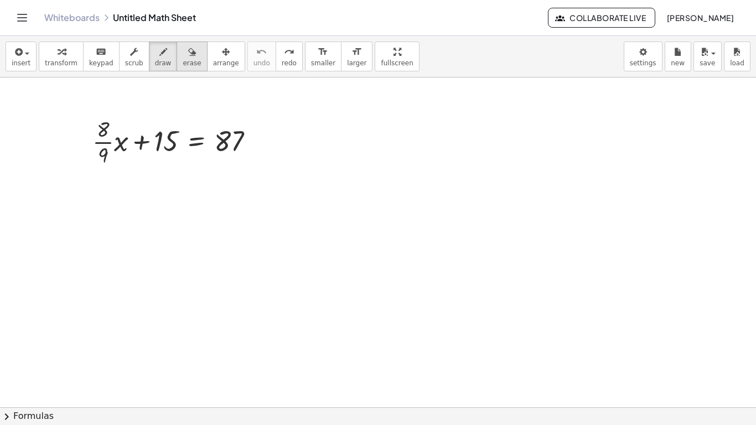
click at [188, 59] on button "erase" at bounding box center [191, 56] width 30 height 30
drag, startPoint x: 245, startPoint y: 131, endPoint x: 11, endPoint y: 137, distance: 234.1
drag, startPoint x: 241, startPoint y: 136, endPoint x: 78, endPoint y: 133, distance: 163.2
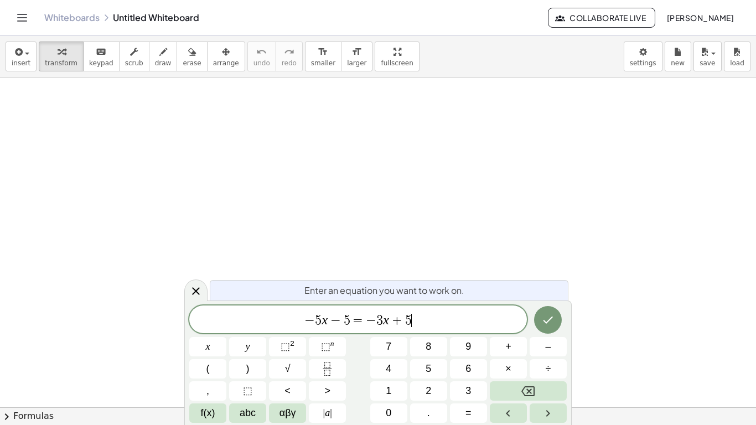
scroll to position [7, 0]
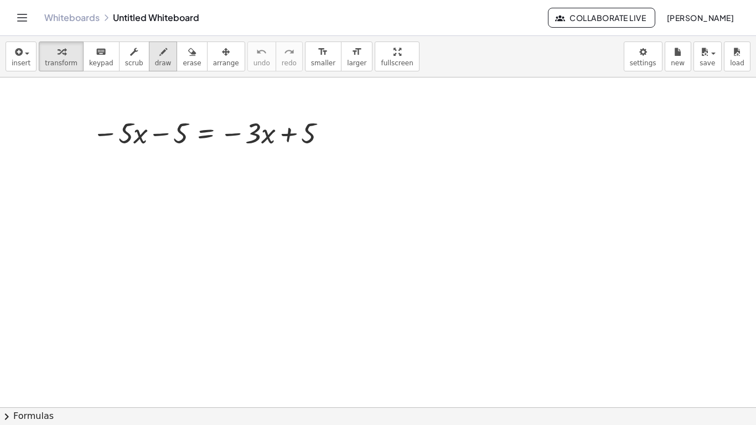
click at [149, 62] on button "draw" at bounding box center [163, 56] width 29 height 30
drag, startPoint x: 164, startPoint y: 152, endPoint x: 163, endPoint y: 166, distance: 14.4
drag, startPoint x: 158, startPoint y: 160, endPoint x: 169, endPoint y: 160, distance: 11.6
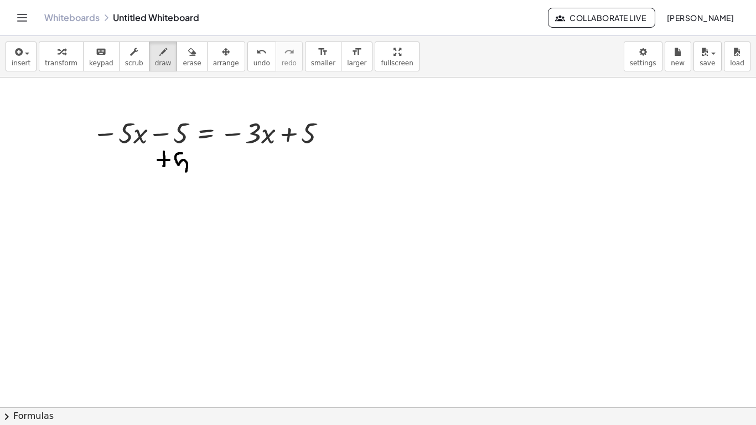
drag, startPoint x: 182, startPoint y: 153, endPoint x: 180, endPoint y: 173, distance: 20.0
drag, startPoint x: 289, startPoint y: 149, endPoint x: 290, endPoint y: 162, distance: 12.2
drag, startPoint x: 284, startPoint y: 157, endPoint x: 294, endPoint y: 155, distance: 10.0
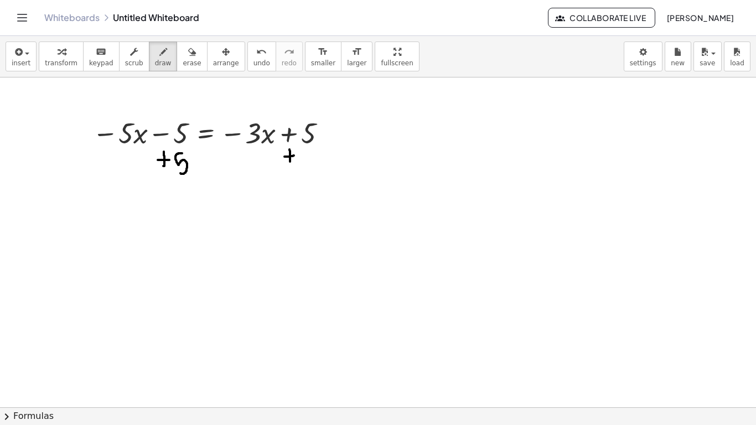
drag, startPoint x: 309, startPoint y: 153, endPoint x: 306, endPoint y: 170, distance: 17.9
drag, startPoint x: 233, startPoint y: 161, endPoint x: 246, endPoint y: 161, distance: 13.3
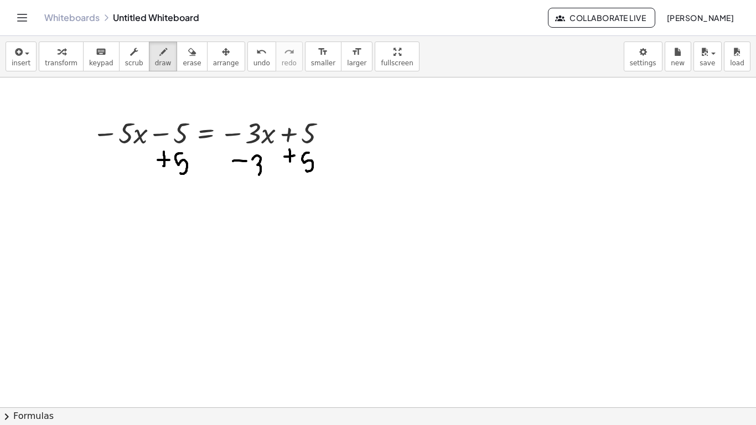
drag, startPoint x: 252, startPoint y: 159, endPoint x: 253, endPoint y: 172, distance: 12.7
drag, startPoint x: 264, startPoint y: 163, endPoint x: 271, endPoint y: 173, distance: 12.3
drag, startPoint x: 272, startPoint y: 163, endPoint x: 267, endPoint y: 175, distance: 13.2
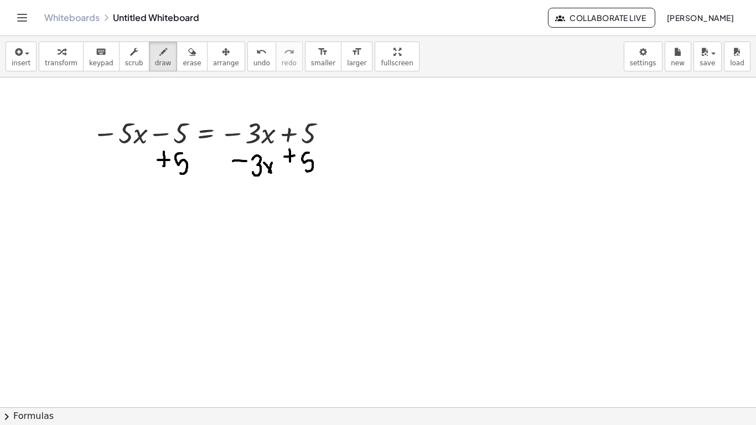
click at [253, 60] on span "undo" at bounding box center [261, 63] width 17 height 8
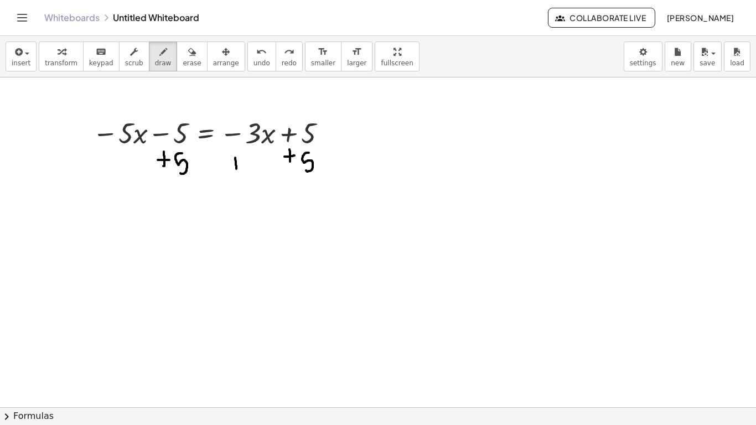
drag, startPoint x: 235, startPoint y: 158, endPoint x: 236, endPoint y: 169, distance: 11.7
drag, startPoint x: 230, startPoint y: 165, endPoint x: 240, endPoint y: 164, distance: 10.0
drag, startPoint x: 243, startPoint y: 162, endPoint x: 247, endPoint y: 175, distance: 14.4
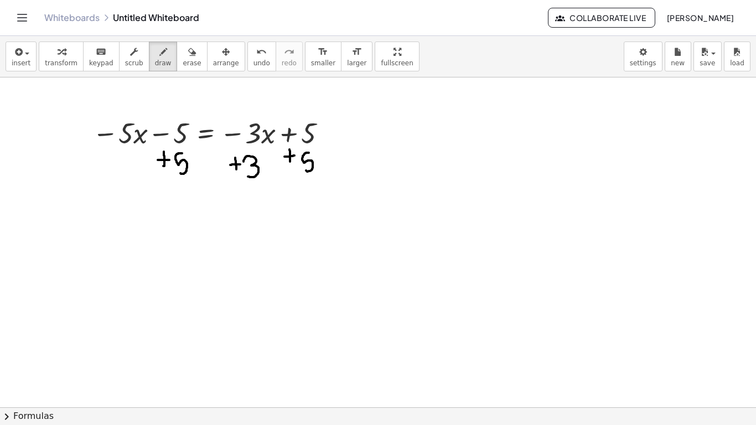
drag, startPoint x: 265, startPoint y: 165, endPoint x: 272, endPoint y: 173, distance: 11.0
drag, startPoint x: 272, startPoint y: 163, endPoint x: 268, endPoint y: 174, distance: 11.6
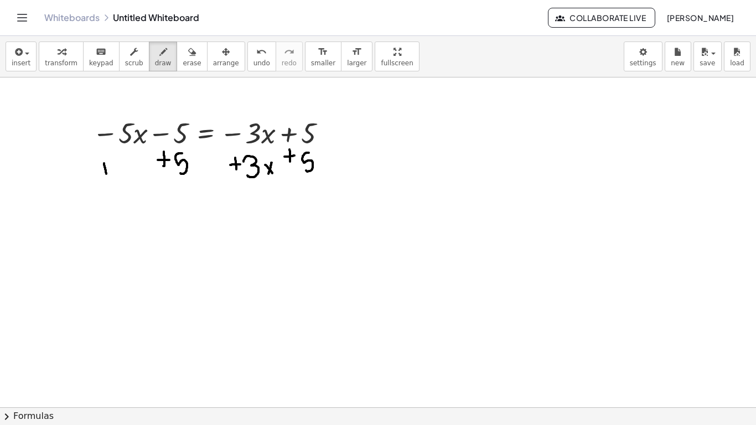
drag, startPoint x: 104, startPoint y: 163, endPoint x: 106, endPoint y: 174, distance: 10.6
drag, startPoint x: 100, startPoint y: 171, endPoint x: 109, endPoint y: 168, distance: 9.3
drag, startPoint x: 121, startPoint y: 163, endPoint x: 122, endPoint y: 173, distance: 10.6
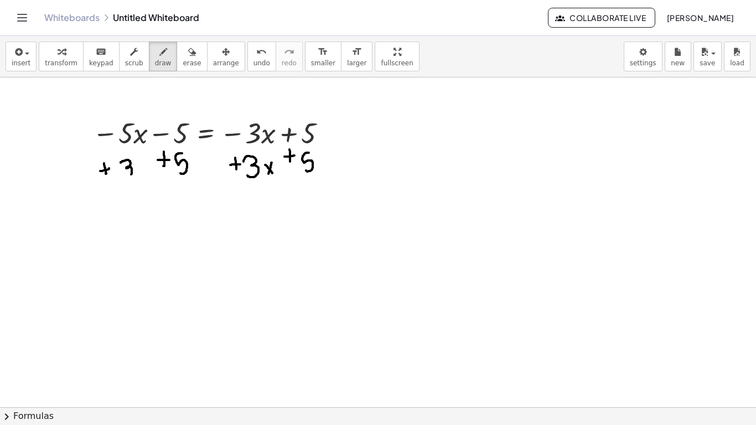
drag, startPoint x: 135, startPoint y: 166, endPoint x: 143, endPoint y: 176, distance: 13.4
drag, startPoint x: 142, startPoint y: 160, endPoint x: 139, endPoint y: 176, distance: 15.6
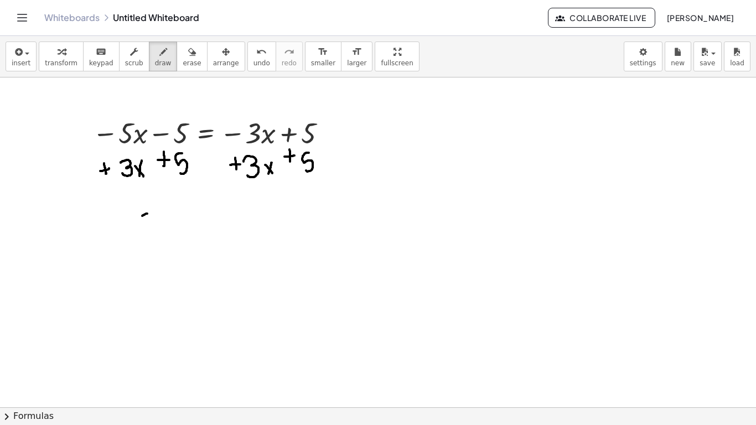
drag, startPoint x: 142, startPoint y: 216, endPoint x: 154, endPoint y: 214, distance: 11.8
drag, startPoint x: 162, startPoint y: 210, endPoint x: 174, endPoint y: 221, distance: 17.2
drag, startPoint x: 177, startPoint y: 210, endPoint x: 185, endPoint y: 220, distance: 12.5
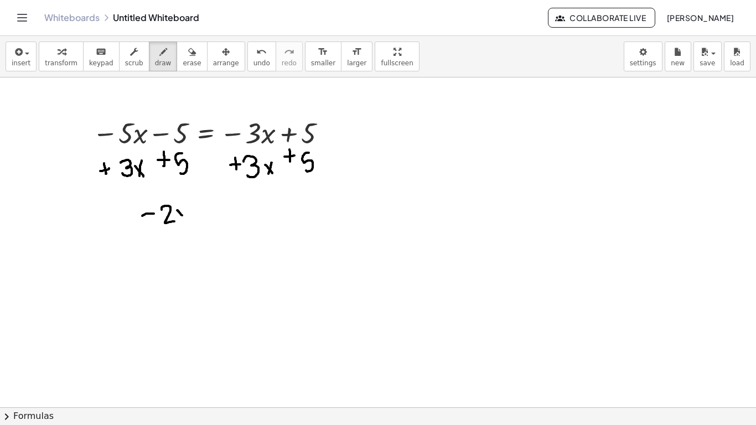
drag, startPoint x: 184, startPoint y: 206, endPoint x: 180, endPoint y: 221, distance: 16.0
drag, startPoint x: 193, startPoint y: 217, endPoint x: 202, endPoint y: 215, distance: 9.7
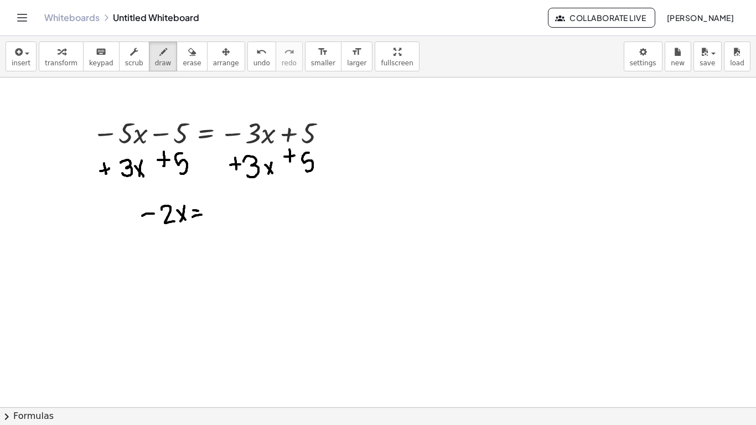
drag, startPoint x: 211, startPoint y: 202, endPoint x: 211, endPoint y: 219, distance: 16.6
click at [256, 56] on icon "undo" at bounding box center [261, 51] width 11 height 13
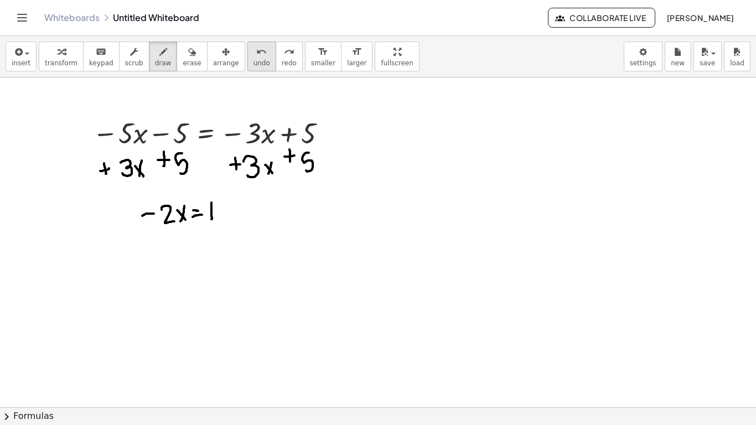
click at [256, 56] on icon "undo" at bounding box center [261, 51] width 11 height 13
click at [284, 57] on icon "redo" at bounding box center [289, 51] width 11 height 13
click at [713, 66] on span "save" at bounding box center [706, 63] width 15 height 8
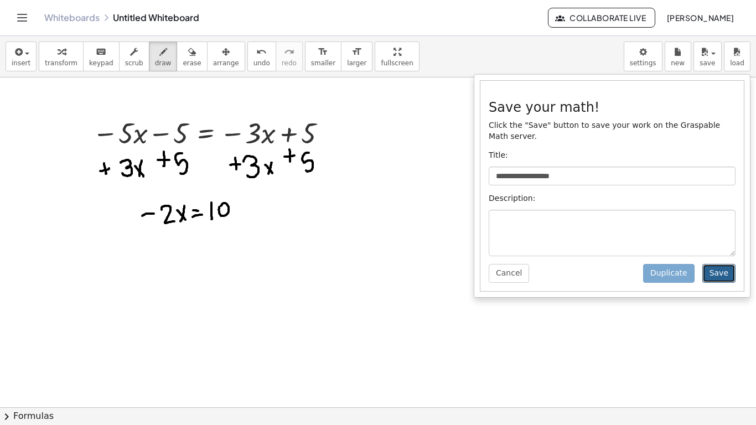
click at [726, 273] on button "Save" at bounding box center [718, 273] width 33 height 19
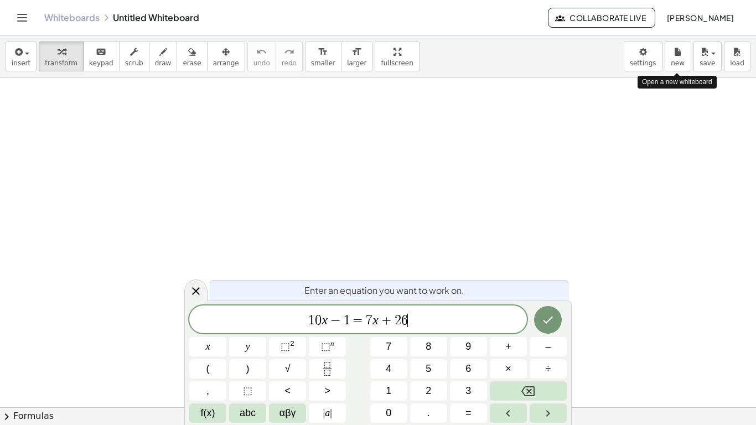
scroll to position [7, 0]
click at [546, 320] on icon "Done" at bounding box center [547, 319] width 13 height 13
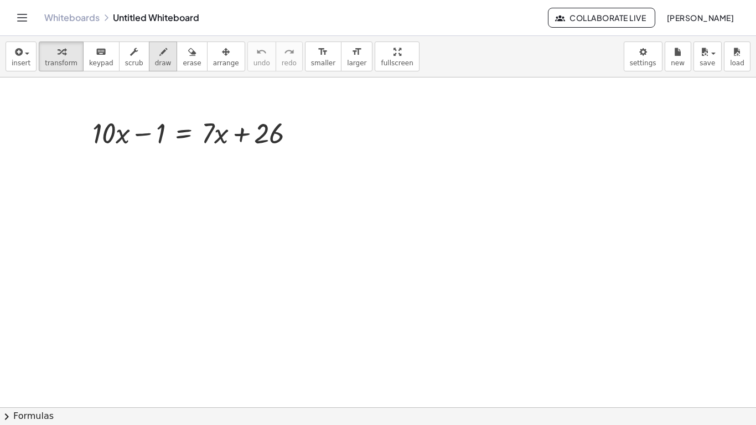
click at [159, 51] on icon "button" at bounding box center [163, 51] width 8 height 13
drag, startPoint x: 144, startPoint y: 154, endPoint x: 144, endPoint y: 168, distance: 13.8
drag, startPoint x: 139, startPoint y: 162, endPoint x: 152, endPoint y: 161, distance: 12.7
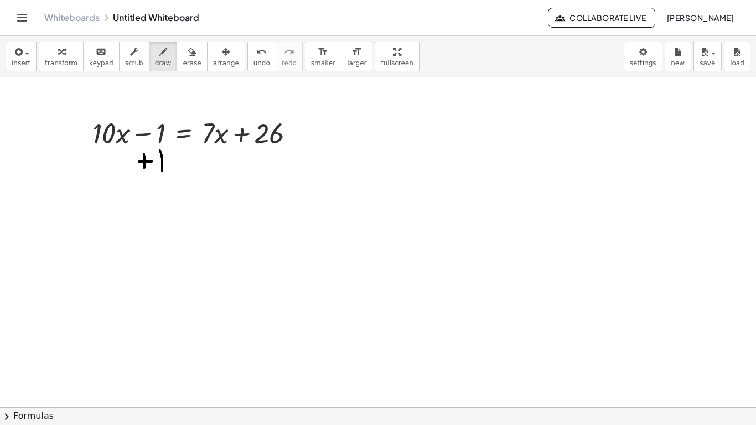
drag, startPoint x: 160, startPoint y: 150, endPoint x: 161, endPoint y: 174, distance: 23.3
drag, startPoint x: 248, startPoint y: 152, endPoint x: 247, endPoint y: 162, distance: 10.6
drag, startPoint x: 244, startPoint y: 158, endPoint x: 253, endPoint y: 158, distance: 8.9
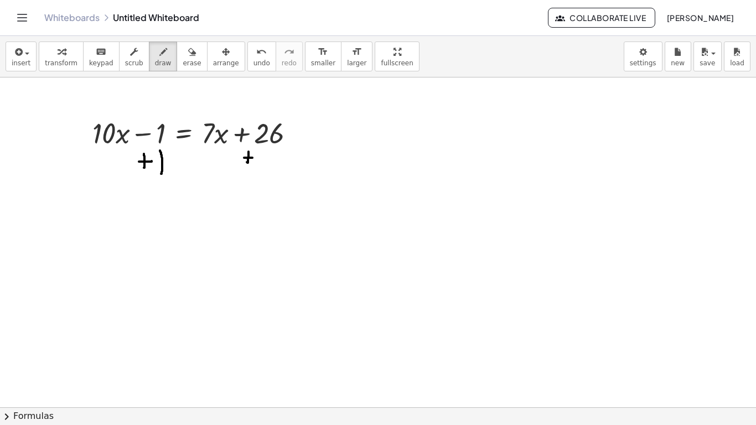
drag, startPoint x: 276, startPoint y: 147, endPoint x: 276, endPoint y: 165, distance: 17.7
drag, startPoint x: 195, startPoint y: 158, endPoint x: 202, endPoint y: 158, distance: 6.6
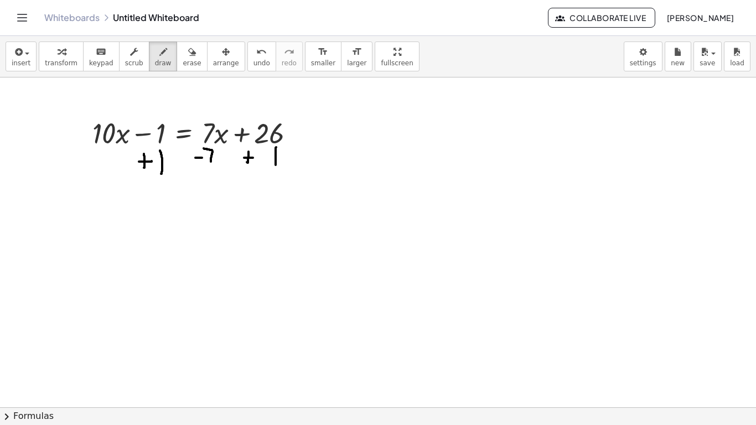
drag, startPoint x: 204, startPoint y: 148, endPoint x: 210, endPoint y: 164, distance: 17.2
drag, startPoint x: 217, startPoint y: 154, endPoint x: 222, endPoint y: 166, distance: 13.4
drag, startPoint x: 222, startPoint y: 153, endPoint x: 215, endPoint y: 164, distance: 13.5
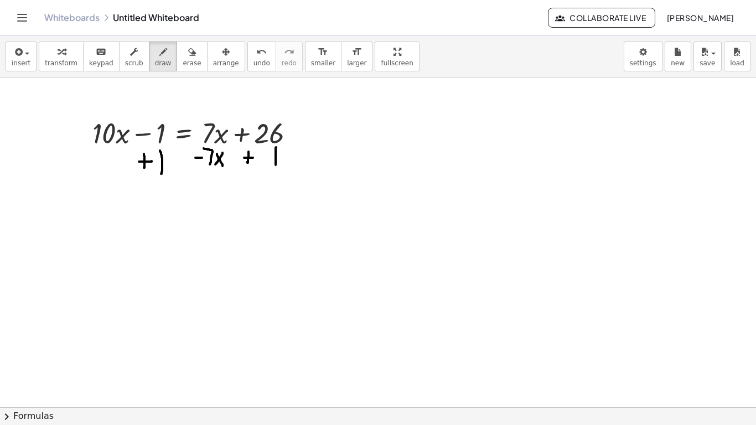
drag, startPoint x: 77, startPoint y: 161, endPoint x: 90, endPoint y: 161, distance: 13.3
drag, startPoint x: 104, startPoint y: 152, endPoint x: 109, endPoint y: 172, distance: 20.5
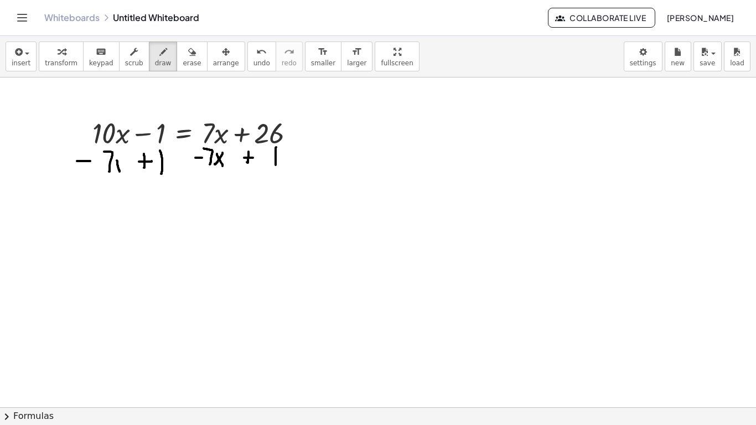
drag, startPoint x: 117, startPoint y: 160, endPoint x: 120, endPoint y: 172, distance: 11.4
drag, startPoint x: 121, startPoint y: 162, endPoint x: 115, endPoint y: 172, distance: 10.9
drag, startPoint x: 111, startPoint y: 219, endPoint x: 123, endPoint y: 219, distance: 11.6
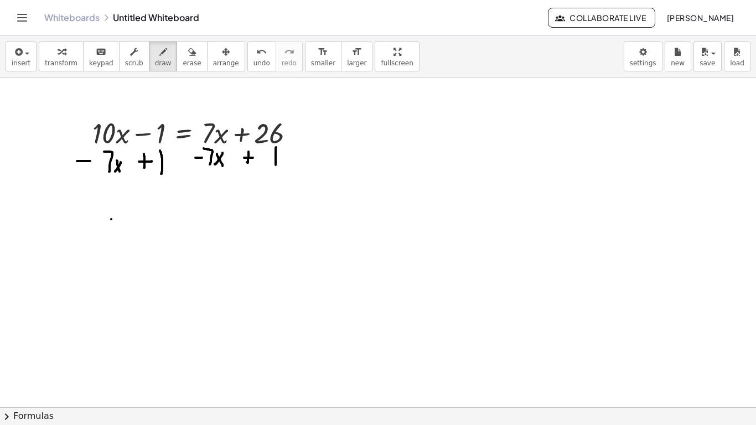
drag, startPoint x: 131, startPoint y: 214, endPoint x: 137, endPoint y: 231, distance: 18.9
click at [253, 65] on span "undo" at bounding box center [261, 63] width 17 height 8
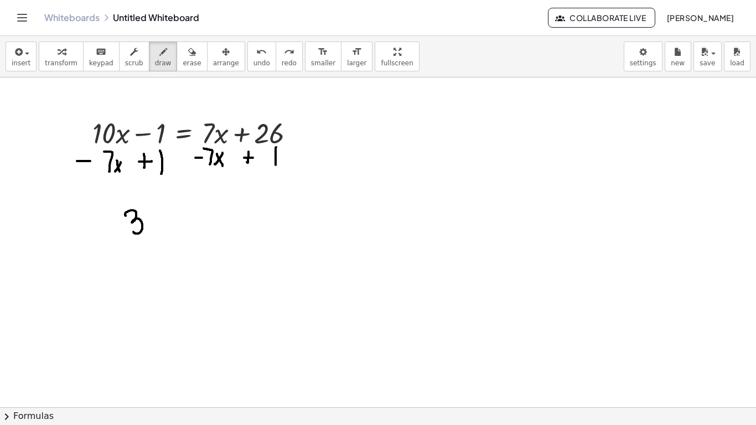
drag, startPoint x: 126, startPoint y: 216, endPoint x: 133, endPoint y: 231, distance: 17.1
drag, startPoint x: 149, startPoint y: 215, endPoint x: 155, endPoint y: 228, distance: 13.9
drag, startPoint x: 156, startPoint y: 215, endPoint x: 148, endPoint y: 230, distance: 17.1
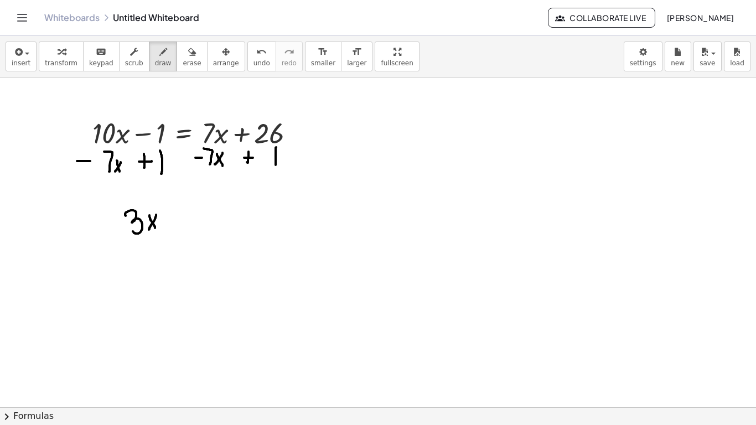
drag, startPoint x: 165, startPoint y: 223, endPoint x: 172, endPoint y: 220, distance: 7.7
drag, startPoint x: 188, startPoint y: 214, endPoint x: 201, endPoint y: 226, distance: 18.8
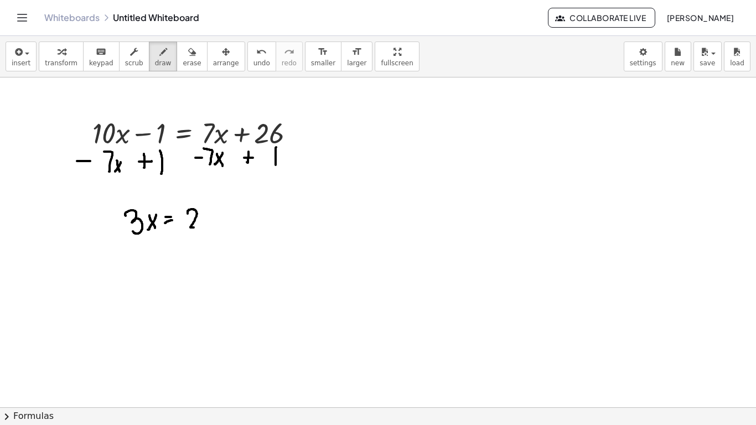
drag, startPoint x: 201, startPoint y: 209, endPoint x: 209, endPoint y: 226, distance: 18.8
click at [699, 65] on button "save" at bounding box center [707, 56] width 28 height 30
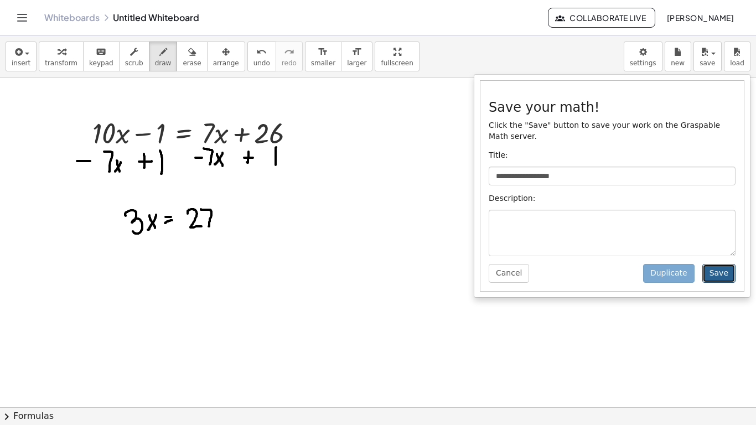
click at [729, 267] on button "Save" at bounding box center [718, 273] width 33 height 19
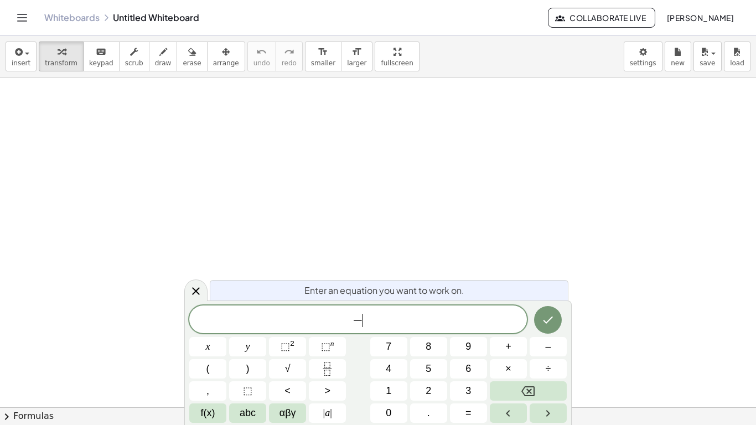
scroll to position [2, 0]
click at [551, 324] on icon "Done" at bounding box center [547, 318] width 13 height 13
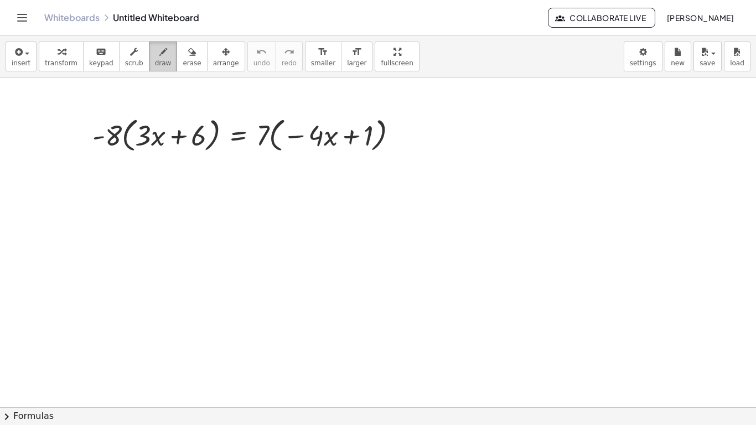
click at [155, 54] on div "button" at bounding box center [163, 51] width 17 height 13
drag, startPoint x: 122, startPoint y: 167, endPoint x: 136, endPoint y: 181, distance: 20.0
drag, startPoint x: 139, startPoint y: 159, endPoint x: 147, endPoint y: 178, distance: 20.1
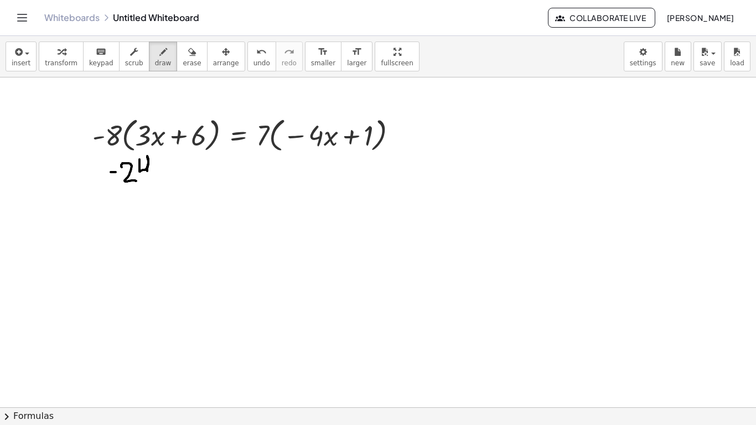
drag, startPoint x: 155, startPoint y: 167, endPoint x: 162, endPoint y: 181, distance: 15.3
drag, startPoint x: 160, startPoint y: 167, endPoint x: 154, endPoint y: 183, distance: 17.7
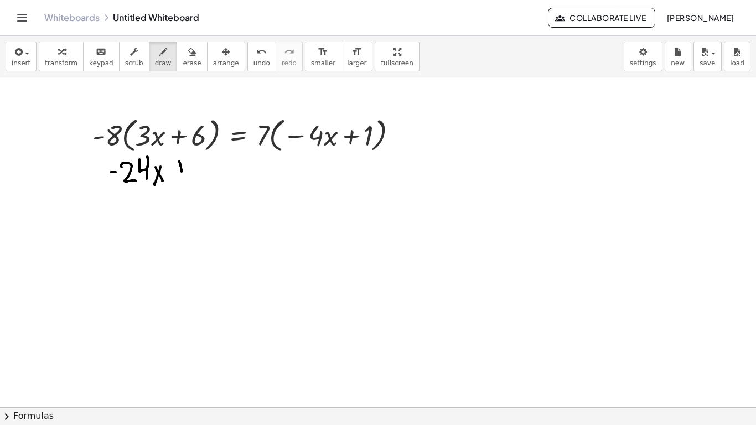
drag, startPoint x: 179, startPoint y: 161, endPoint x: 181, endPoint y: 172, distance: 11.3
drag, startPoint x: 175, startPoint y: 169, endPoint x: 186, endPoint y: 167, distance: 11.7
drag, startPoint x: 211, startPoint y: 157, endPoint x: 206, endPoint y: 175, distance: 18.9
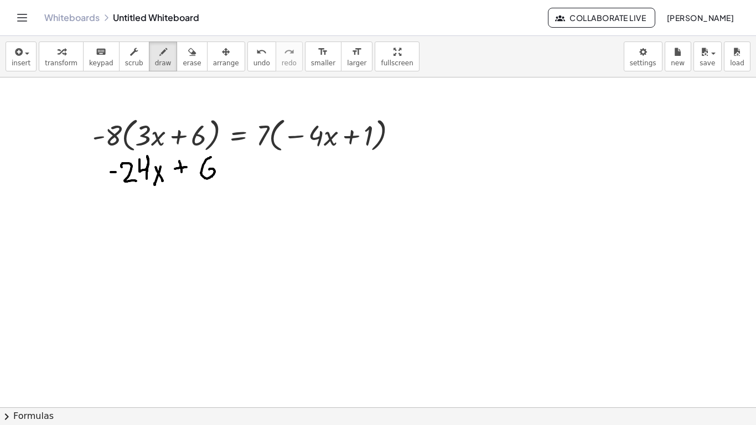
drag, startPoint x: 237, startPoint y: 162, endPoint x: 246, endPoint y: 162, distance: 8.3
drag, startPoint x: 240, startPoint y: 170, endPoint x: 249, endPoint y: 167, distance: 9.3
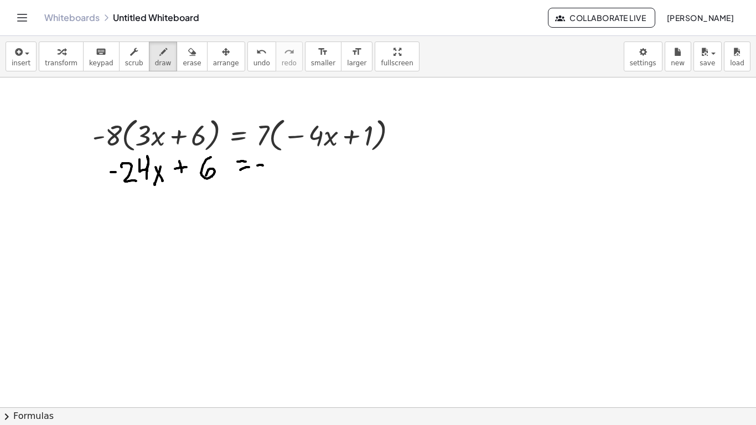
drag, startPoint x: 257, startPoint y: 165, endPoint x: 264, endPoint y: 166, distance: 7.2
drag, startPoint x: 270, startPoint y: 166, endPoint x: 284, endPoint y: 175, distance: 16.9
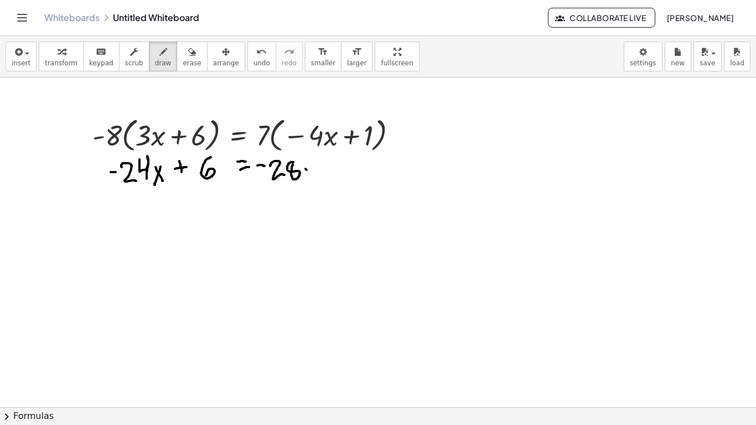
drag, startPoint x: 305, startPoint y: 169, endPoint x: 314, endPoint y: 180, distance: 14.6
drag, startPoint x: 313, startPoint y: 170, endPoint x: 306, endPoint y: 180, distance: 12.0
drag, startPoint x: 324, startPoint y: 165, endPoint x: 324, endPoint y: 175, distance: 10.0
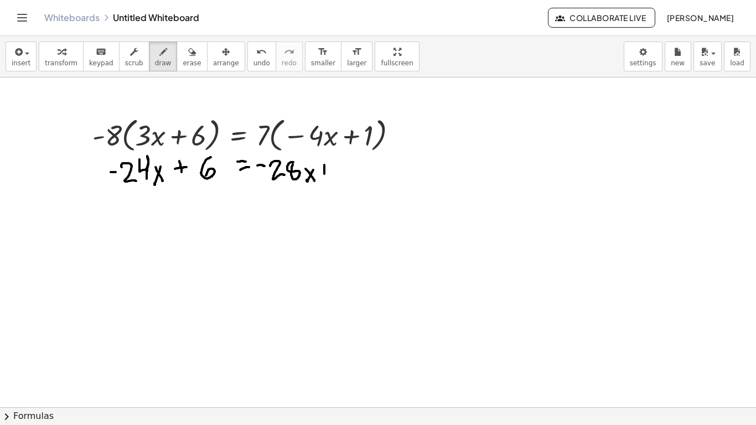
drag, startPoint x: 320, startPoint y: 170, endPoint x: 332, endPoint y: 169, distance: 11.7
drag, startPoint x: 335, startPoint y: 162, endPoint x: 361, endPoint y: 198, distance: 44.4
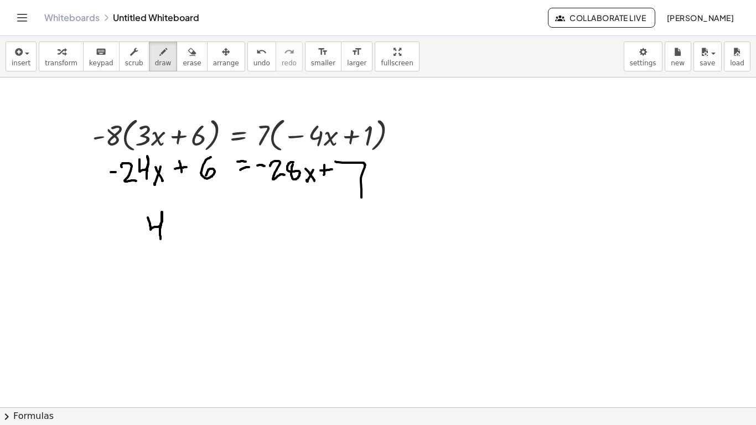
drag, startPoint x: 148, startPoint y: 217, endPoint x: 160, endPoint y: 240, distance: 25.5
drag, startPoint x: 170, startPoint y: 222, endPoint x: 178, endPoint y: 237, distance: 16.1
drag, startPoint x: 180, startPoint y: 220, endPoint x: 172, endPoint y: 238, distance: 19.3
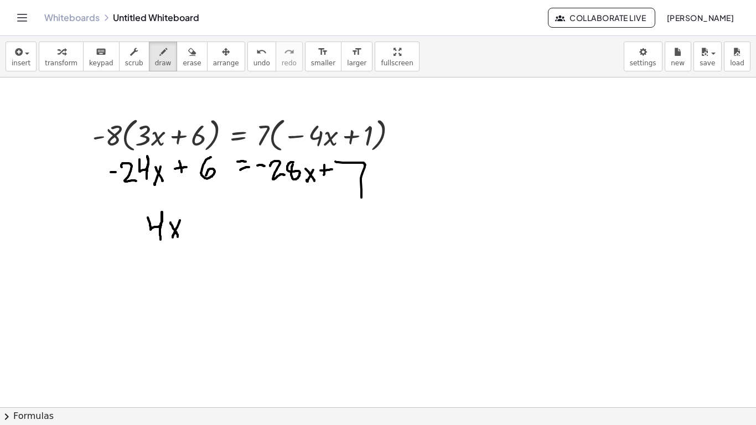
drag, startPoint x: 188, startPoint y: 221, endPoint x: 197, endPoint y: 222, distance: 9.0
drag, startPoint x: 192, startPoint y: 231, endPoint x: 201, endPoint y: 229, distance: 9.6
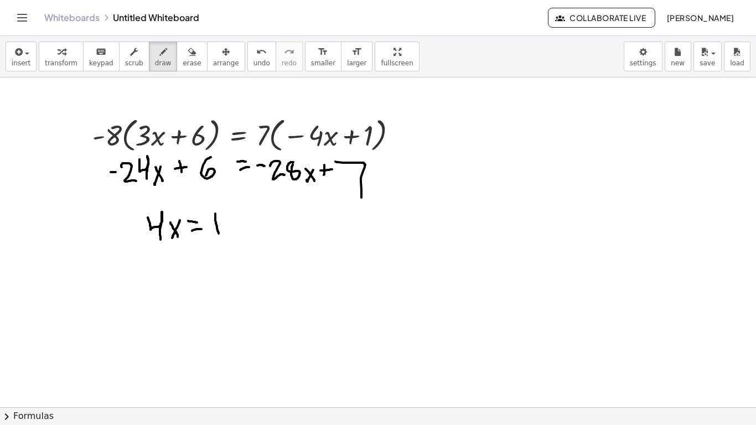
drag, startPoint x: 215, startPoint y: 214, endPoint x: 220, endPoint y: 238, distance: 25.3
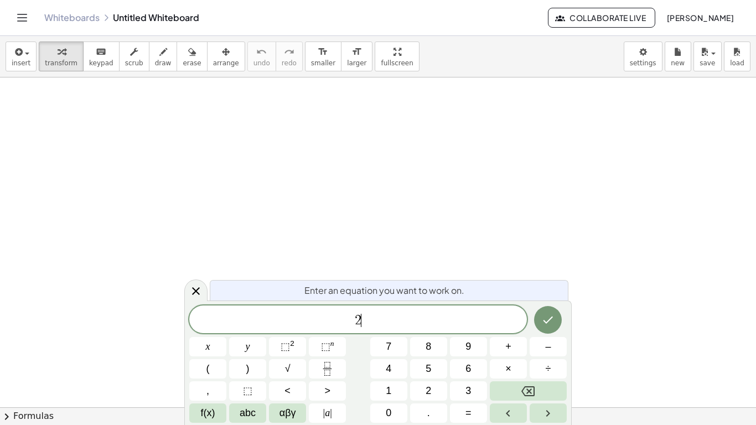
scroll to position [2, 0]
click at [555, 329] on button "Done" at bounding box center [548, 319] width 28 height 28
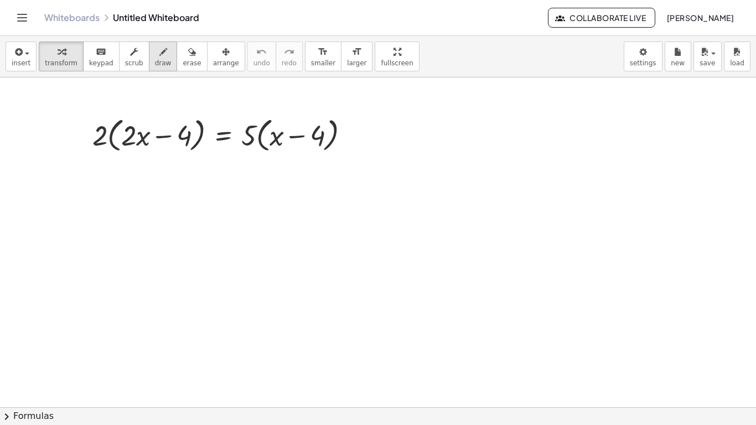
click at [159, 58] on icon "button" at bounding box center [163, 51] width 8 height 13
drag, startPoint x: 116, startPoint y: 165, endPoint x: 126, endPoint y: 184, distance: 21.3
drag, startPoint x: 134, startPoint y: 170, endPoint x: 142, endPoint y: 185, distance: 17.3
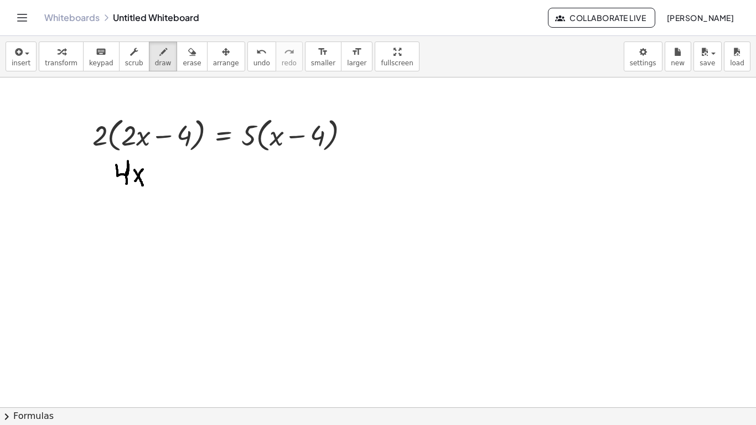
drag, startPoint x: 143, startPoint y: 169, endPoint x: 131, endPoint y: 187, distance: 21.5
drag, startPoint x: 195, startPoint y: 175, endPoint x: 204, endPoint y: 175, distance: 8.3
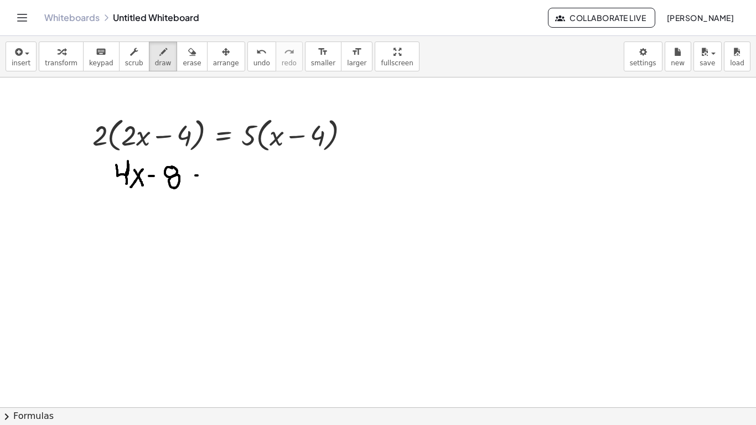
drag, startPoint x: 195, startPoint y: 184, endPoint x: 203, endPoint y: 183, distance: 8.4
drag, startPoint x: 223, startPoint y: 173, endPoint x: 220, endPoint y: 192, distance: 19.6
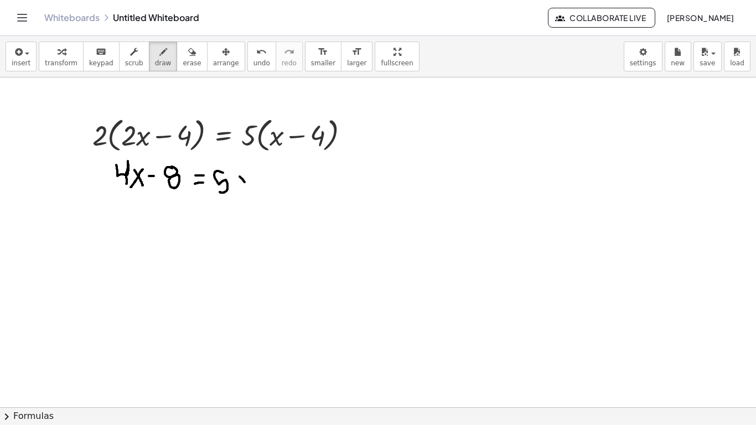
drag, startPoint x: 240, startPoint y: 176, endPoint x: 247, endPoint y: 188, distance: 14.0
drag, startPoint x: 247, startPoint y: 175, endPoint x: 240, endPoint y: 188, distance: 14.4
drag, startPoint x: 257, startPoint y: 178, endPoint x: 264, endPoint y: 179, distance: 7.2
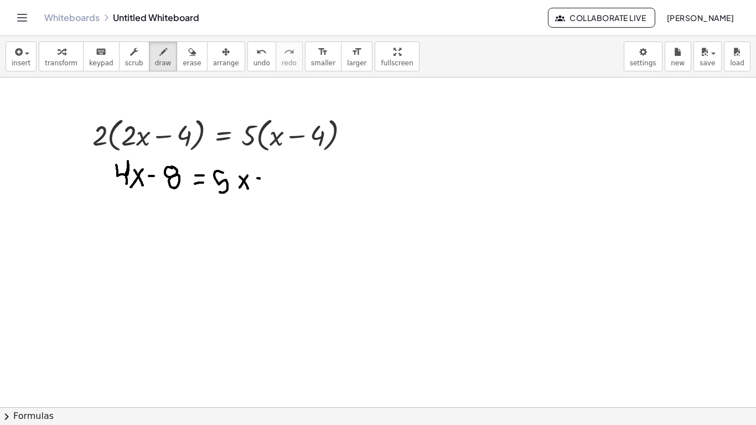
drag, startPoint x: 273, startPoint y: 176, endPoint x: 285, endPoint y: 188, distance: 16.8
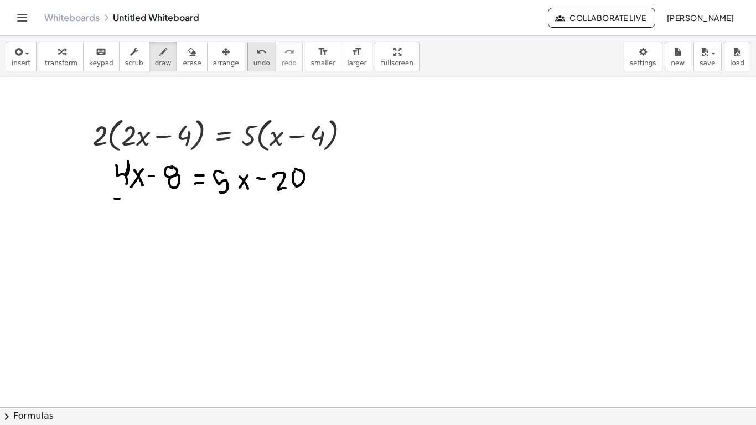
click at [253, 59] on span "undo" at bounding box center [261, 63] width 17 height 8
drag, startPoint x: 173, startPoint y: 224, endPoint x: 184, endPoint y: 238, distance: 18.5
drag, startPoint x: 182, startPoint y: 222, endPoint x: 174, endPoint y: 243, distance: 22.4
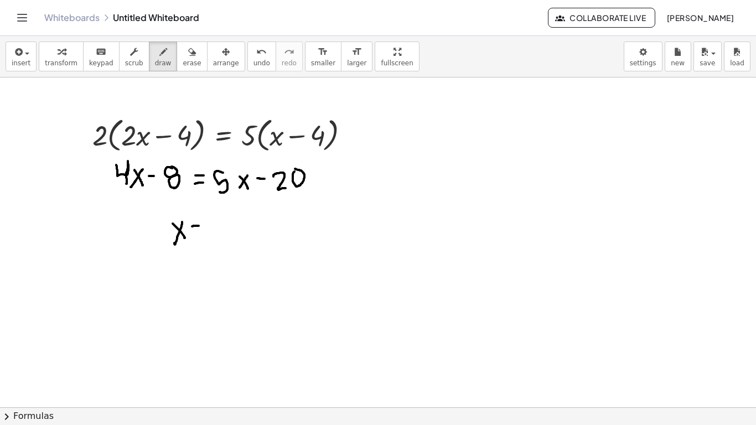
drag, startPoint x: 192, startPoint y: 226, endPoint x: 199, endPoint y: 226, distance: 7.2
drag, startPoint x: 194, startPoint y: 233, endPoint x: 202, endPoint y: 231, distance: 9.0
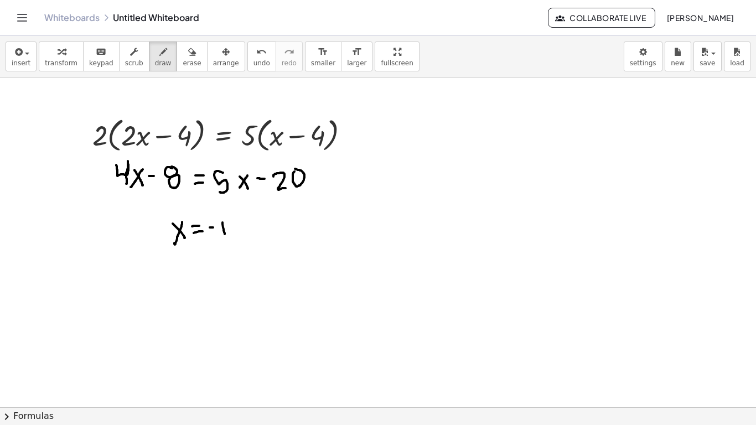
drag, startPoint x: 222, startPoint y: 222, endPoint x: 225, endPoint y: 234, distance: 11.8
drag, startPoint x: 233, startPoint y: 222, endPoint x: 245, endPoint y: 235, distance: 17.2
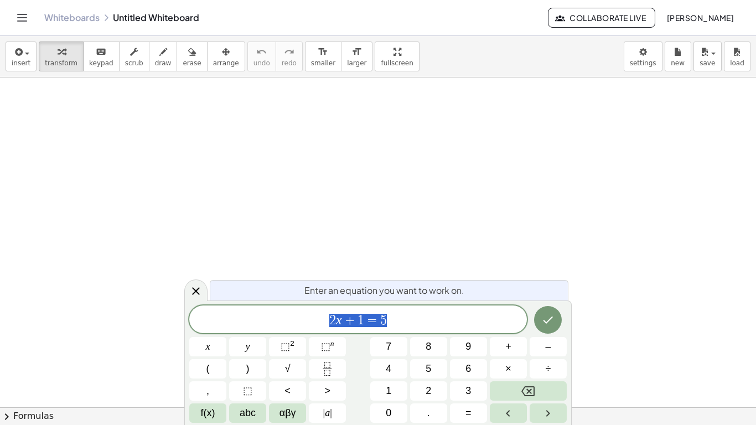
scroll to position [1, 0]
click at [19, 66] on span "insert" at bounding box center [21, 63] width 19 height 8
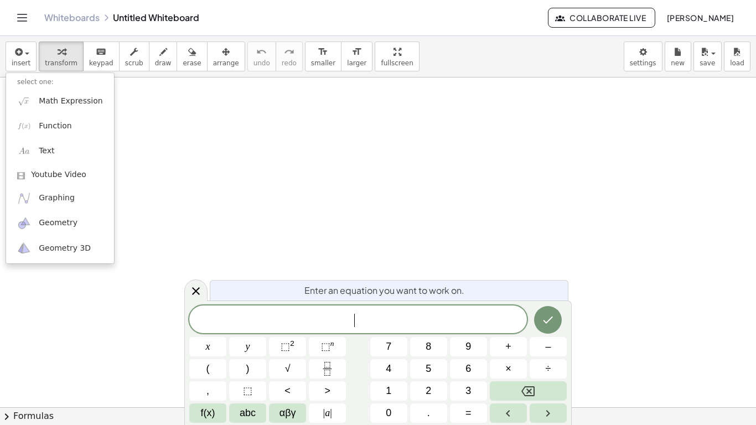
click at [278, 310] on div "​" at bounding box center [357, 319] width 337 height 28
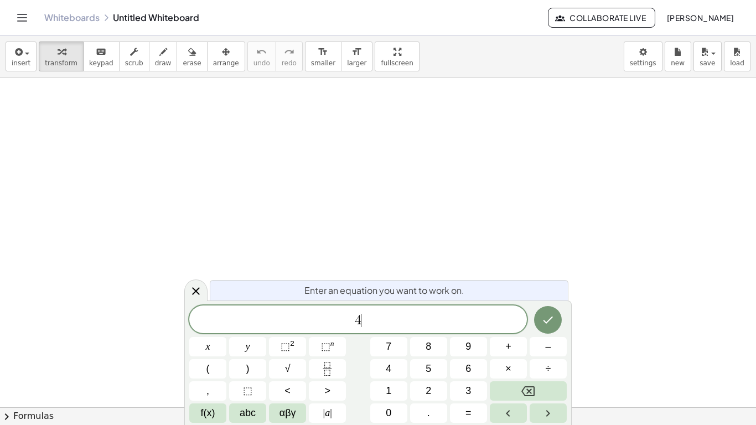
scroll to position [2, 0]
click at [550, 326] on button "Done" at bounding box center [548, 319] width 28 height 28
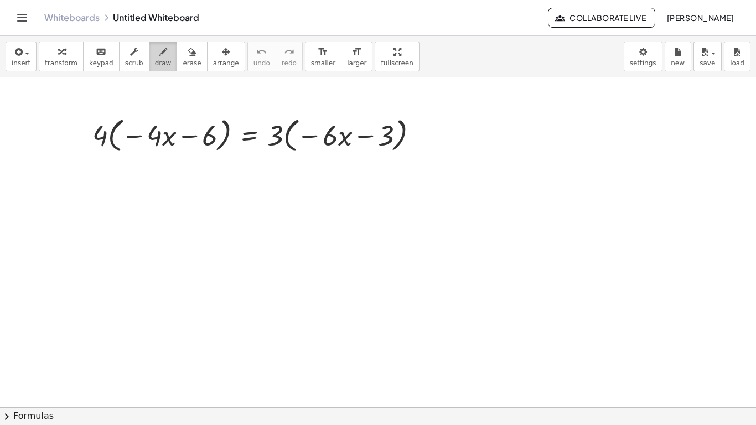
click at [160, 60] on button "draw" at bounding box center [163, 56] width 29 height 30
drag, startPoint x: 120, startPoint y: 173, endPoint x: 131, endPoint y: 172, distance: 11.1
drag, startPoint x: 141, startPoint y: 163, endPoint x: 141, endPoint y: 181, distance: 18.8
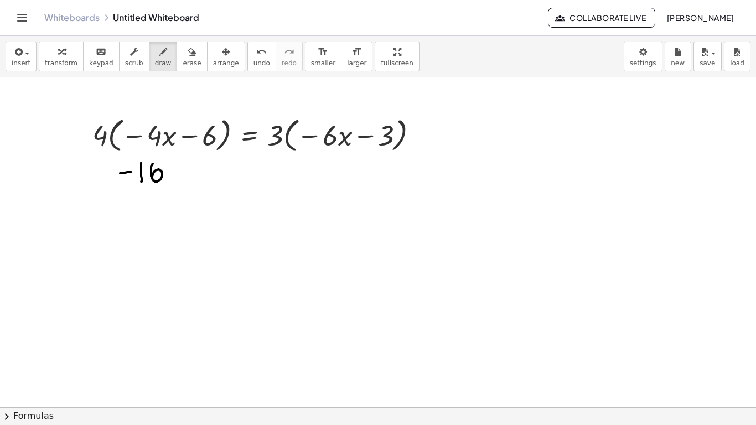
drag, startPoint x: 153, startPoint y: 164, endPoint x: 152, endPoint y: 177, distance: 13.3
drag, startPoint x: 170, startPoint y: 168, endPoint x: 175, endPoint y: 180, distance: 13.0
drag, startPoint x: 178, startPoint y: 167, endPoint x: 167, endPoint y: 176, distance: 14.1
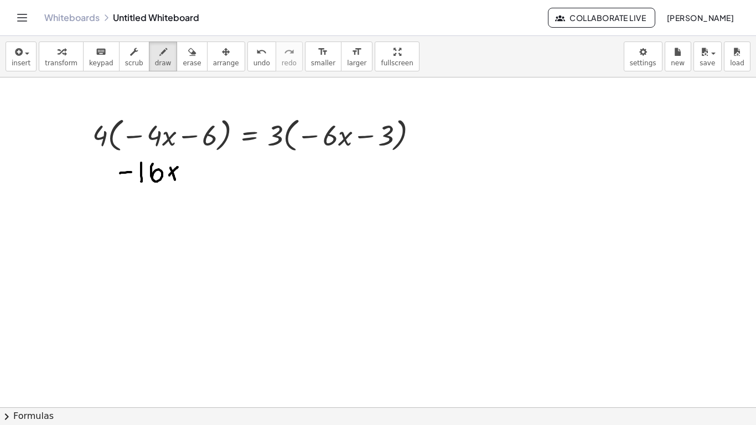
drag, startPoint x: 188, startPoint y: 174, endPoint x: 194, endPoint y: 173, distance: 6.7
drag, startPoint x: 200, startPoint y: 171, endPoint x: 214, endPoint y: 185, distance: 19.6
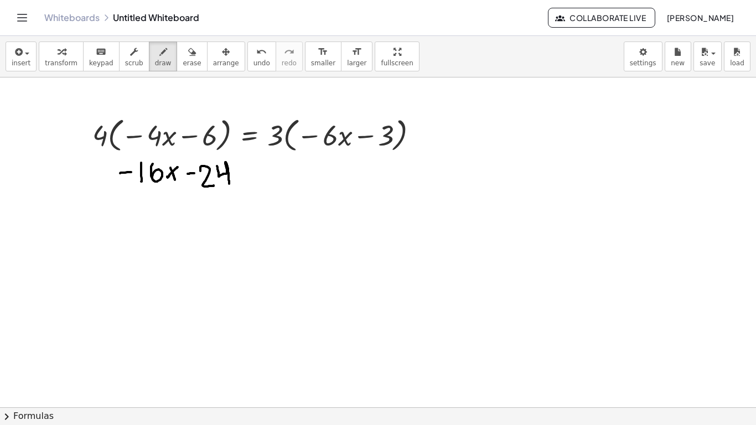
drag, startPoint x: 217, startPoint y: 166, endPoint x: 229, endPoint y: 184, distance: 21.5
drag, startPoint x: 247, startPoint y: 178, endPoint x: 254, endPoint y: 177, distance: 7.2
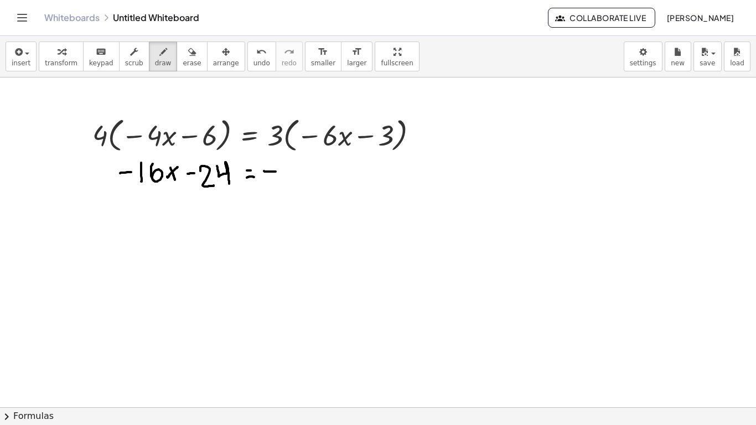
drag, startPoint x: 264, startPoint y: 171, endPoint x: 276, endPoint y: 172, distance: 12.2
drag, startPoint x: 285, startPoint y: 164, endPoint x: 289, endPoint y: 180, distance: 17.0
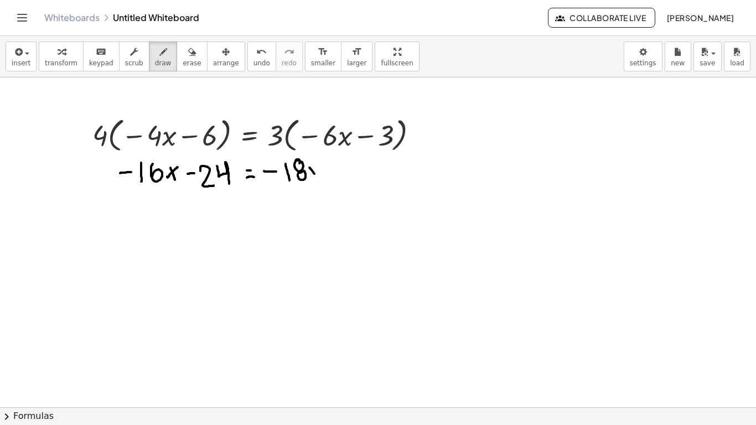
drag, startPoint x: 309, startPoint y: 168, endPoint x: 316, endPoint y: 178, distance: 12.0
drag, startPoint x: 315, startPoint y: 167, endPoint x: 310, endPoint y: 176, distance: 10.6
drag, startPoint x: 325, startPoint y: 171, endPoint x: 333, endPoint y: 169, distance: 7.9
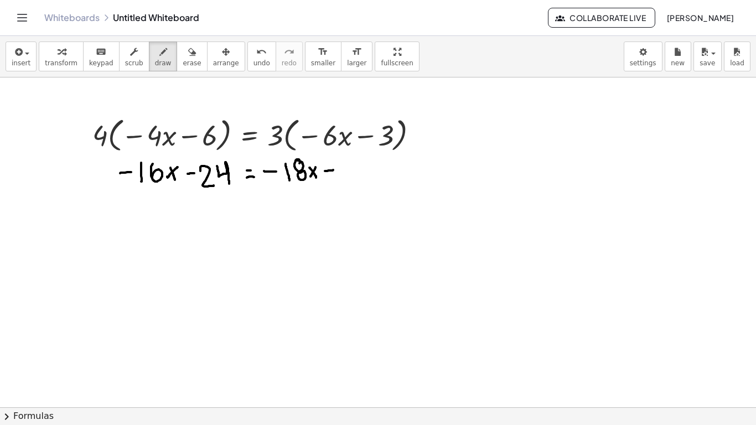
drag, startPoint x: 355, startPoint y: 165, endPoint x: 358, endPoint y: 179, distance: 14.1
drag, startPoint x: 185, startPoint y: 223, endPoint x: 198, endPoint y: 235, distance: 18.0
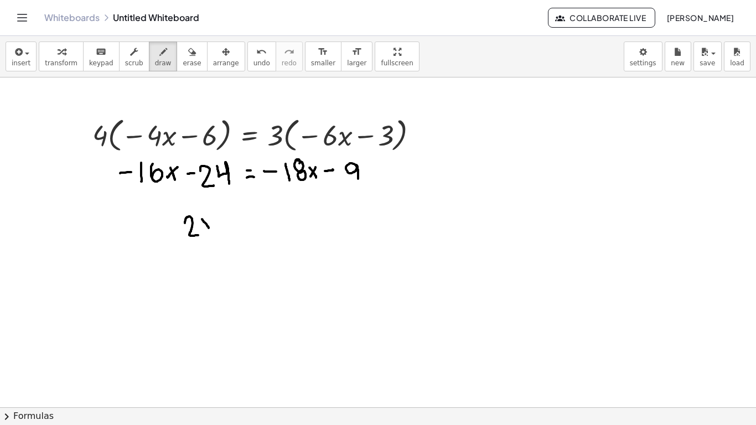
drag, startPoint x: 202, startPoint y: 219, endPoint x: 209, endPoint y: 228, distance: 11.5
drag, startPoint x: 210, startPoint y: 218, endPoint x: 204, endPoint y: 229, distance: 12.4
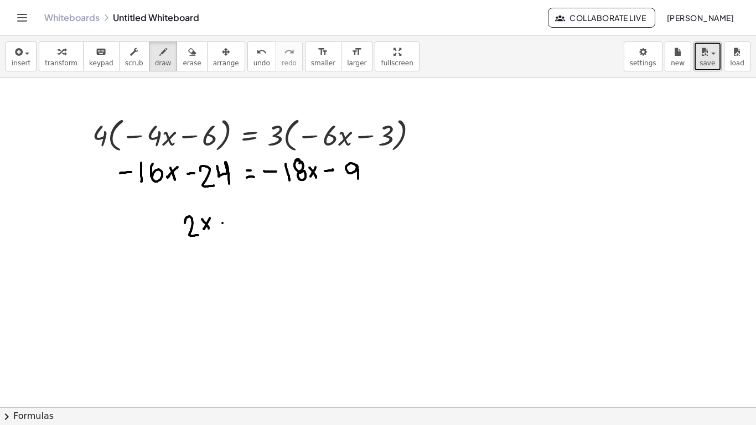
click at [705, 59] on span "save" at bounding box center [706, 63] width 15 height 8
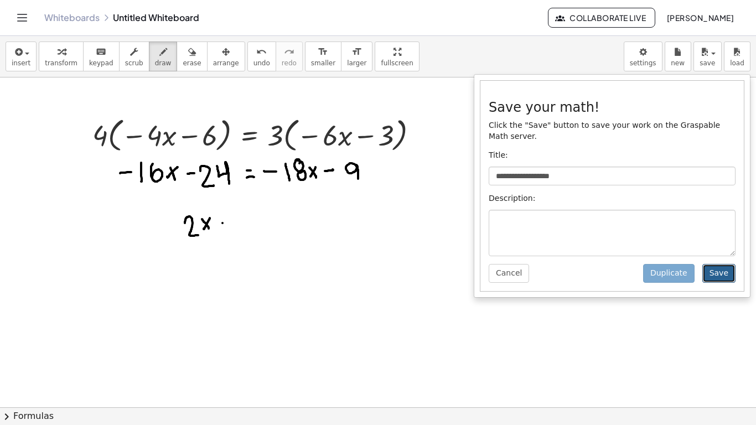
click at [718, 271] on button "Save" at bounding box center [718, 273] width 33 height 19
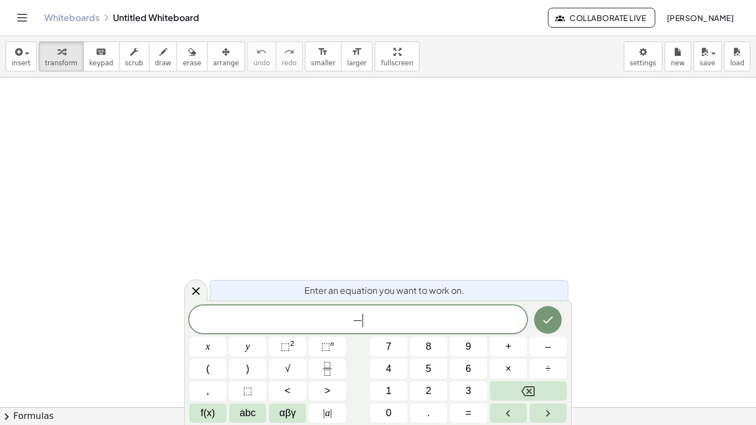
scroll to position [2, 0]
click at [543, 310] on button "Done" at bounding box center [548, 319] width 28 height 28
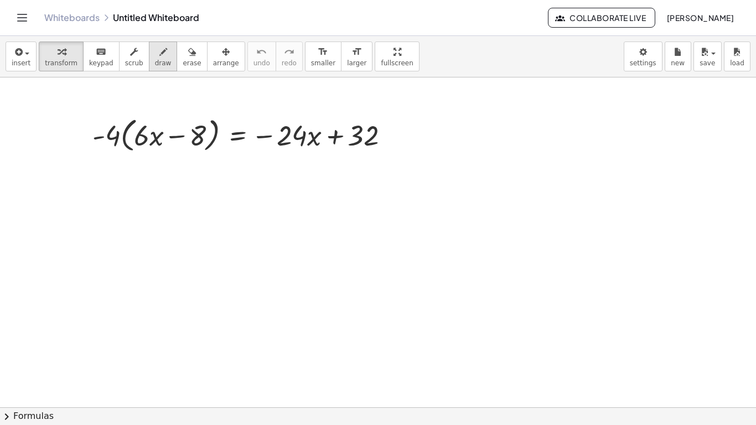
click at [159, 55] on icon "button" at bounding box center [163, 51] width 8 height 13
drag, startPoint x: 111, startPoint y: 178, endPoint x: 117, endPoint y: 178, distance: 6.7
drag, startPoint x: 125, startPoint y: 176, endPoint x: 139, endPoint y: 193, distance: 22.0
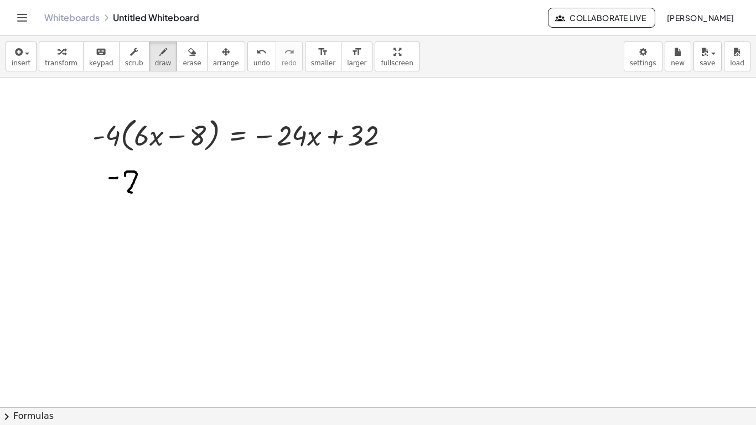
drag, startPoint x: 147, startPoint y: 168, endPoint x: 157, endPoint y: 193, distance: 26.8
drag, startPoint x: 164, startPoint y: 180, endPoint x: 171, endPoint y: 191, distance: 13.2
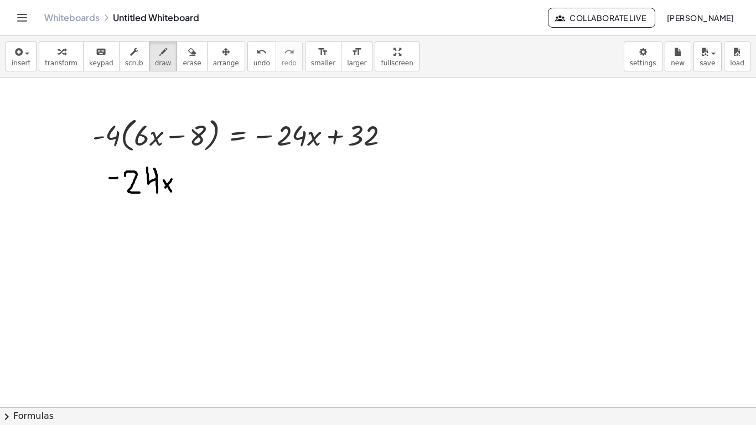
drag, startPoint x: 172, startPoint y: 179, endPoint x: 163, endPoint y: 191, distance: 14.6
drag, startPoint x: 188, startPoint y: 175, endPoint x: 190, endPoint y: 186, distance: 11.4
drag, startPoint x: 185, startPoint y: 183, endPoint x: 192, endPoint y: 183, distance: 7.2
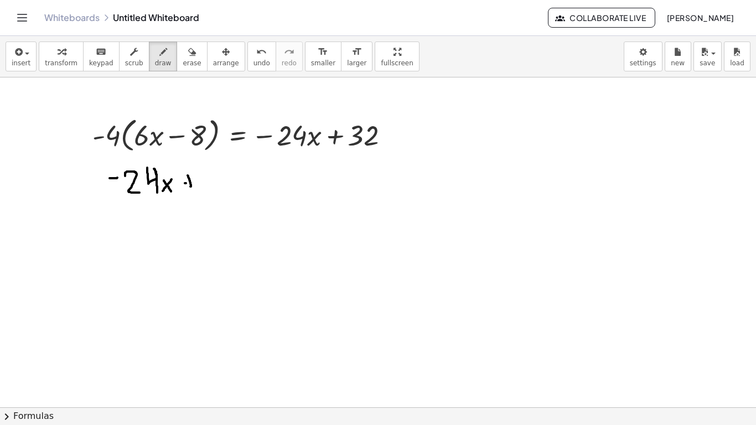
drag, startPoint x: 199, startPoint y: 179, endPoint x: 206, endPoint y: 191, distance: 14.1
drag, startPoint x: 220, startPoint y: 178, endPoint x: 237, endPoint y: 187, distance: 19.3
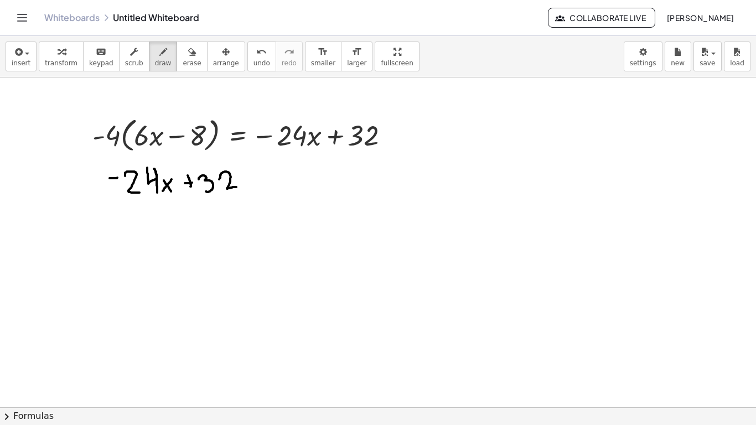
drag, startPoint x: 251, startPoint y: 172, endPoint x: 262, endPoint y: 172, distance: 11.6
drag, startPoint x: 253, startPoint y: 183, endPoint x: 261, endPoint y: 182, distance: 8.3
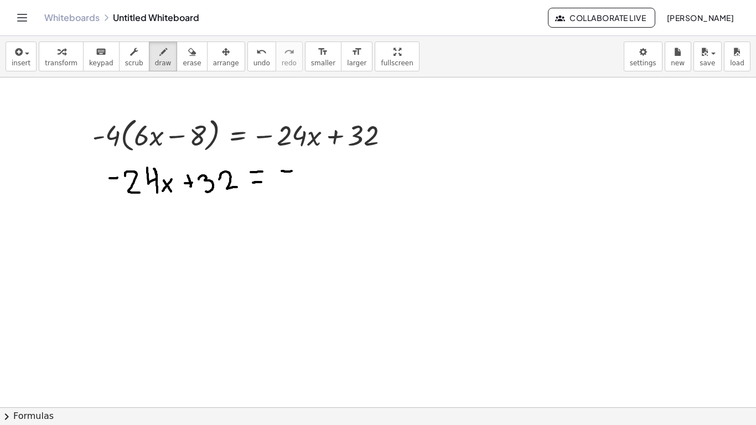
drag, startPoint x: 282, startPoint y: 171, endPoint x: 292, endPoint y: 171, distance: 10.0
drag, startPoint x: 300, startPoint y: 168, endPoint x: 316, endPoint y: 184, distance: 22.3
drag, startPoint x: 317, startPoint y: 164, endPoint x: 331, endPoint y: 182, distance: 22.5
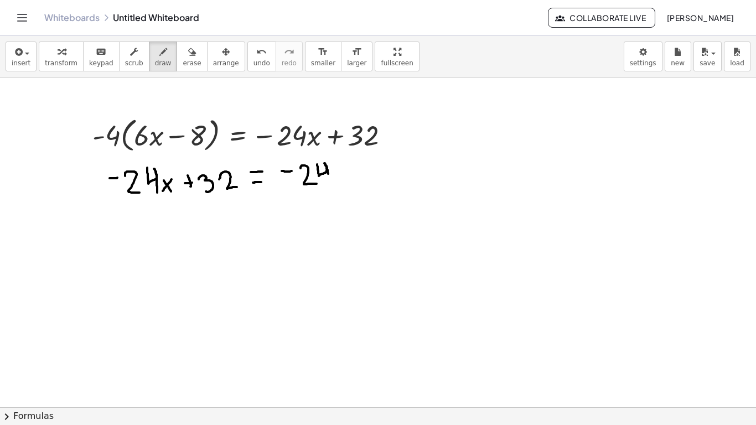
drag, startPoint x: 337, startPoint y: 172, endPoint x: 347, endPoint y: 179, distance: 13.1
drag, startPoint x: 345, startPoint y: 172, endPoint x: 342, endPoint y: 178, distance: 6.9
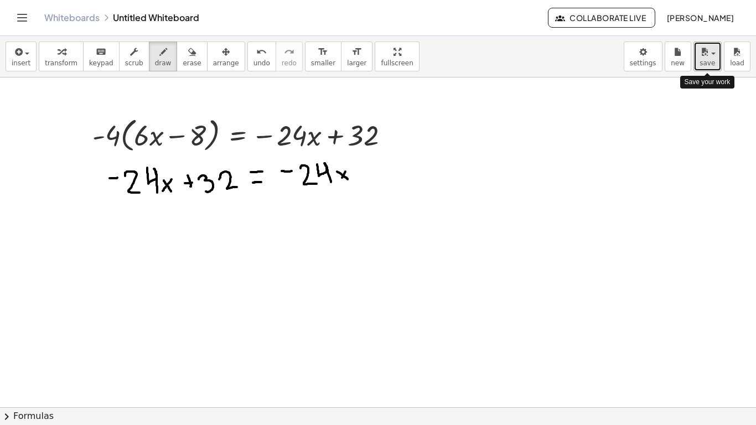
click at [701, 63] on span "save" at bounding box center [706, 63] width 15 height 8
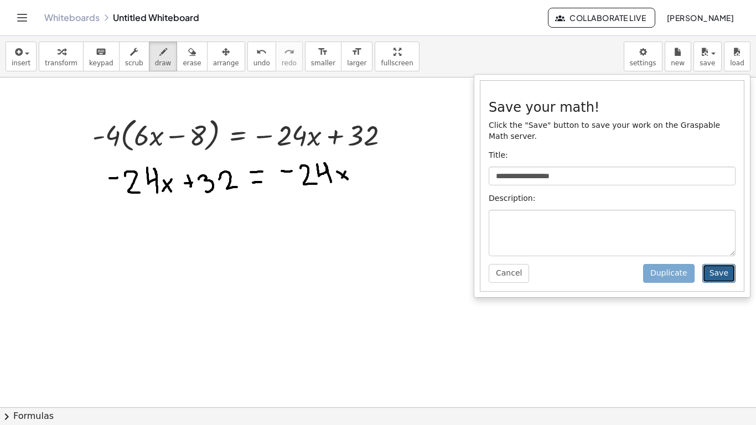
click at [718, 277] on button "Save" at bounding box center [718, 273] width 33 height 19
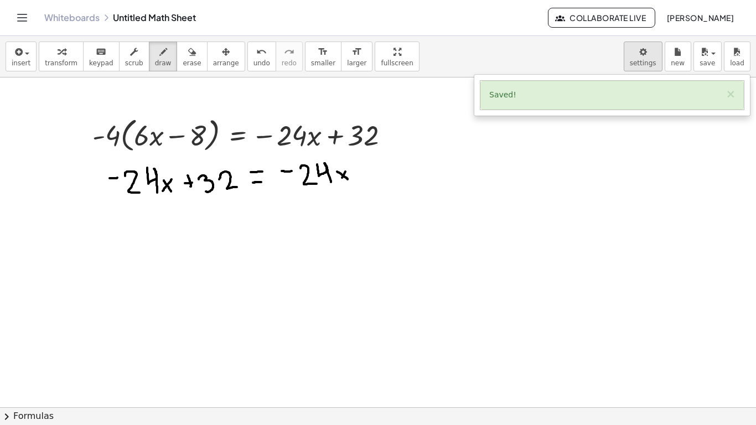
click at [661, 65] on body "Graspable Math Activities Whiteboards Classes Account v1.30.1 | Privacy policy …" at bounding box center [378, 212] width 756 height 425
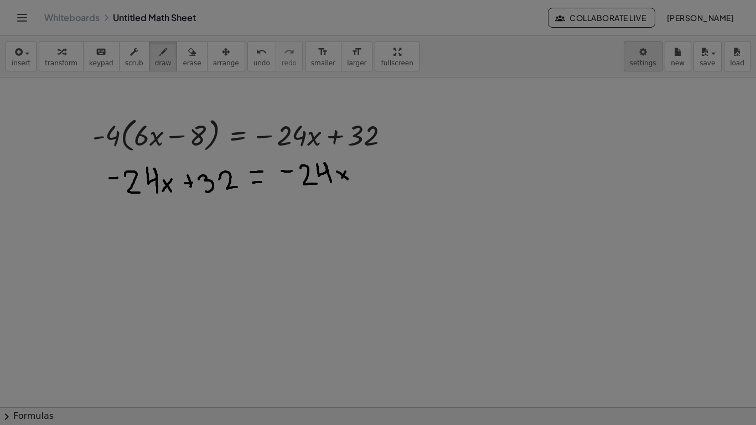
click at [674, 65] on body "Graspable Math Activities Whiteboards Classes Account v1.30.1 | Privacy policy …" at bounding box center [378, 212] width 756 height 425
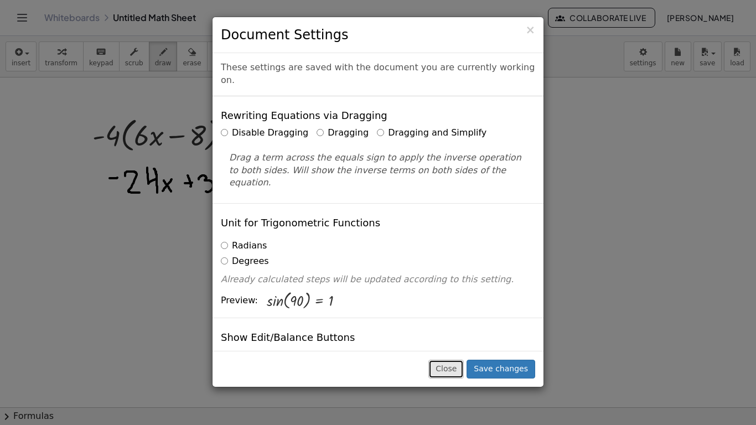
click at [447, 372] on button "Close" at bounding box center [445, 369] width 35 height 19
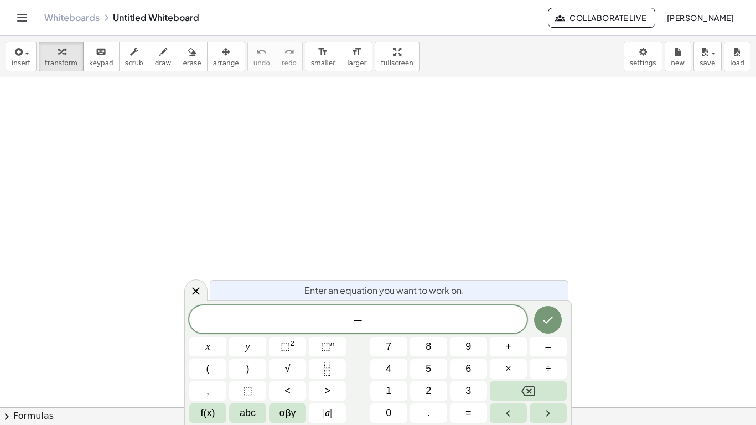
scroll to position [2, 0]
click at [542, 325] on icon "Done" at bounding box center [547, 318] width 13 height 13
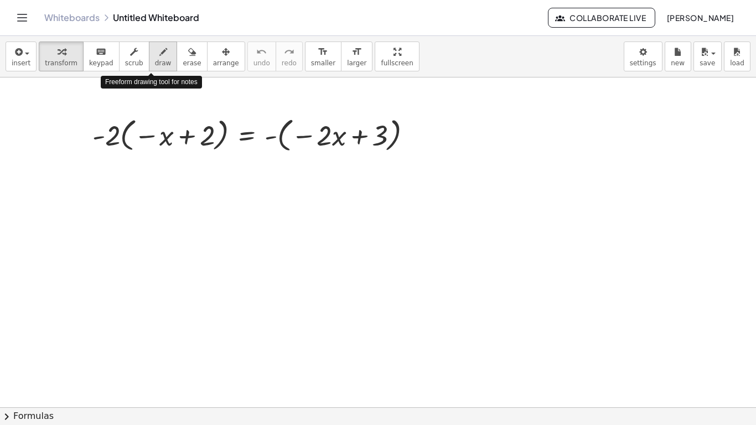
click at [157, 60] on span "draw" at bounding box center [163, 63] width 17 height 8
drag, startPoint x: 128, startPoint y: 173, endPoint x: 147, endPoint y: 190, distance: 25.9
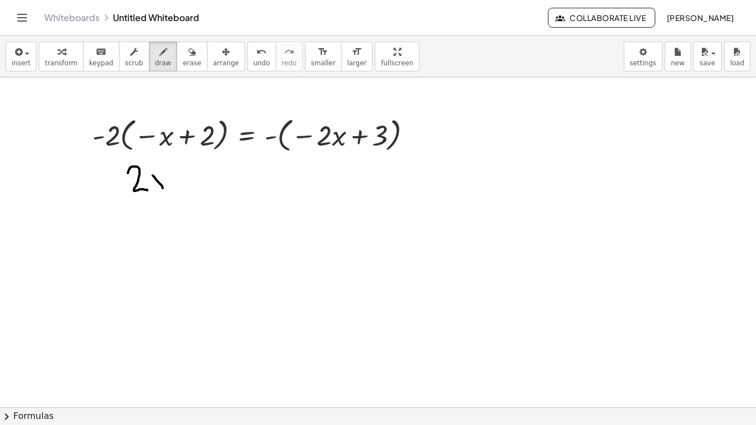
drag, startPoint x: 153, startPoint y: 175, endPoint x: 163, endPoint y: 188, distance: 16.2
drag, startPoint x: 160, startPoint y: 172, endPoint x: 154, endPoint y: 188, distance: 16.6
drag, startPoint x: 168, startPoint y: 179, endPoint x: 185, endPoint y: 178, distance: 17.2
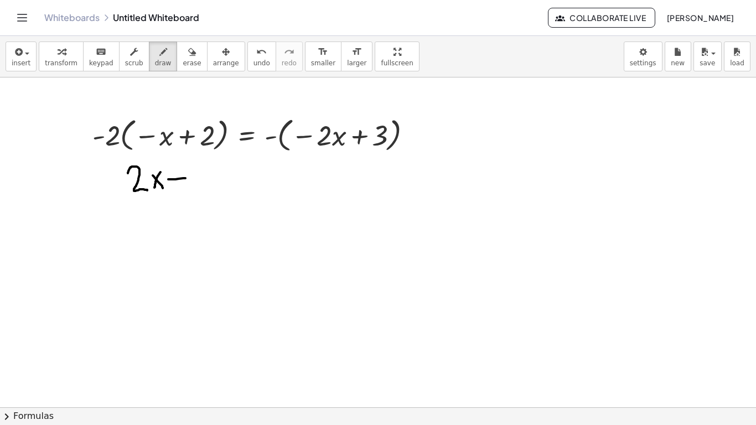
drag, startPoint x: 201, startPoint y: 162, endPoint x: 212, endPoint y: 184, distance: 24.5
drag, startPoint x: 227, startPoint y: 173, endPoint x: 236, endPoint y: 172, distance: 9.5
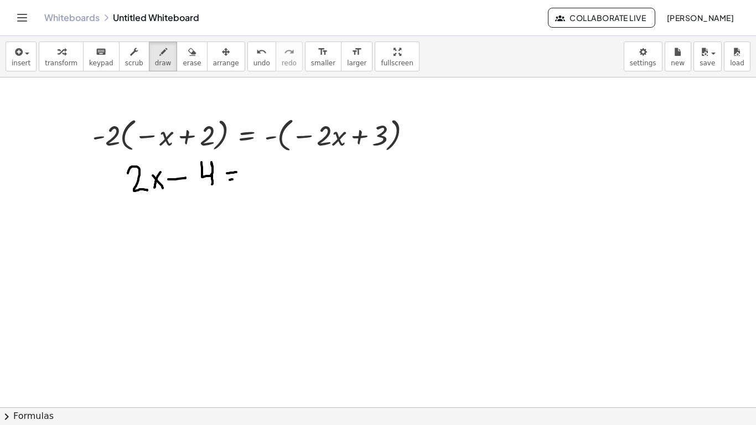
drag, startPoint x: 230, startPoint y: 180, endPoint x: 236, endPoint y: 179, distance: 6.1
drag, startPoint x: 254, startPoint y: 177, endPoint x: 270, endPoint y: 190, distance: 20.4
drag, startPoint x: 276, startPoint y: 174, endPoint x: 282, endPoint y: 184, distance: 11.5
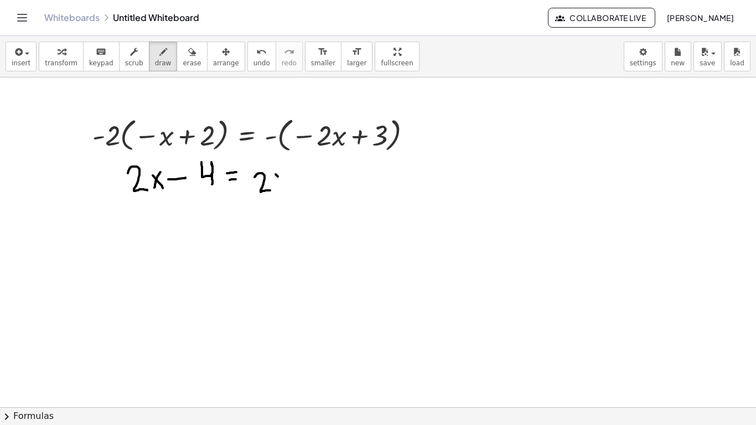
drag, startPoint x: 283, startPoint y: 173, endPoint x: 275, endPoint y: 185, distance: 14.4
drag, startPoint x: 290, startPoint y: 180, endPoint x: 297, endPoint y: 179, distance: 6.7
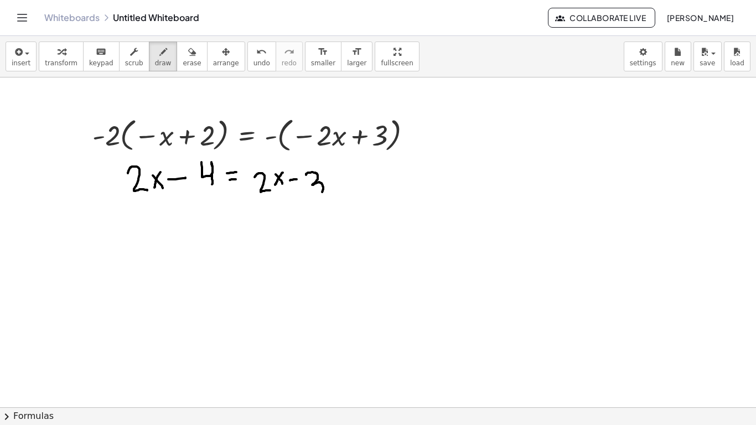
drag, startPoint x: 306, startPoint y: 175, endPoint x: 314, endPoint y: 195, distance: 21.4
drag, startPoint x: 187, startPoint y: 193, endPoint x: 188, endPoint y: 208, distance: 15.5
drag, startPoint x: 184, startPoint y: 204, endPoint x: 194, endPoint y: 203, distance: 10.0
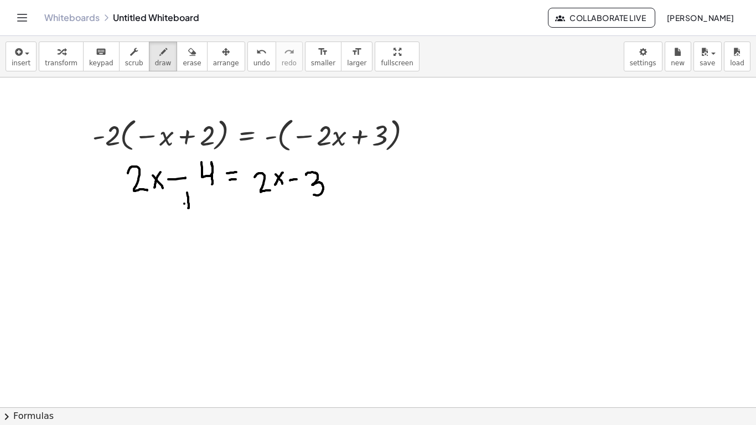
drag, startPoint x: 204, startPoint y: 196, endPoint x: 215, endPoint y: 216, distance: 22.5
drag, startPoint x: 296, startPoint y: 214, endPoint x: 295, endPoint y: 224, distance: 10.0
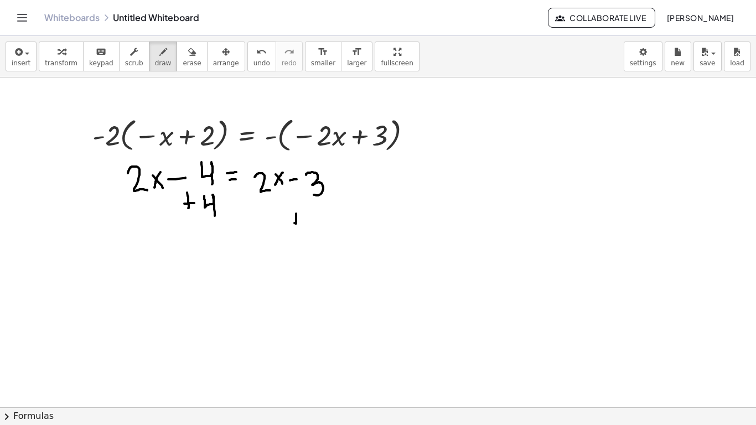
drag, startPoint x: 294, startPoint y: 223, endPoint x: 303, endPoint y: 221, distance: 8.6
drag, startPoint x: 309, startPoint y: 215, endPoint x: 316, endPoint y: 222, distance: 10.2
drag, startPoint x: 211, startPoint y: 252, endPoint x: 227, endPoint y: 265, distance: 20.5
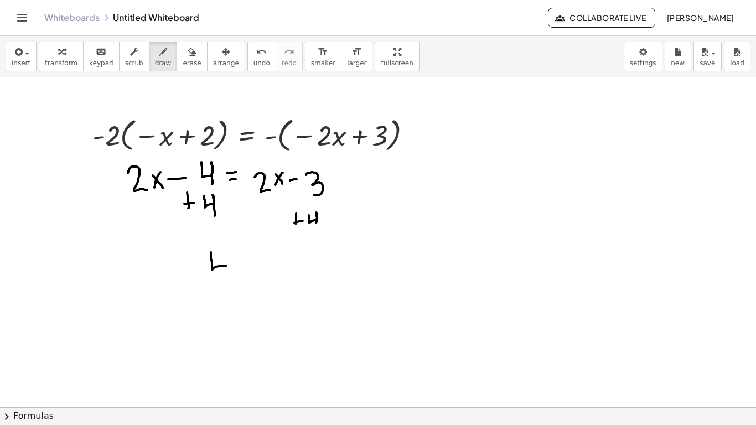
click at [253, 63] on span "undo" at bounding box center [261, 63] width 17 height 8
